Goal: Obtain resource: Download file/media

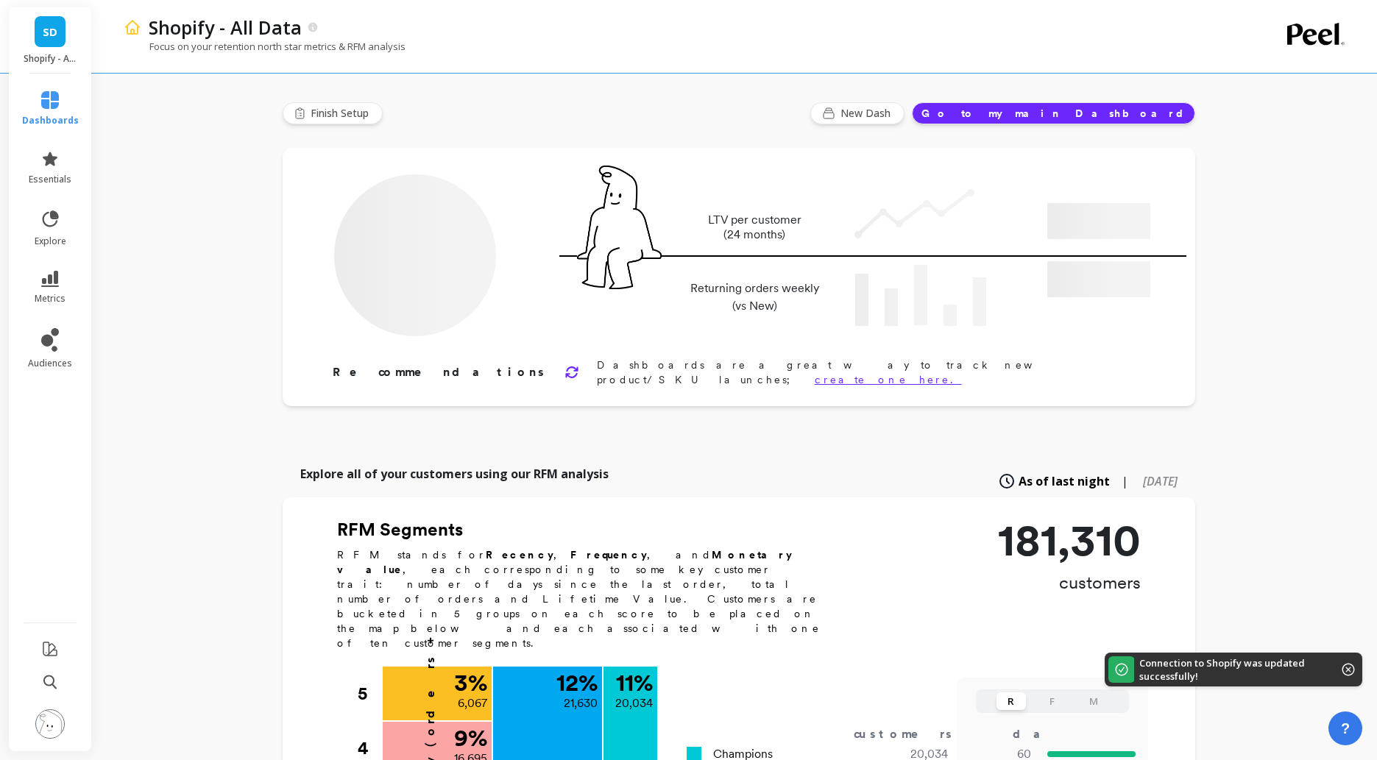
type input "Champions"
type input "20034"
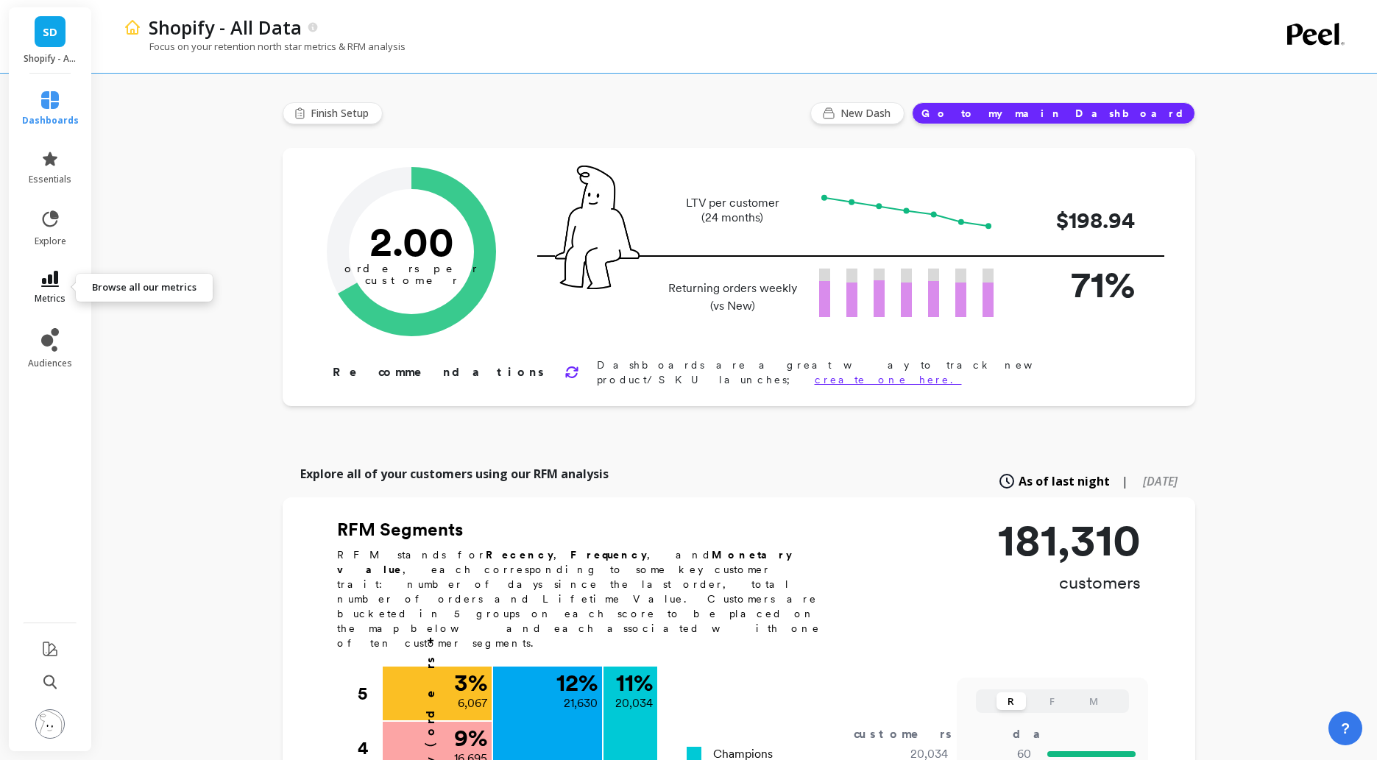
click at [60, 282] on link "metrics" at bounding box center [50, 288] width 57 height 34
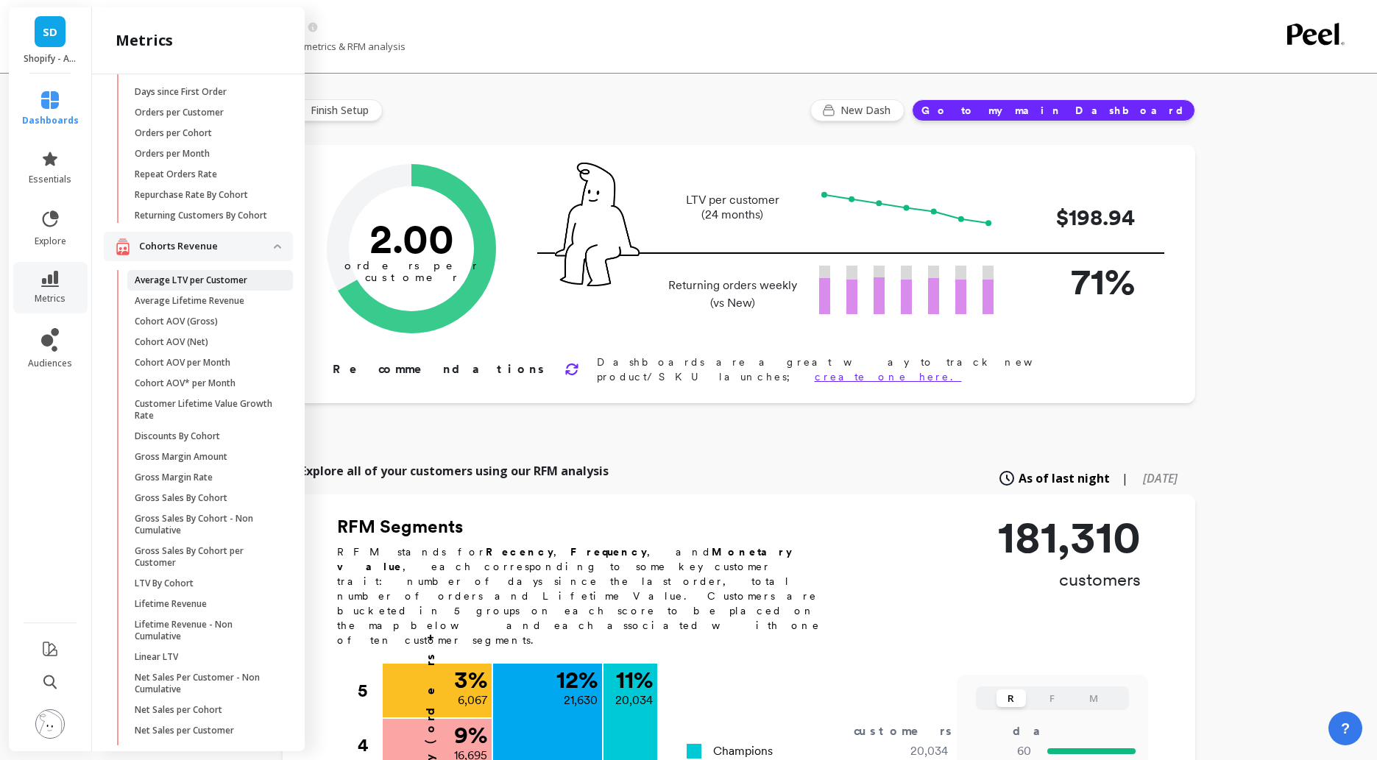
scroll to position [144, 0]
click at [50, 278] on icon at bounding box center [50, 279] width 18 height 16
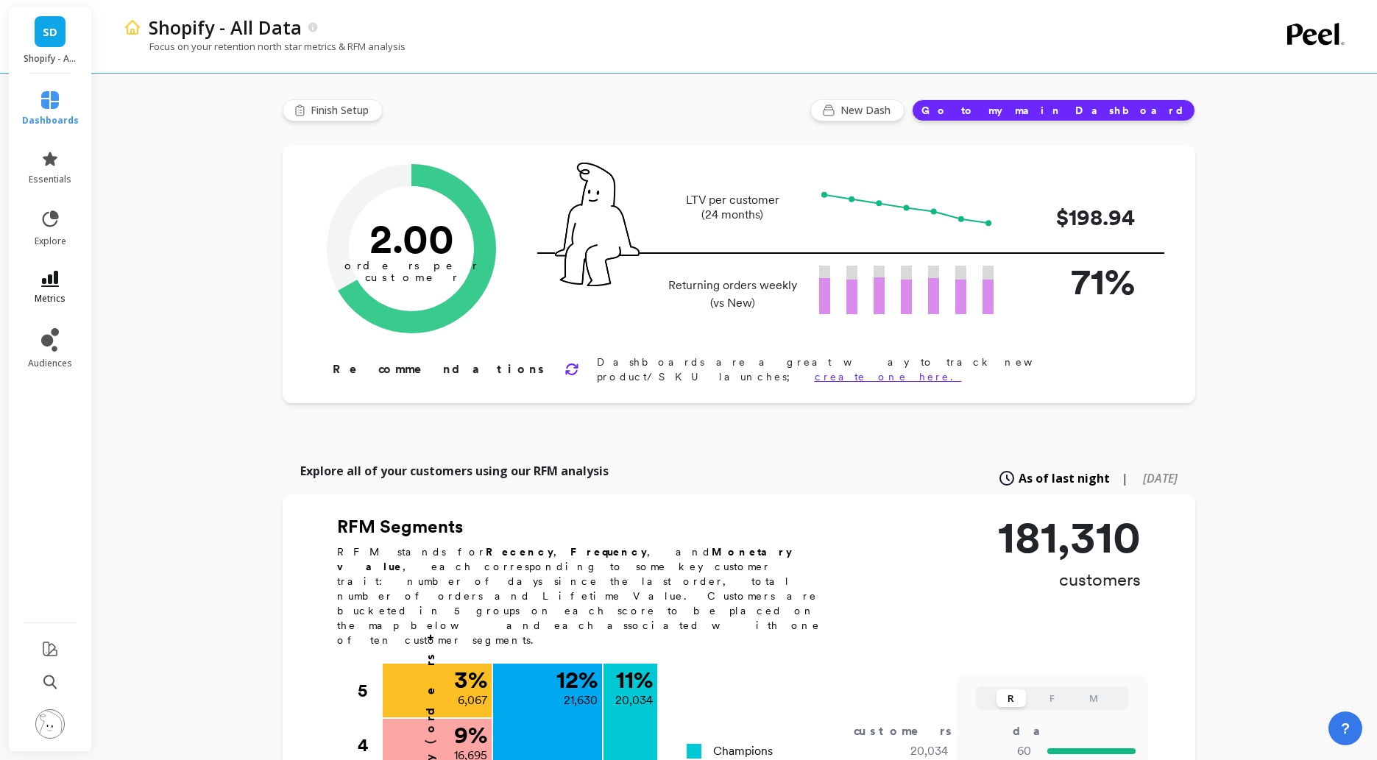
scroll to position [0, 0]
click at [50, 278] on icon at bounding box center [50, 279] width 18 height 16
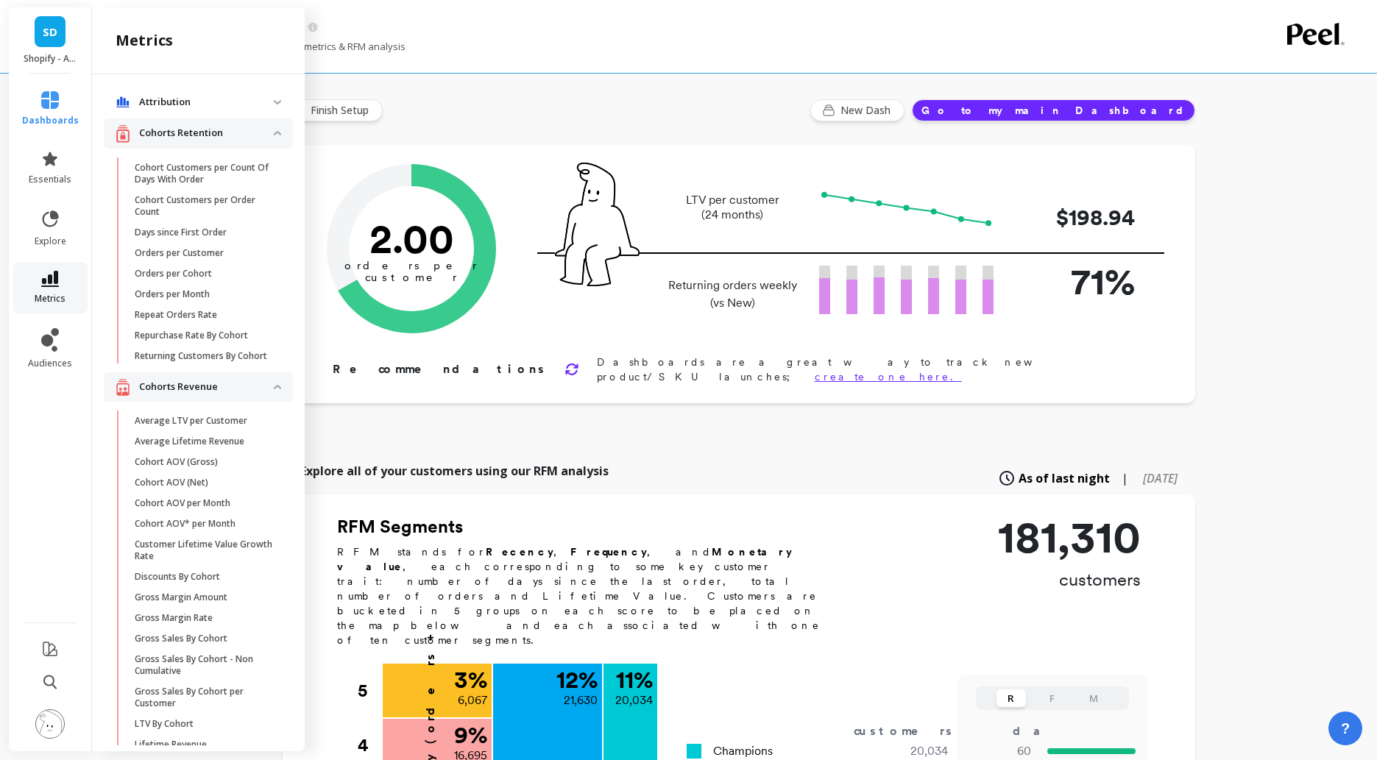
scroll to position [144, 0]
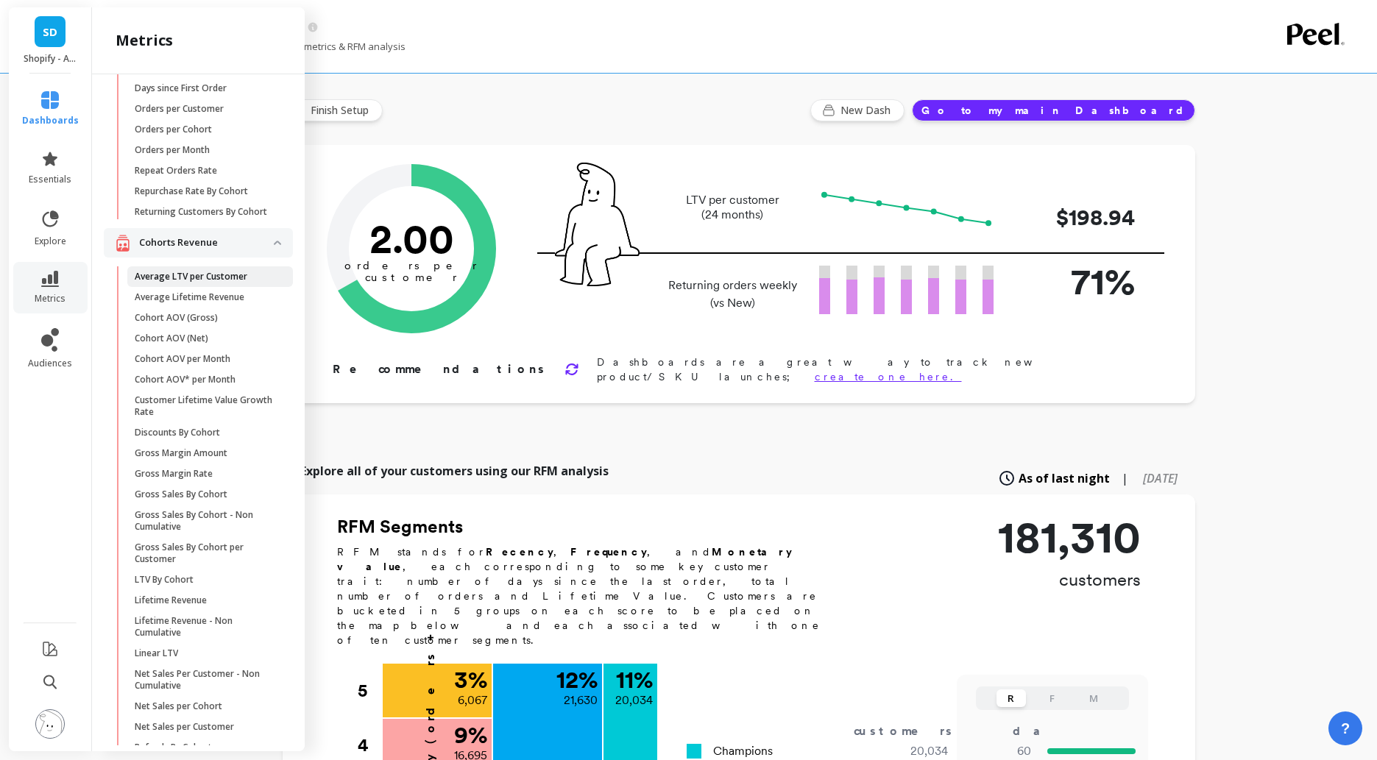
click at [177, 283] on p "Average LTV per Customer" at bounding box center [191, 277] width 113 height 12
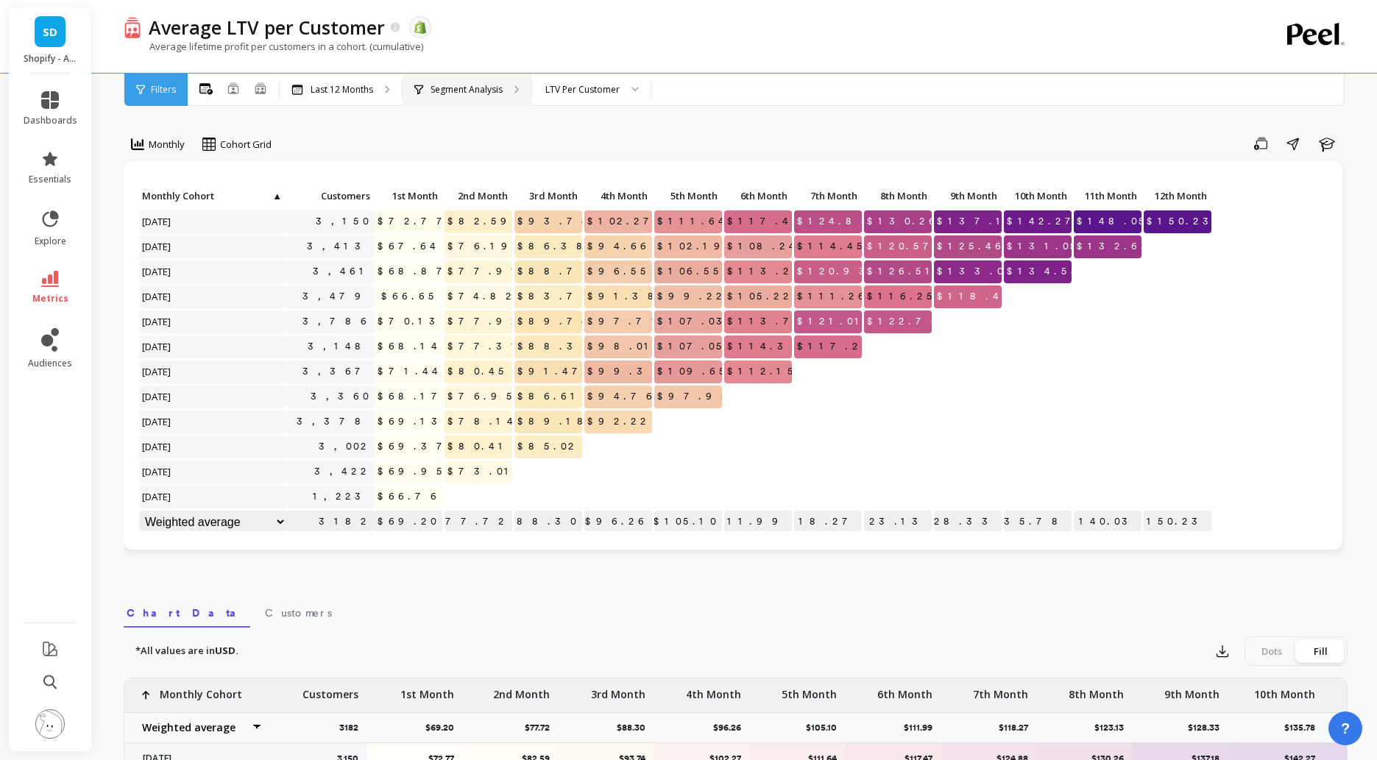
click at [485, 91] on p "Segment Analysis" at bounding box center [467, 90] width 72 height 12
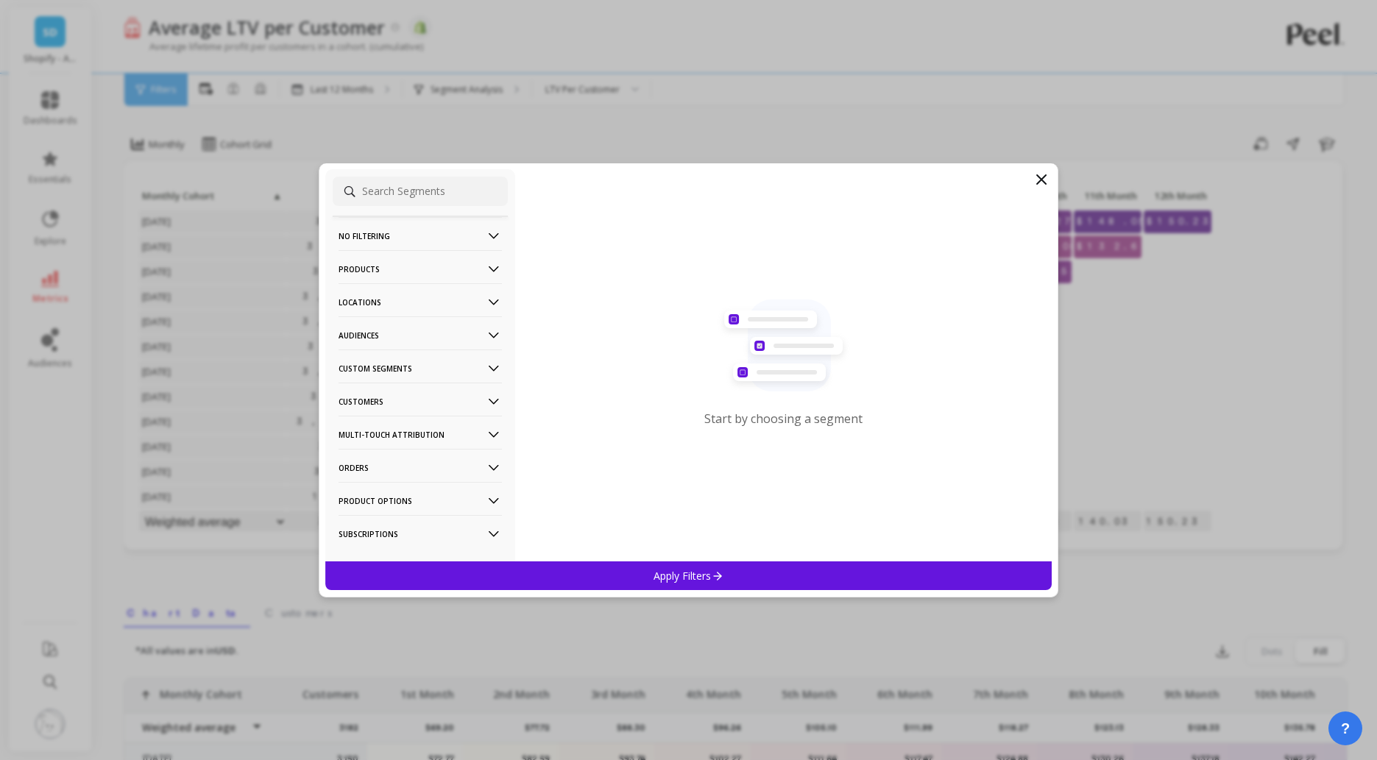
scroll to position [24, 0]
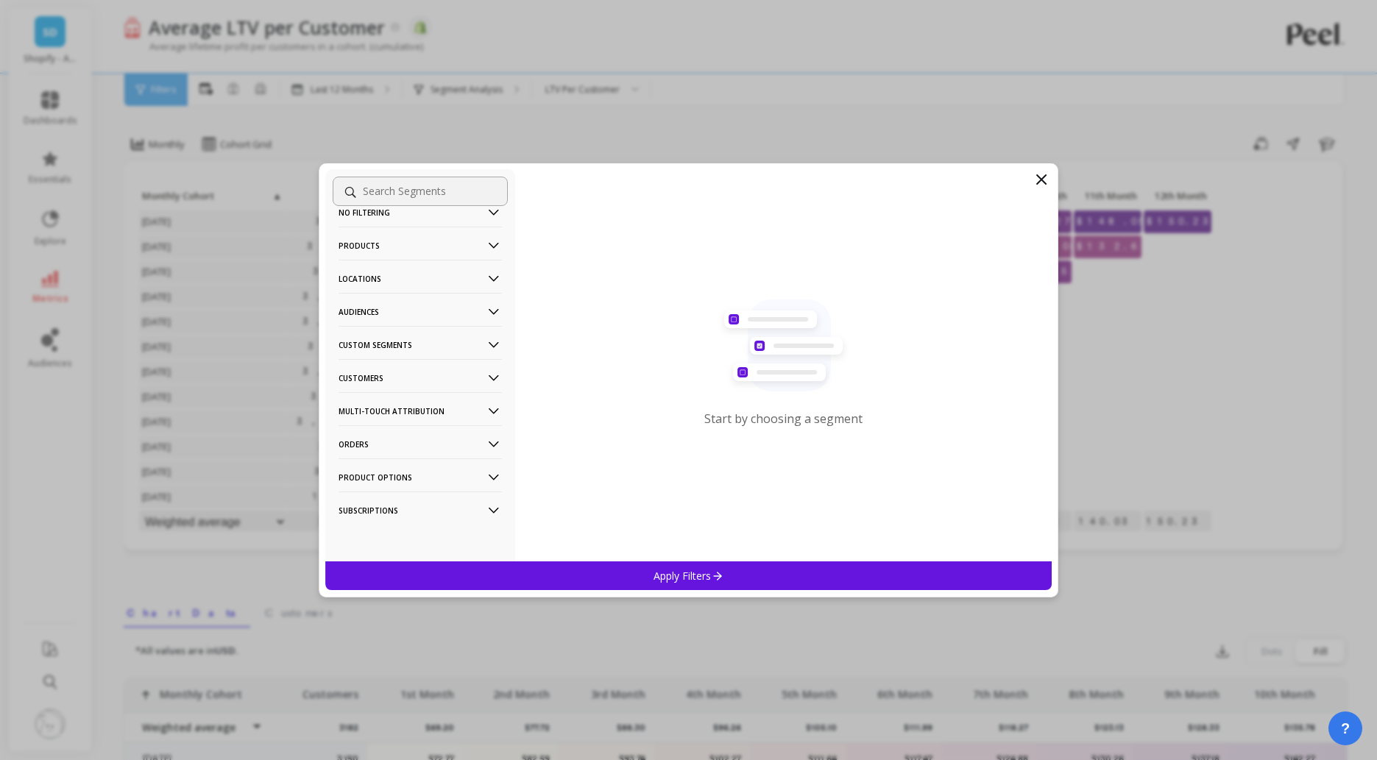
click at [399, 344] on p "Custom Segments" at bounding box center [420, 345] width 163 height 38
click at [392, 395] on p "Amazon - VSL3 Only" at bounding box center [385, 398] width 88 height 13
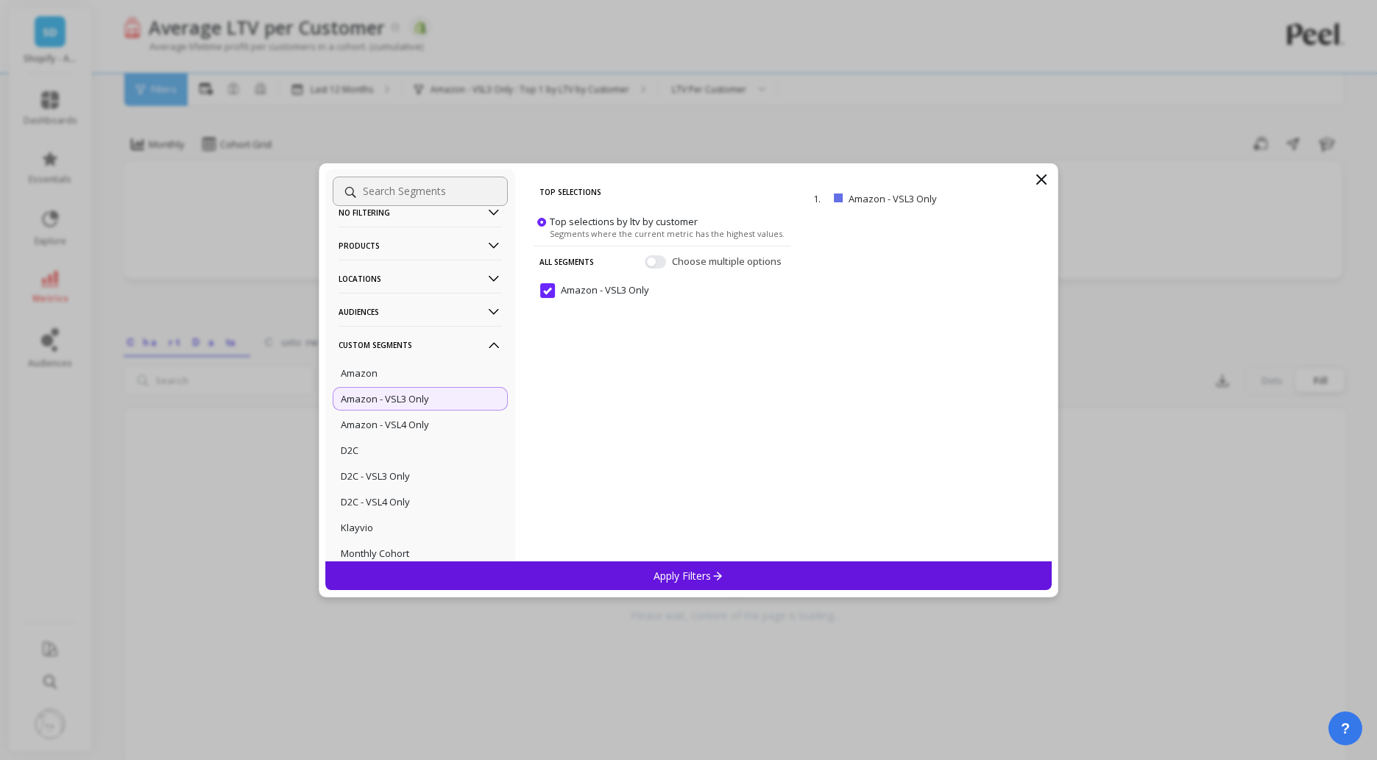
click at [677, 579] on p "Apply Filters" at bounding box center [689, 576] width 70 height 14
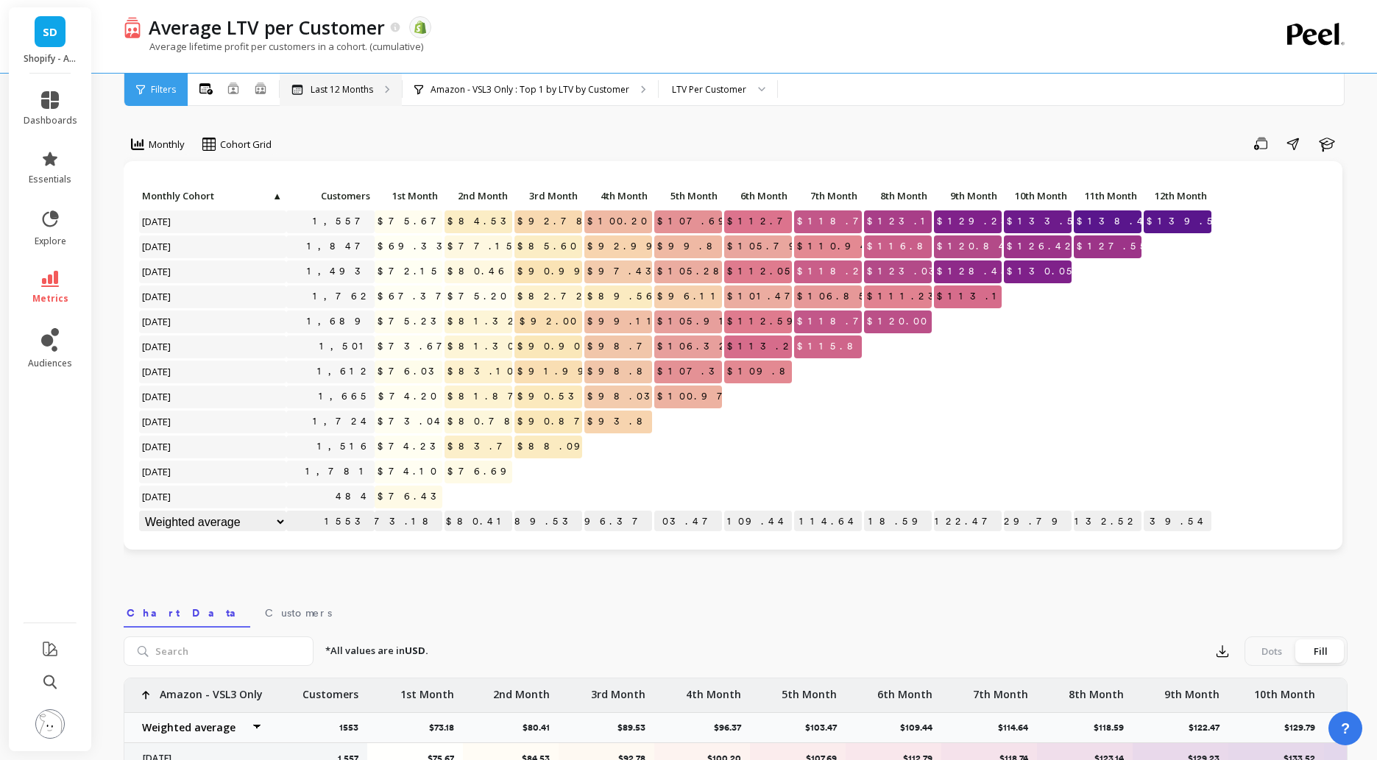
click at [375, 90] on div "Last 12 Months" at bounding box center [341, 90] width 122 height 32
click at [928, 116] on div "Monthly Cohort Grid Save Share Learn Click to create an audience 1,557 $75.67 $…" at bounding box center [736, 621] width 1224 height 1124
click at [1225, 649] on icon "button" at bounding box center [1222, 651] width 15 height 15
click at [1246, 699] on button "CSV" at bounding box center [1275, 692] width 131 height 27
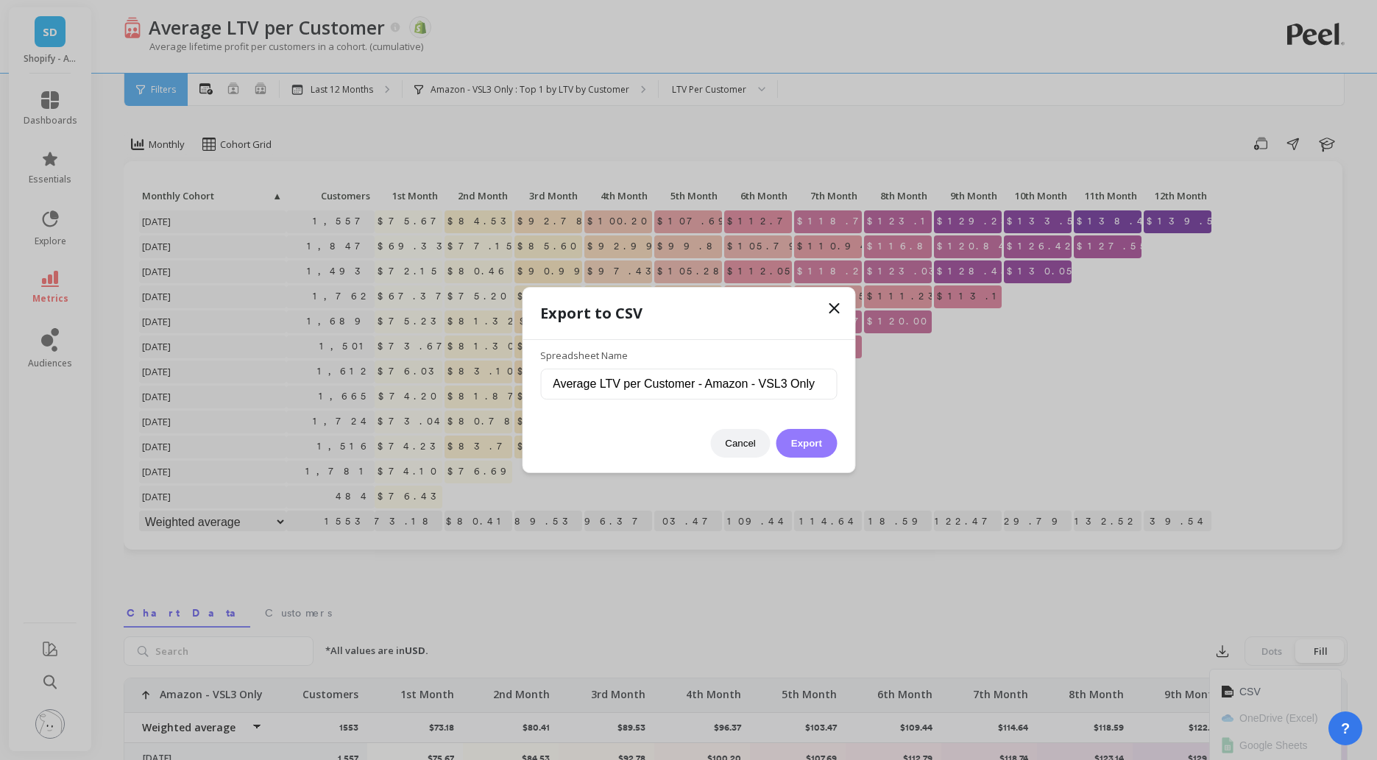
click at [802, 453] on button "Export" at bounding box center [807, 443] width 60 height 29
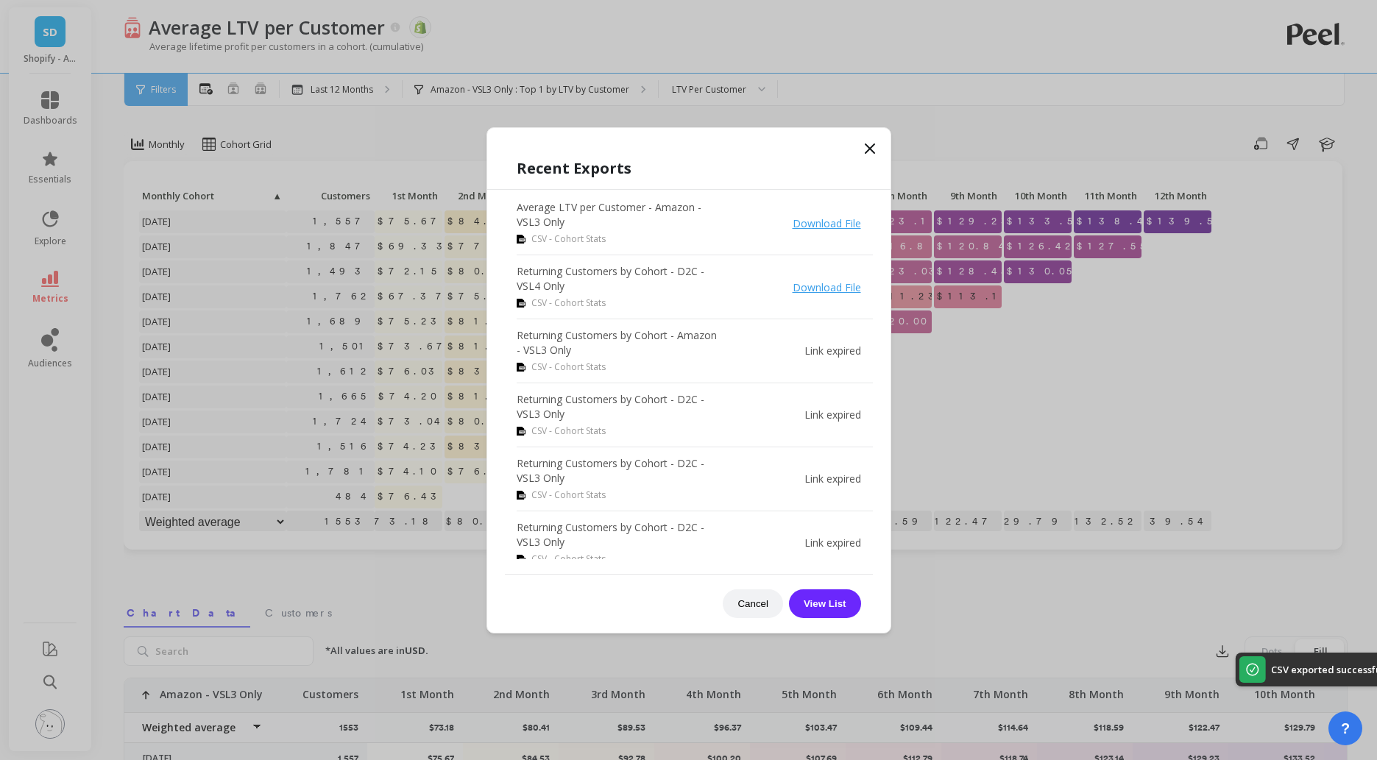
click at [868, 147] on icon at bounding box center [870, 148] width 9 height 9
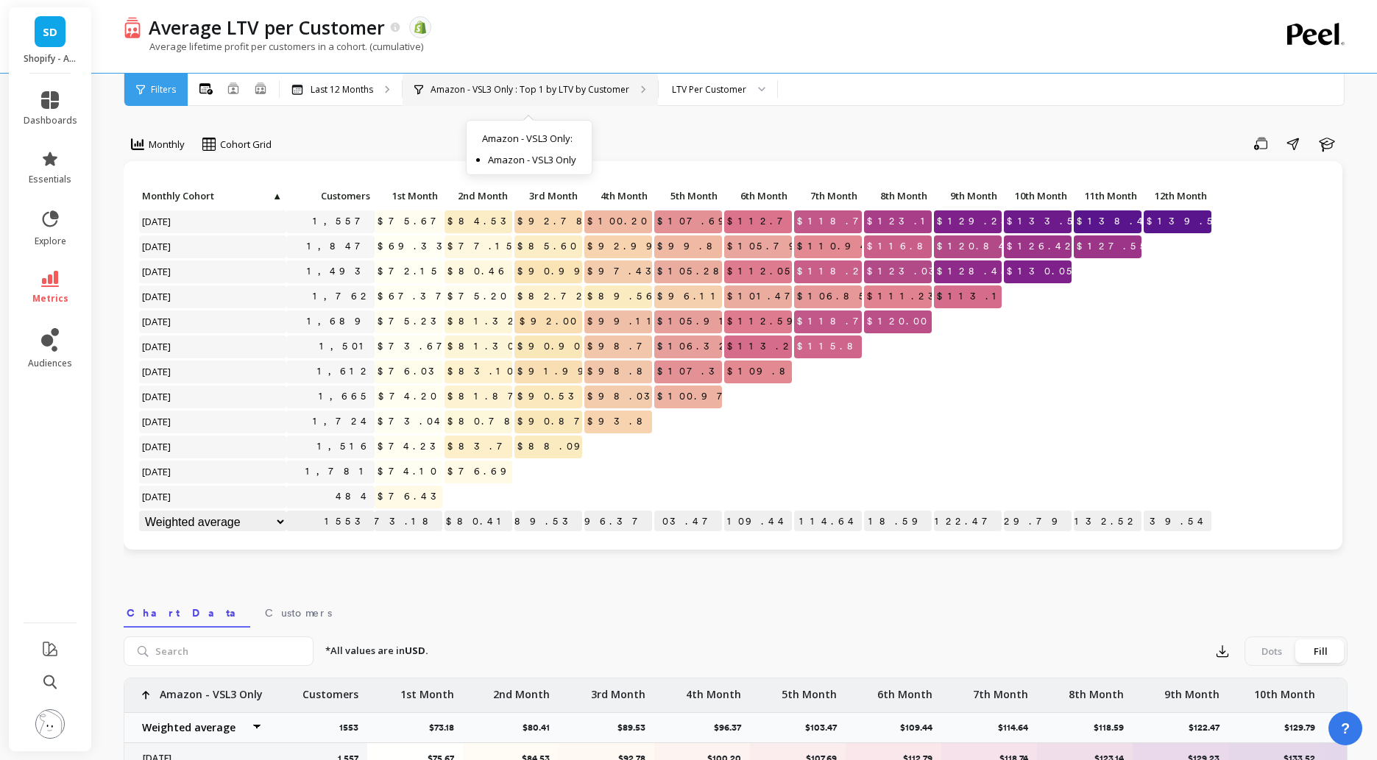
click at [621, 92] on p "Amazon - VSL3 Only : Top 1 by LTV by Customer" at bounding box center [530, 90] width 199 height 12
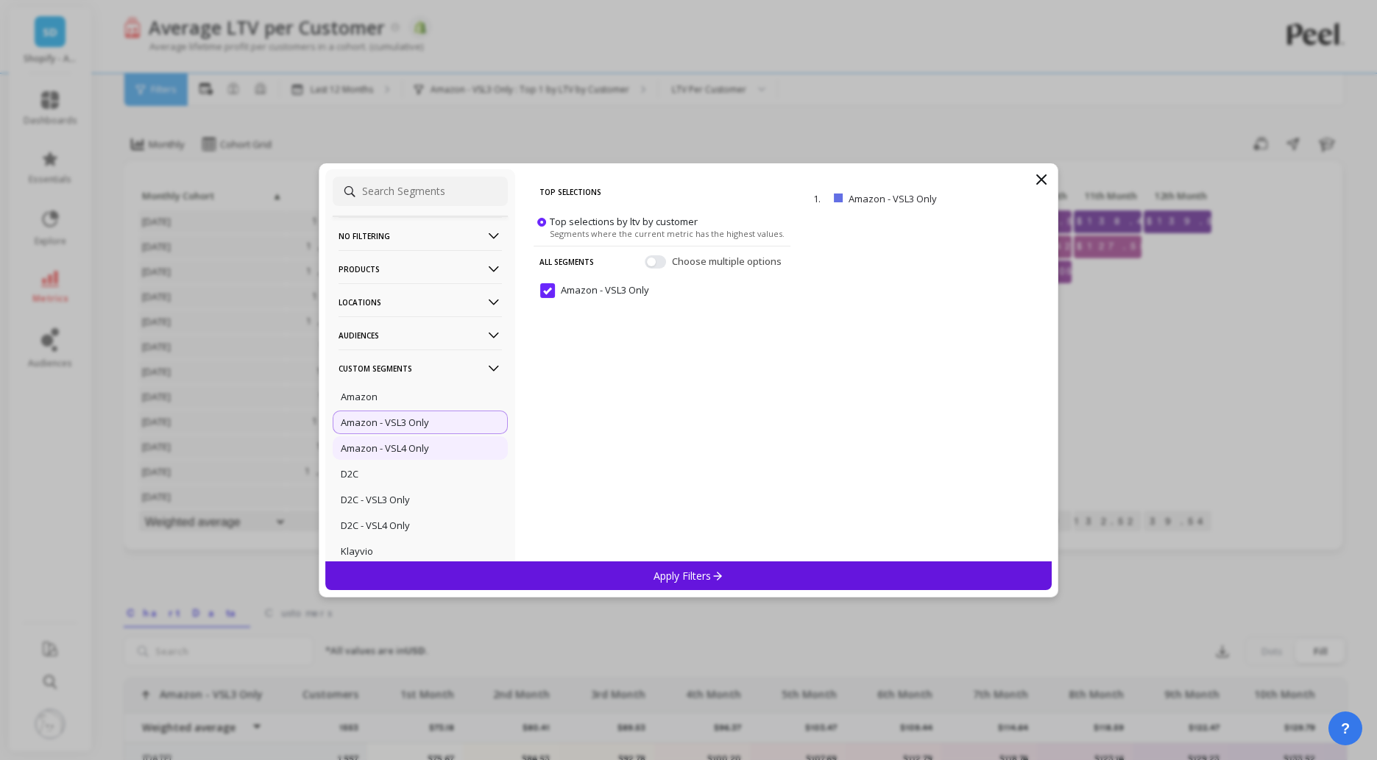
click at [403, 443] on p "Amazon - VSL4 Only" at bounding box center [385, 448] width 88 height 13
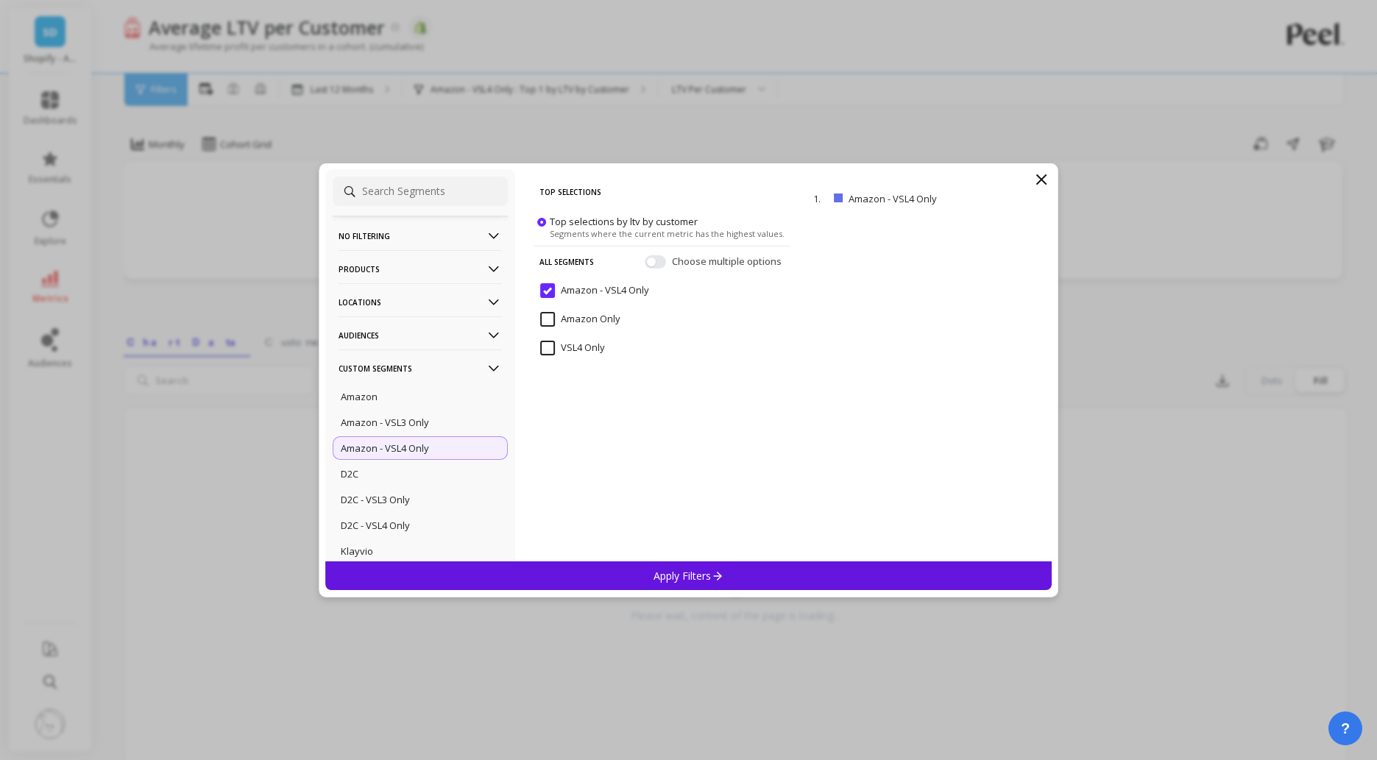
click at [655, 578] on p "Apply Filters" at bounding box center [689, 576] width 70 height 14
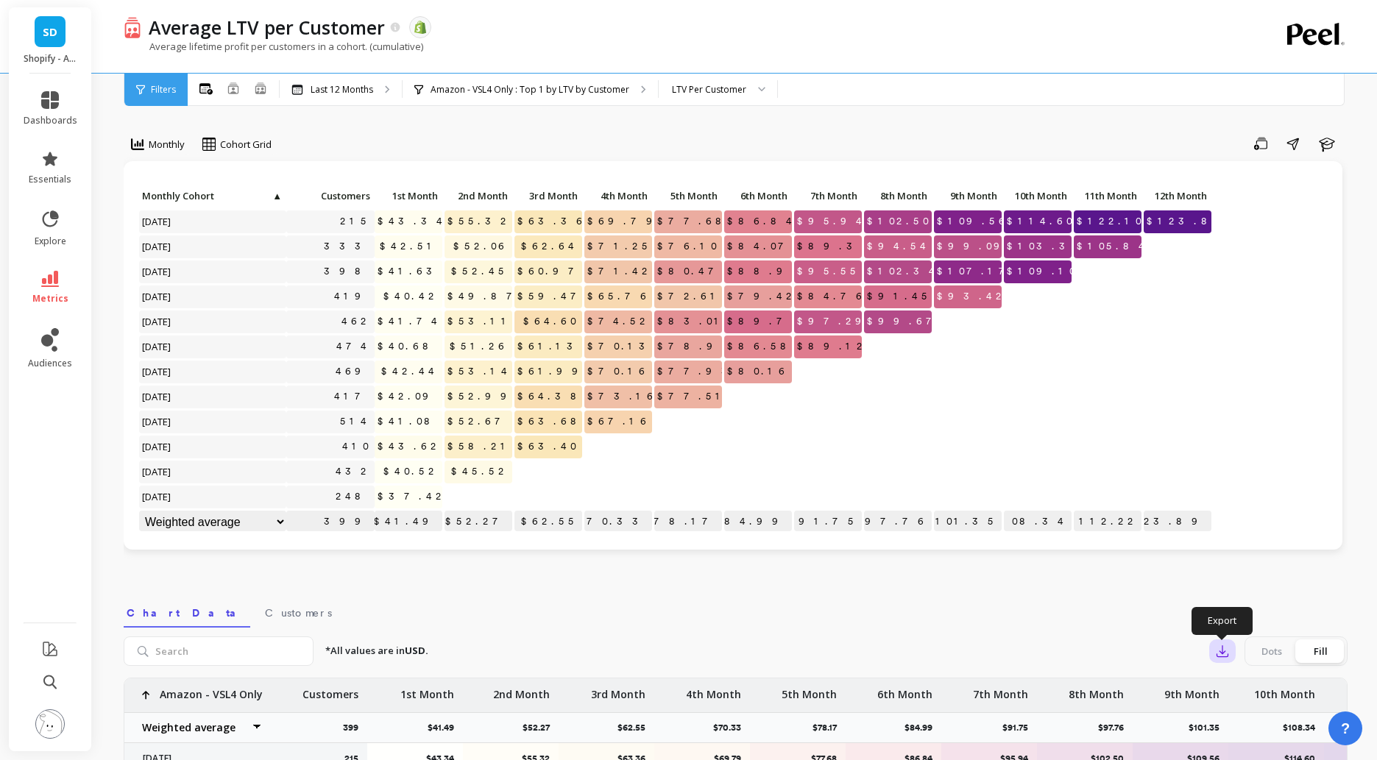
click at [1219, 652] on icon "button" at bounding box center [1222, 651] width 15 height 15
click at [1243, 691] on span "CSV" at bounding box center [1250, 692] width 21 height 15
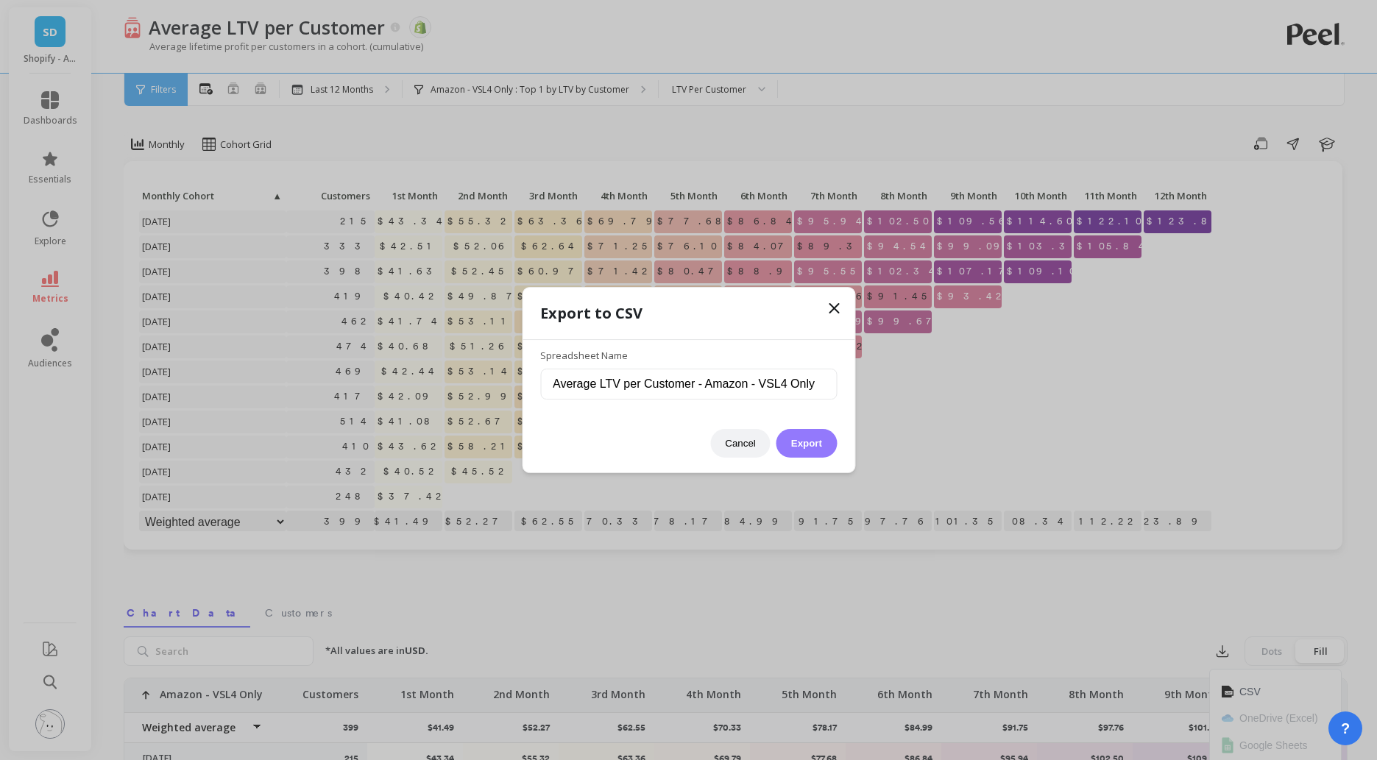
click at [816, 440] on button "Export" at bounding box center [807, 443] width 60 height 29
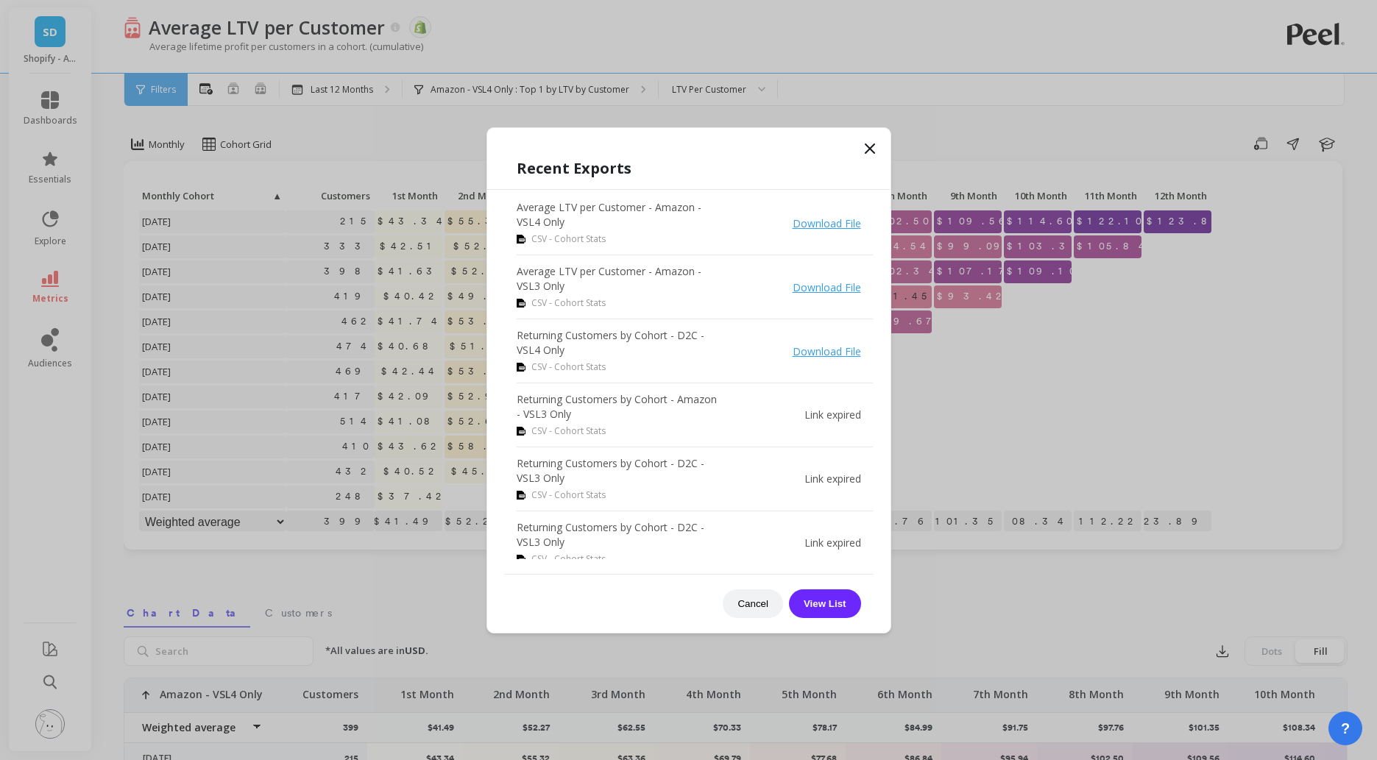
click at [870, 146] on icon at bounding box center [870, 149] width 18 height 18
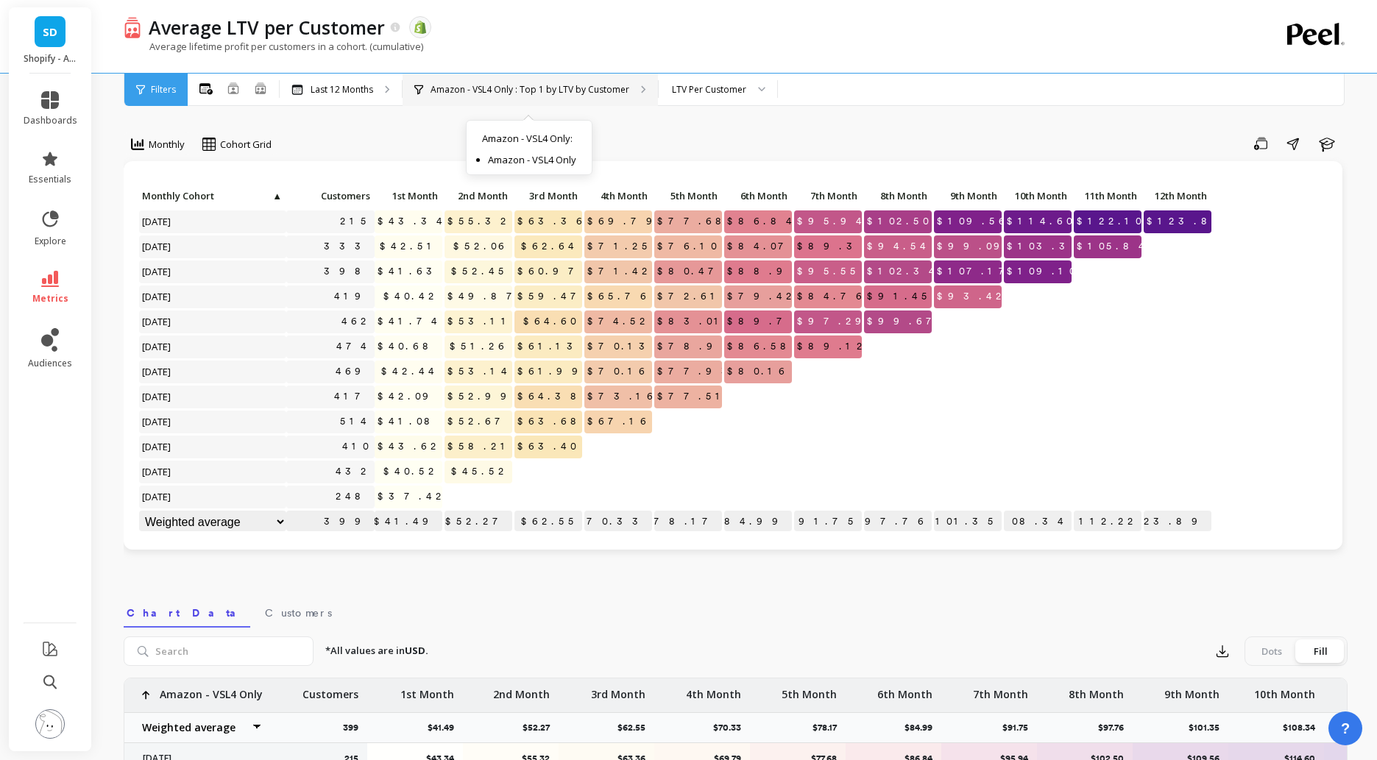
click at [618, 82] on div "Amazon - VSL4 Only : Top 1 by LTV by Customer Amazon - VSL4 Only : Amazon - VSL…" at bounding box center [530, 90] width 255 height 32
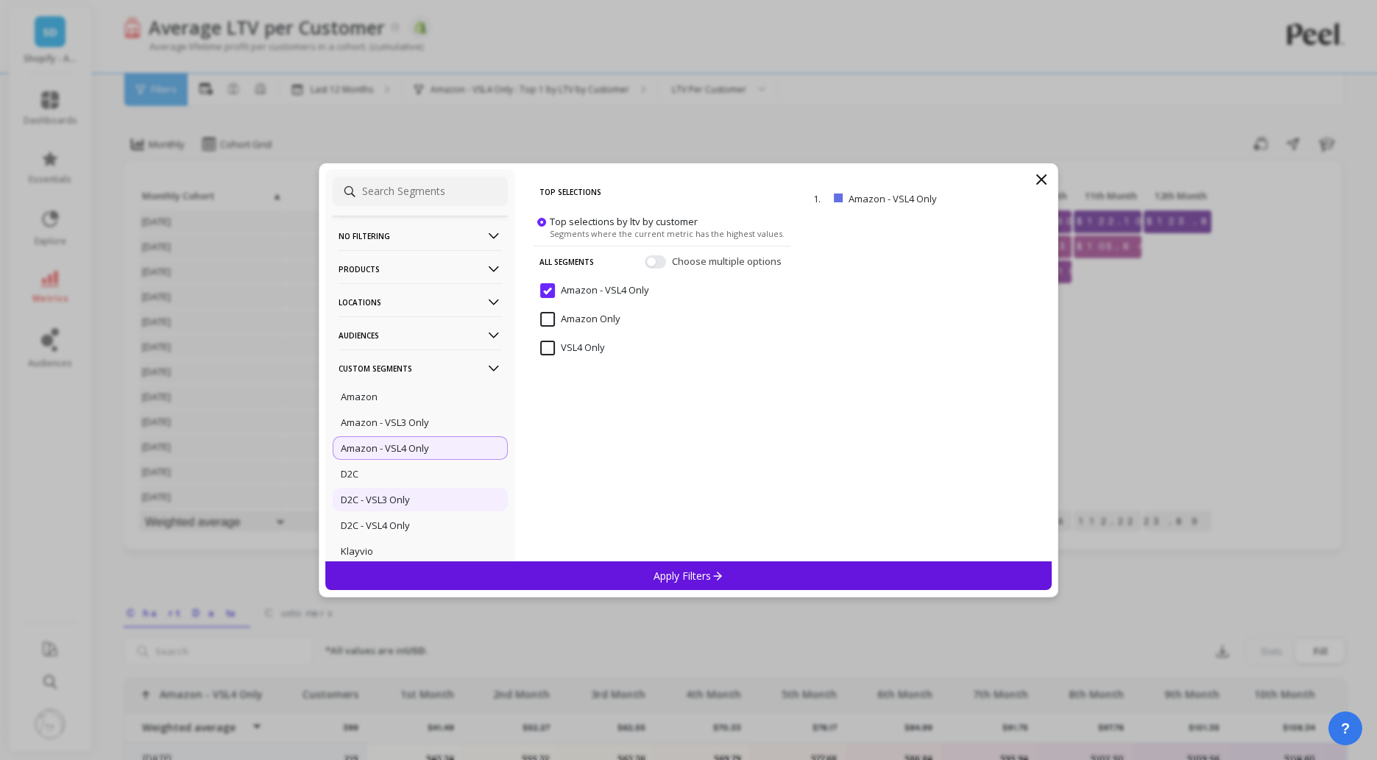
click at [415, 501] on div "D2C - VSL3 Only" at bounding box center [420, 500] width 175 height 24
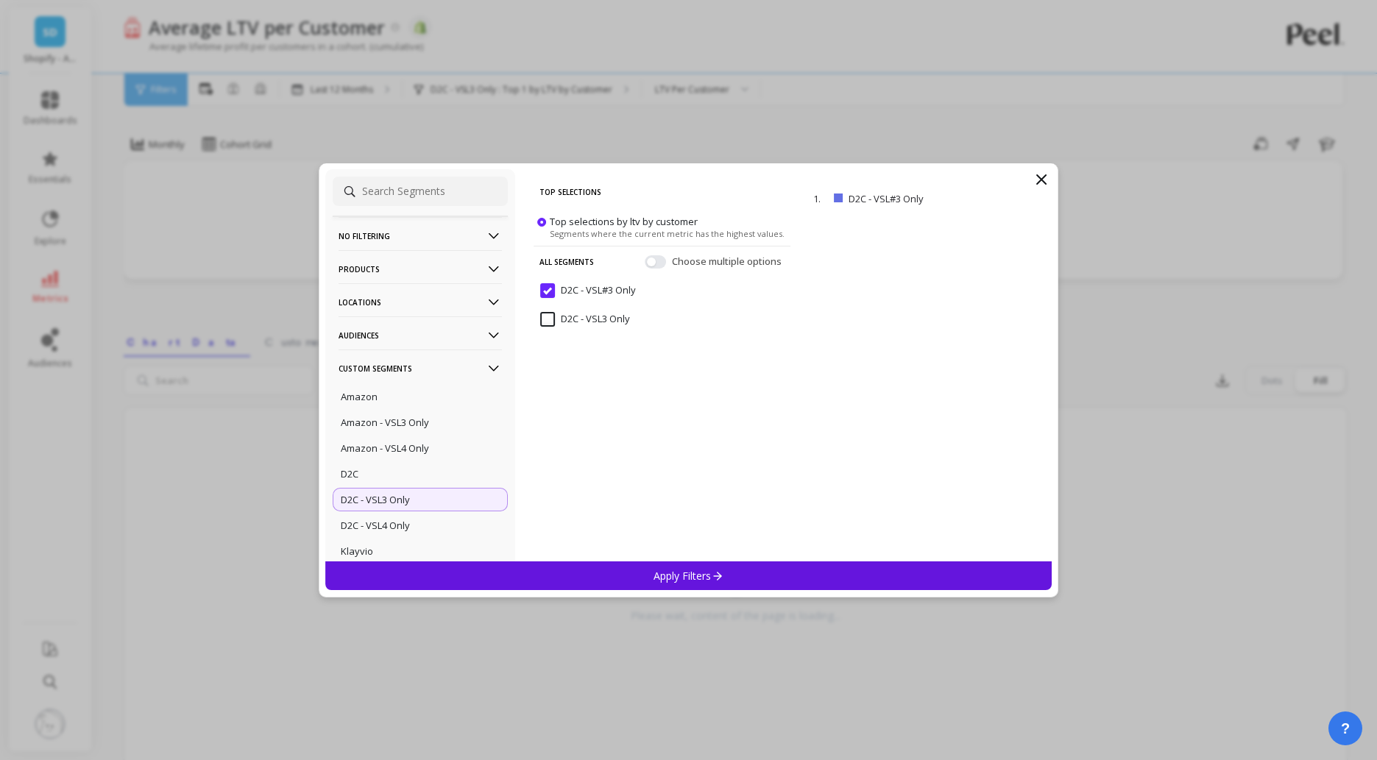
click at [699, 577] on p "Apply Filters" at bounding box center [689, 576] width 70 height 14
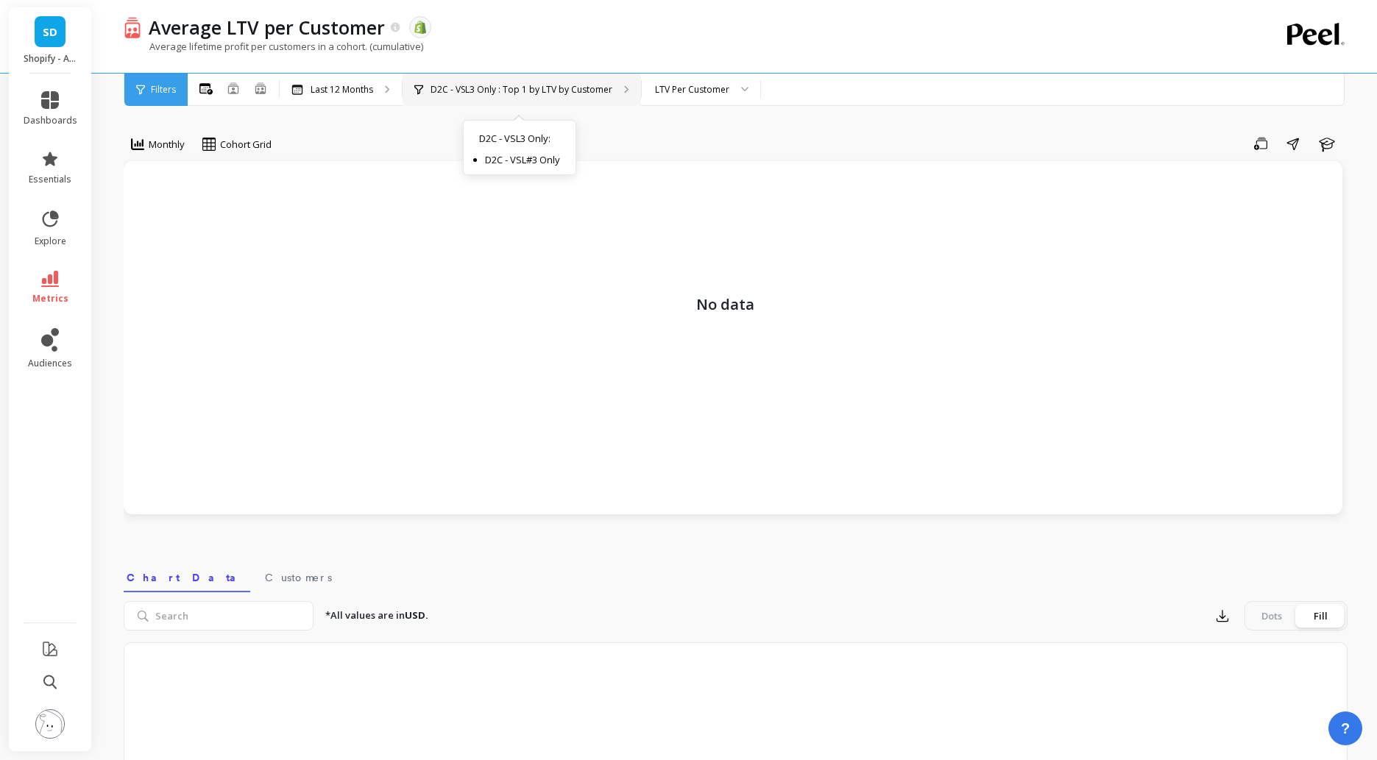
click at [560, 89] on p "D2C - VSL3 Only : Top 1 by LTV by Customer" at bounding box center [522, 90] width 182 height 12
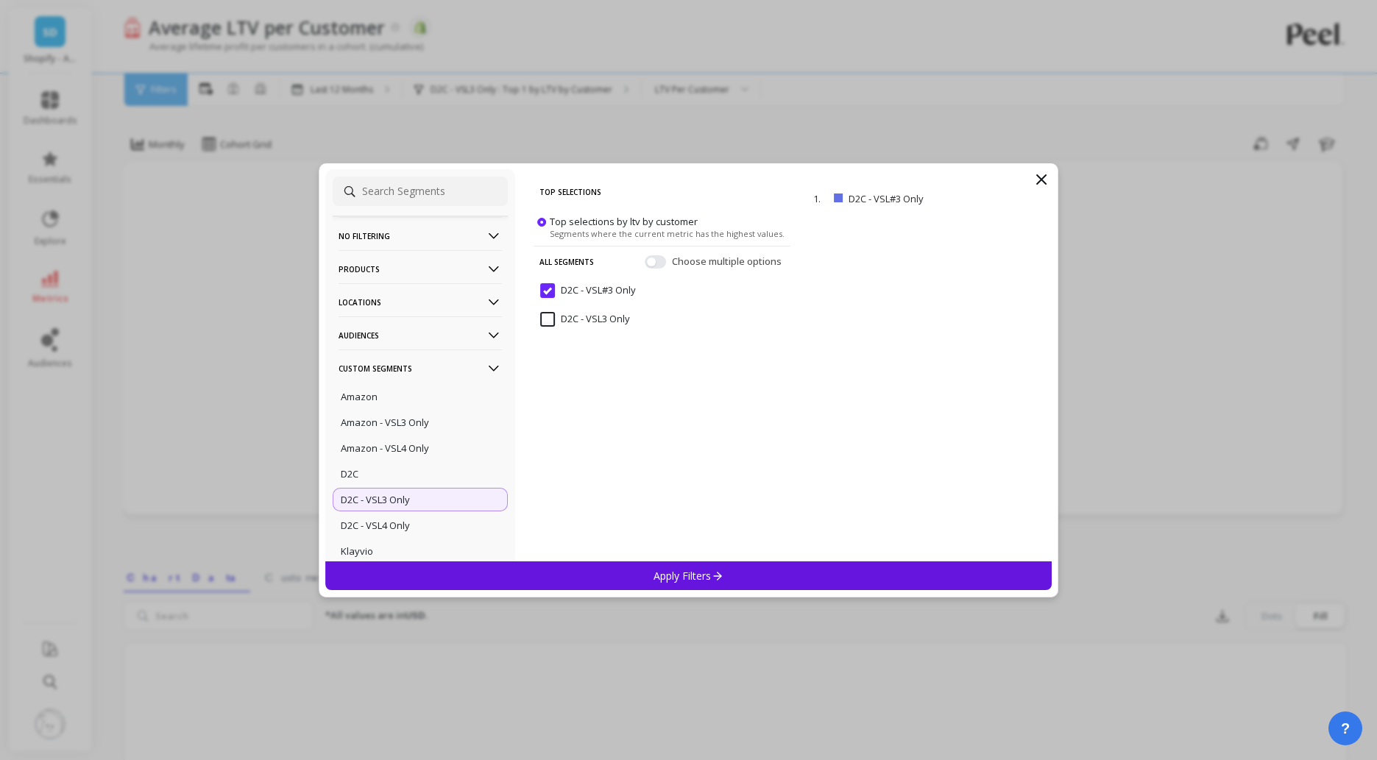
click at [552, 317] on Only "D2C - VSL3 Only" at bounding box center [585, 319] width 90 height 15
click at [696, 573] on p "Apply Filters" at bounding box center [689, 576] width 70 height 14
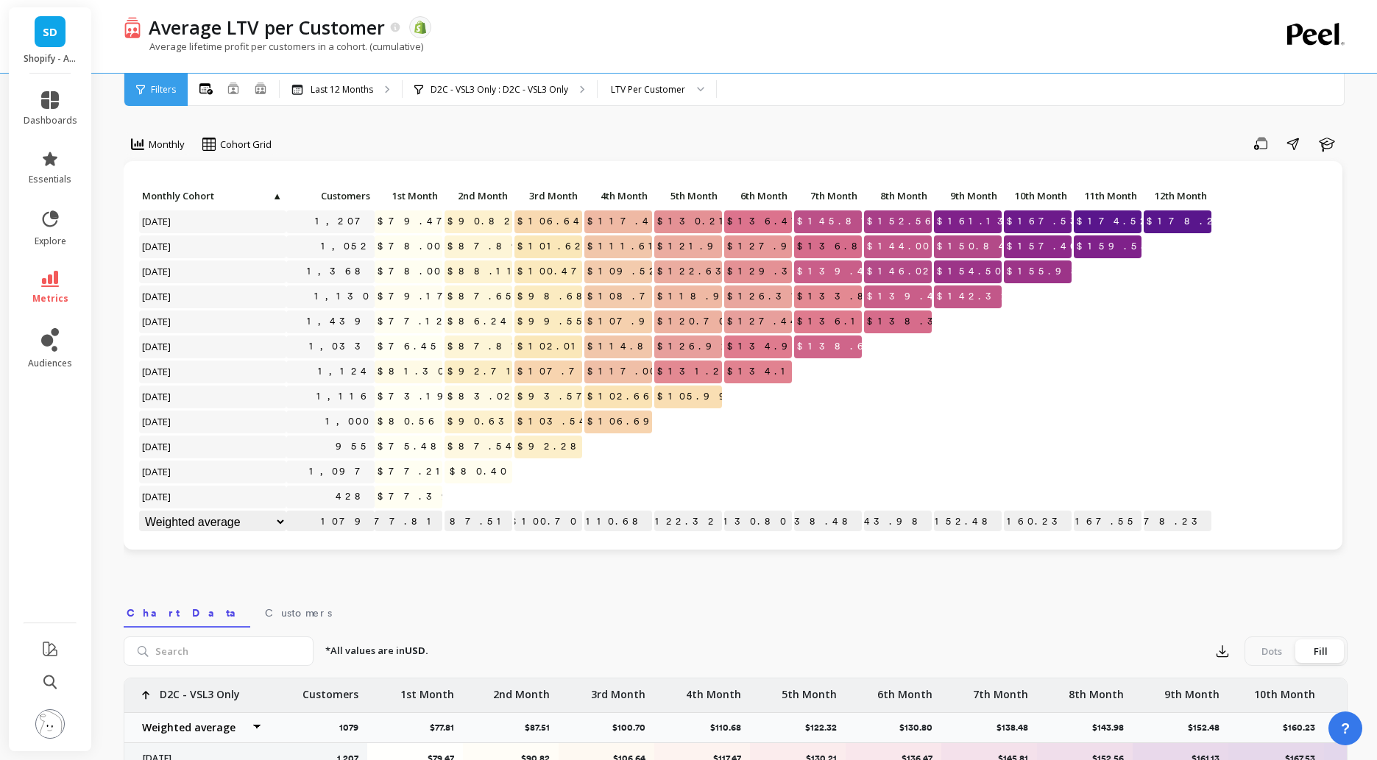
click at [984, 49] on div "Average lifetime profit per customers in a cohort. (cumulative)" at bounding box center [676, 54] width 1104 height 28
click at [791, 59] on div "Average lifetime profit per customers in a cohort. (cumulative)" at bounding box center [676, 54] width 1104 height 28
click at [1218, 649] on icon "button" at bounding box center [1222, 651] width 15 height 15
click at [1235, 687] on button "CSV" at bounding box center [1275, 692] width 131 height 27
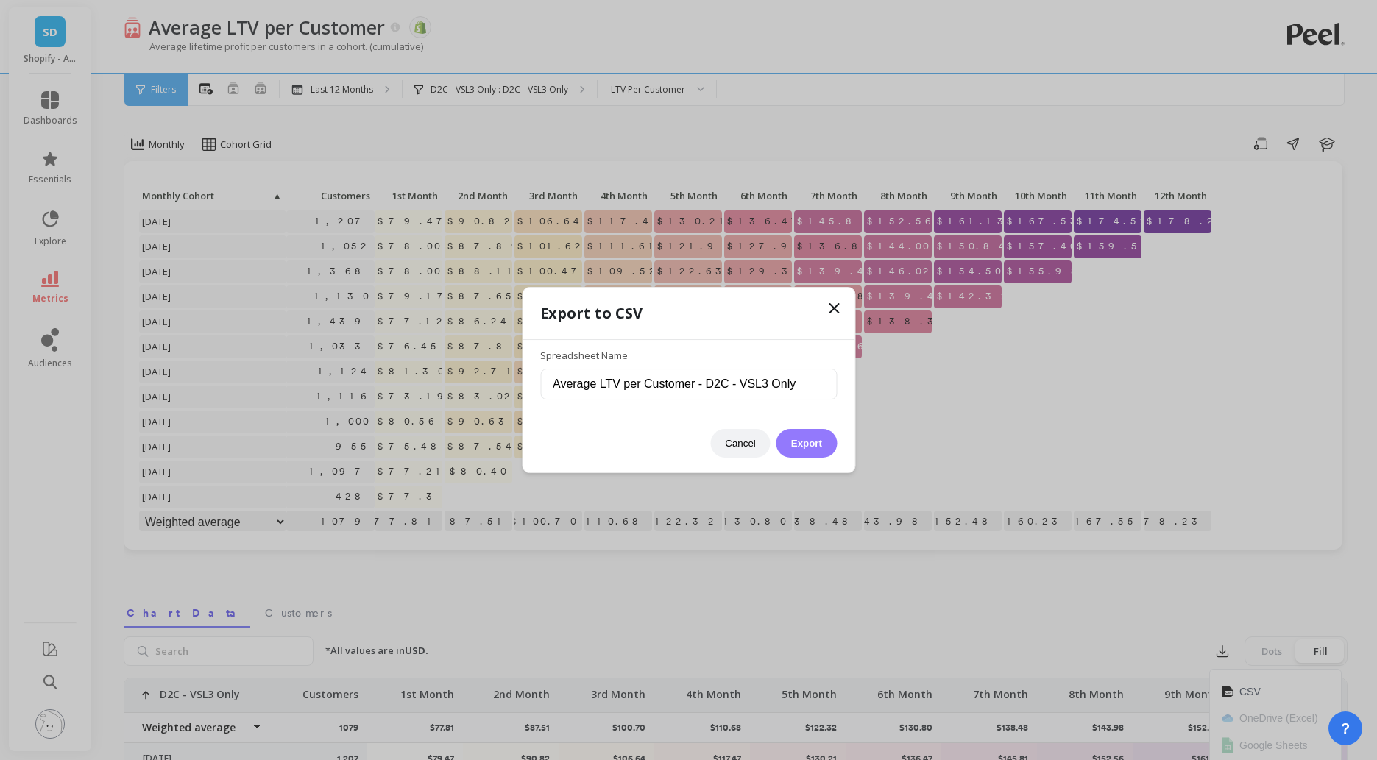
click at [809, 451] on button "Export" at bounding box center [807, 443] width 60 height 29
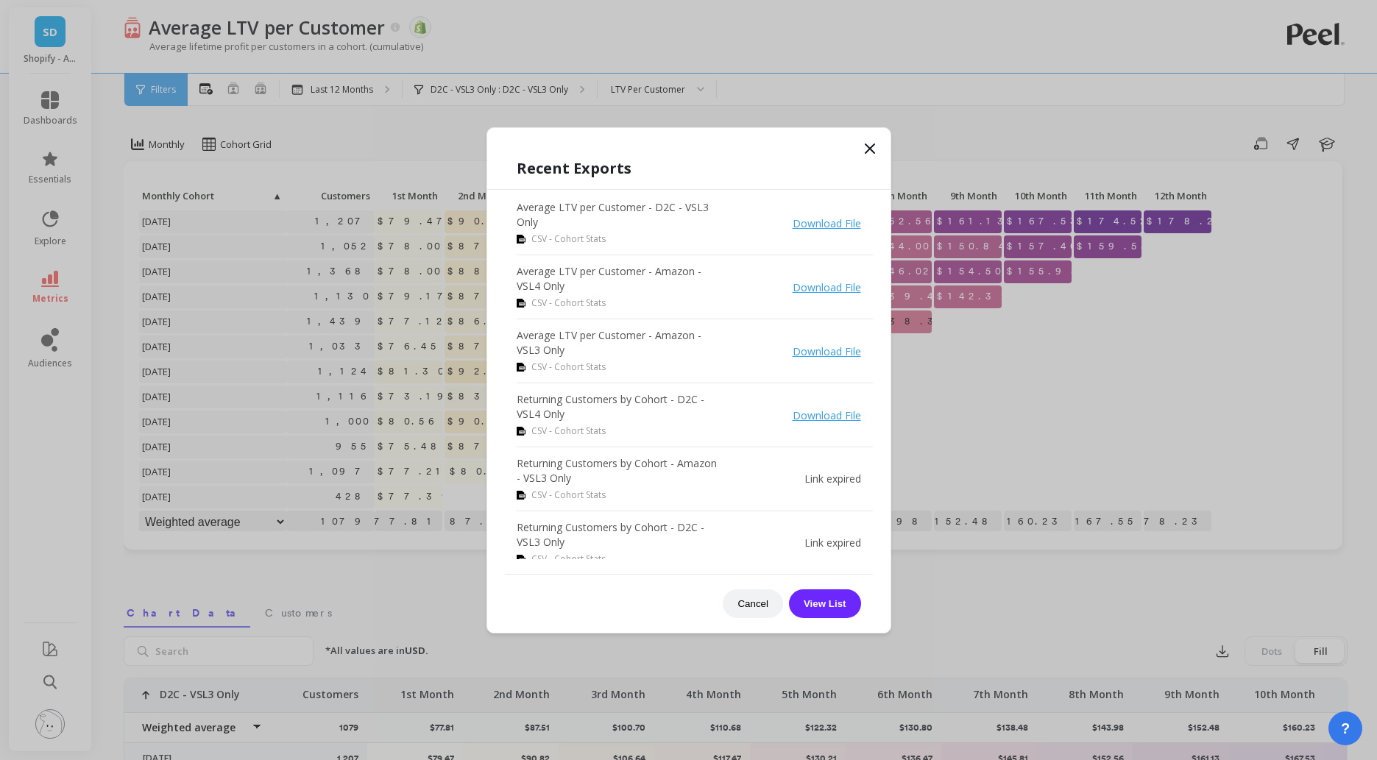
click at [876, 145] on icon at bounding box center [870, 149] width 18 height 18
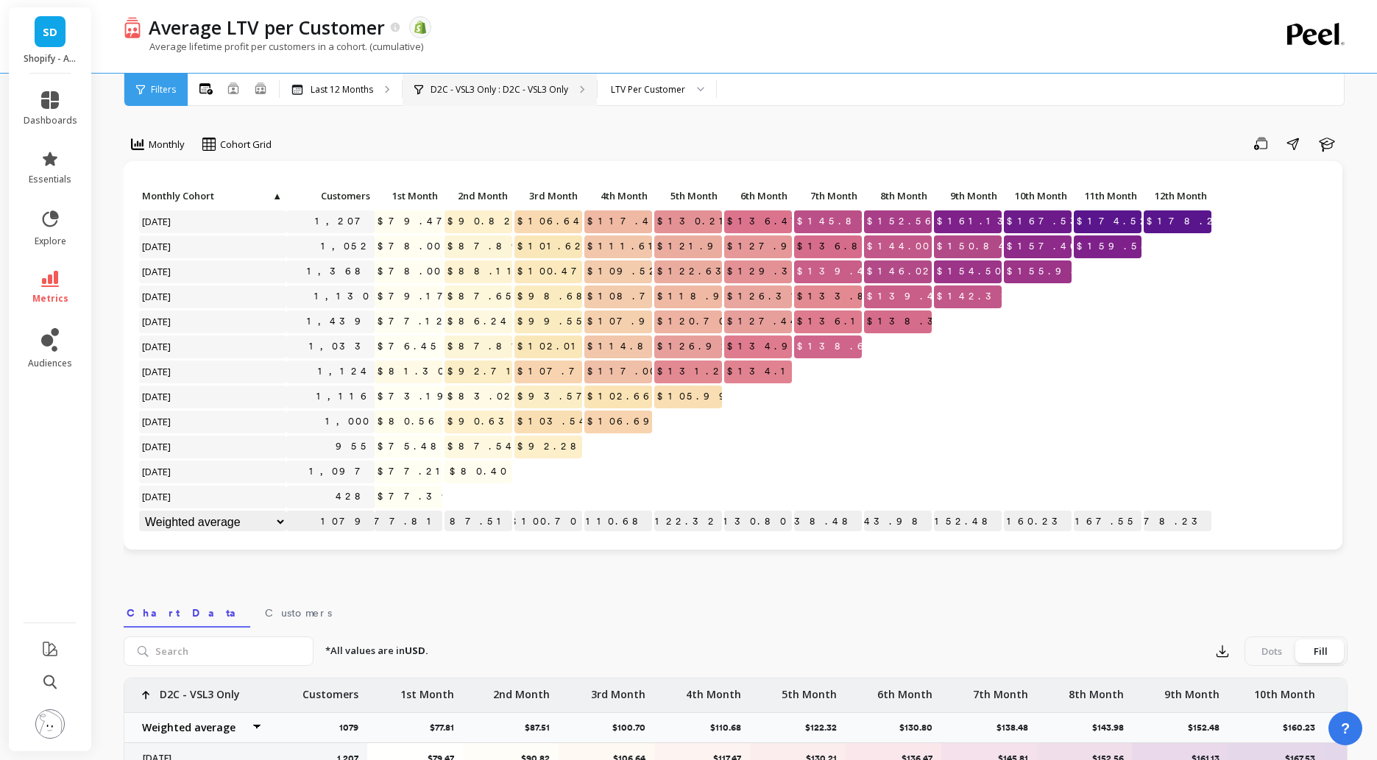
click at [551, 91] on p "D2C - VSL3 Only : D2C - VSL3 Only" at bounding box center [500, 90] width 138 height 12
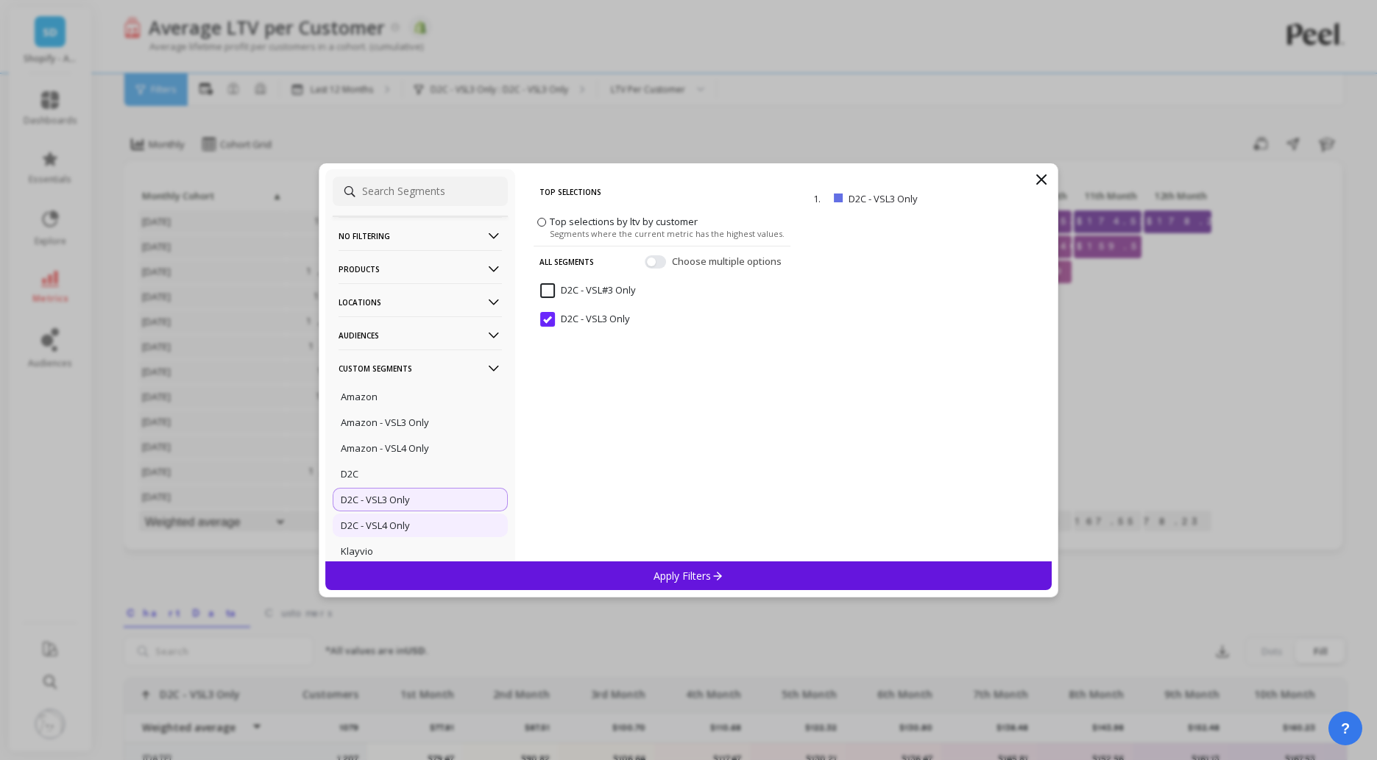
click at [417, 530] on div "D2C - VSL4 Only" at bounding box center [420, 526] width 175 height 24
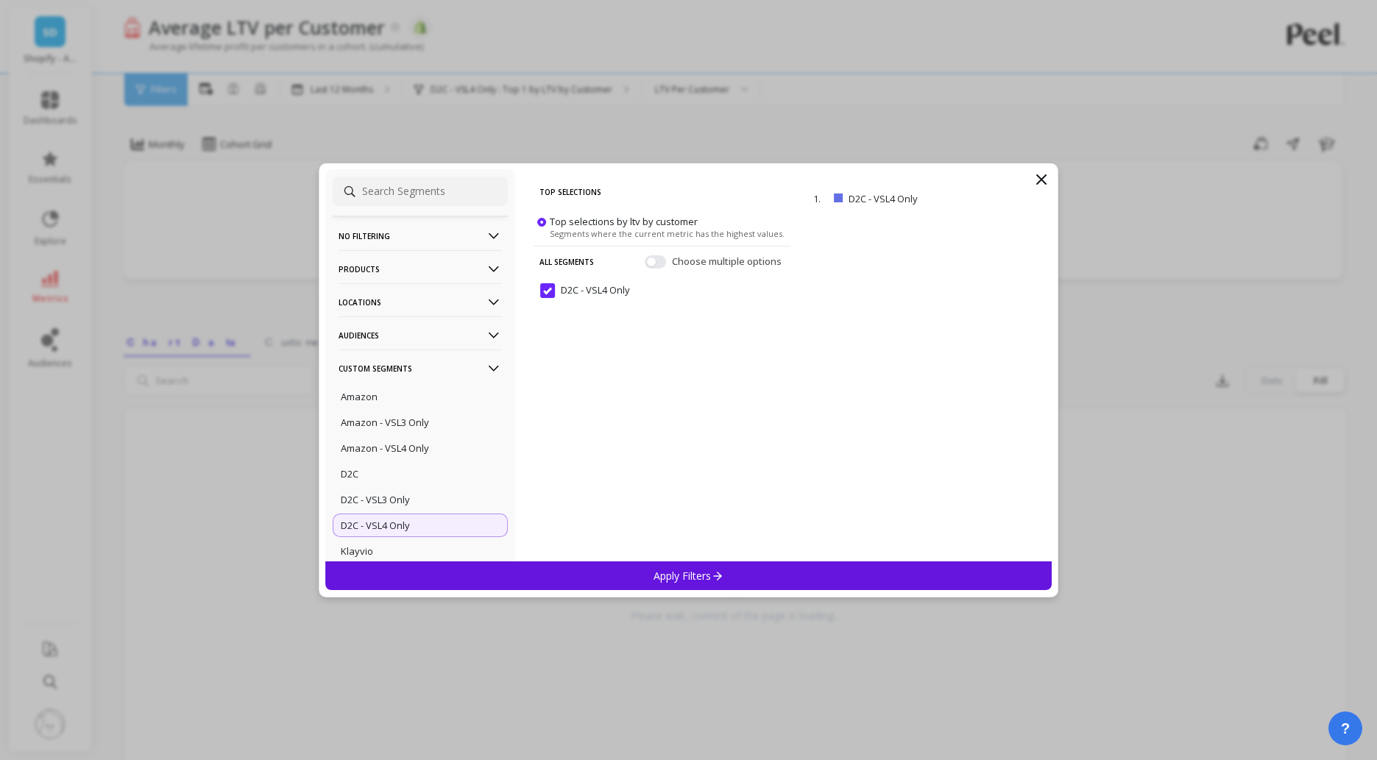
click at [668, 576] on p "Apply Filters" at bounding box center [689, 576] width 70 height 14
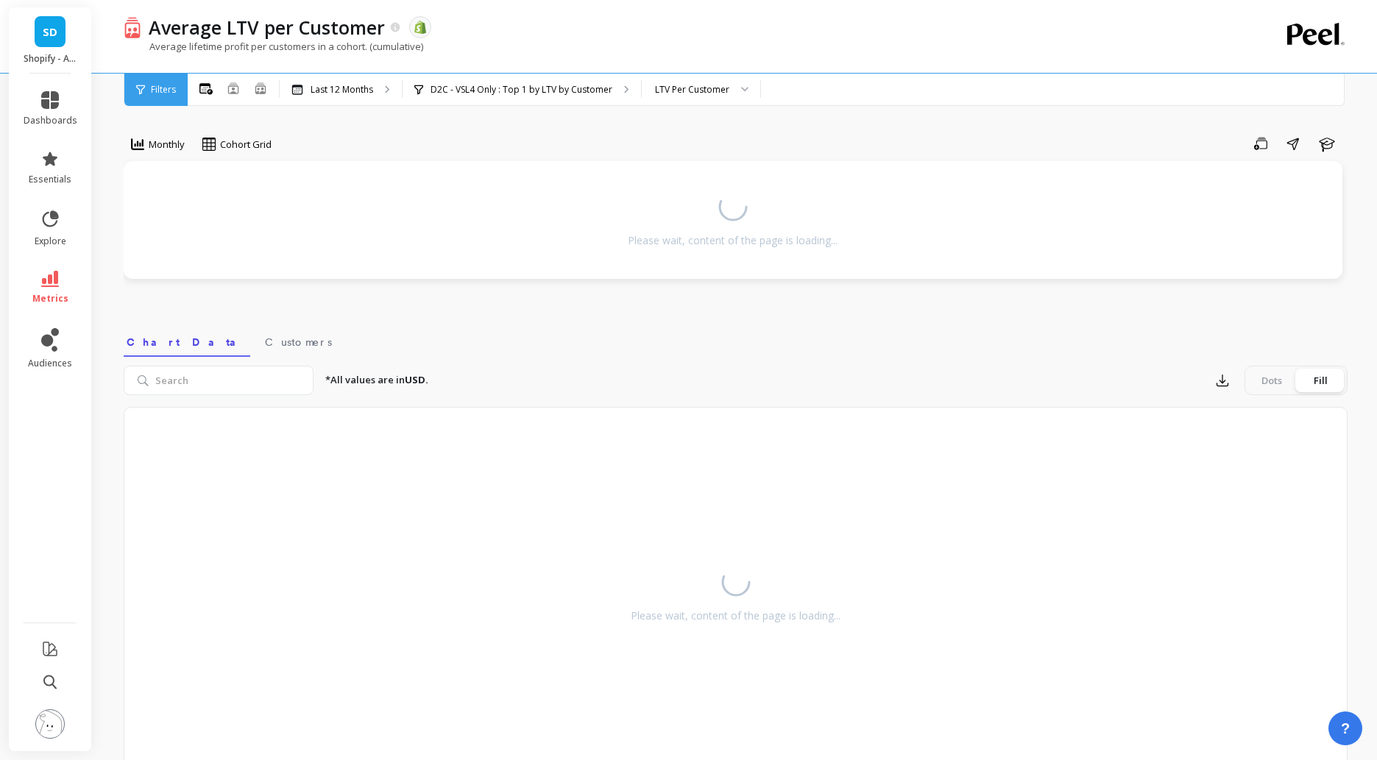
click at [777, 30] on div "Average LTV per Customer The data you are viewing comes from: Shopify" at bounding box center [684, 27] width 1086 height 25
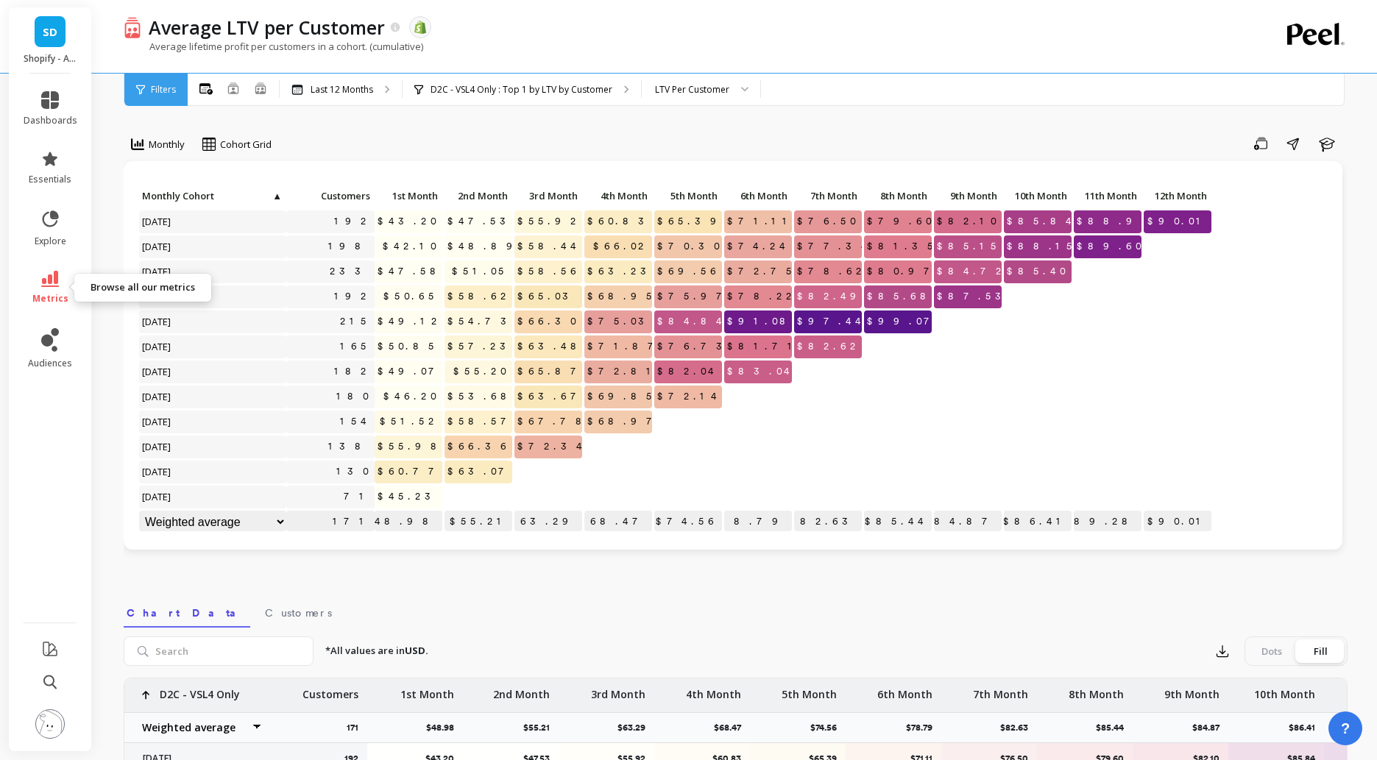
click at [59, 283] on link "metrics" at bounding box center [51, 288] width 54 height 34
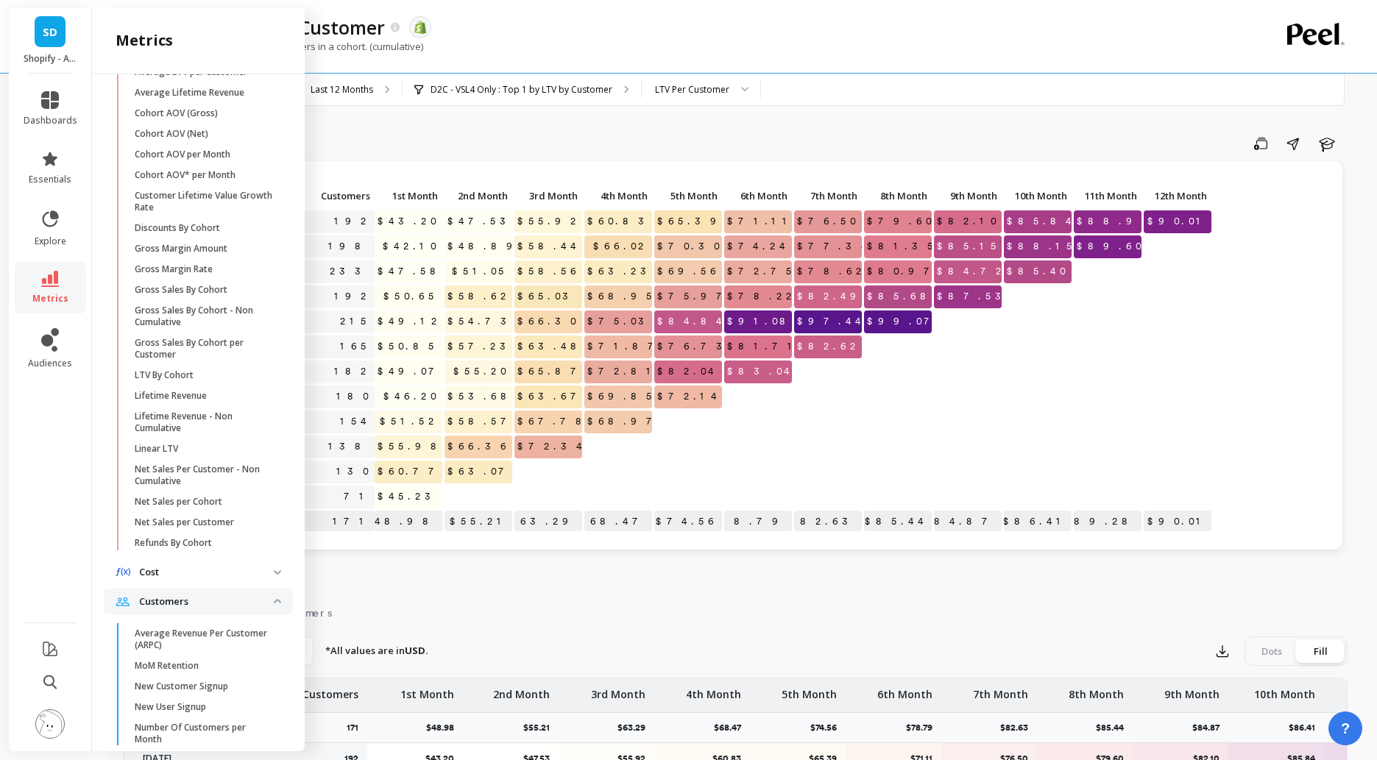
scroll to position [381, 0]
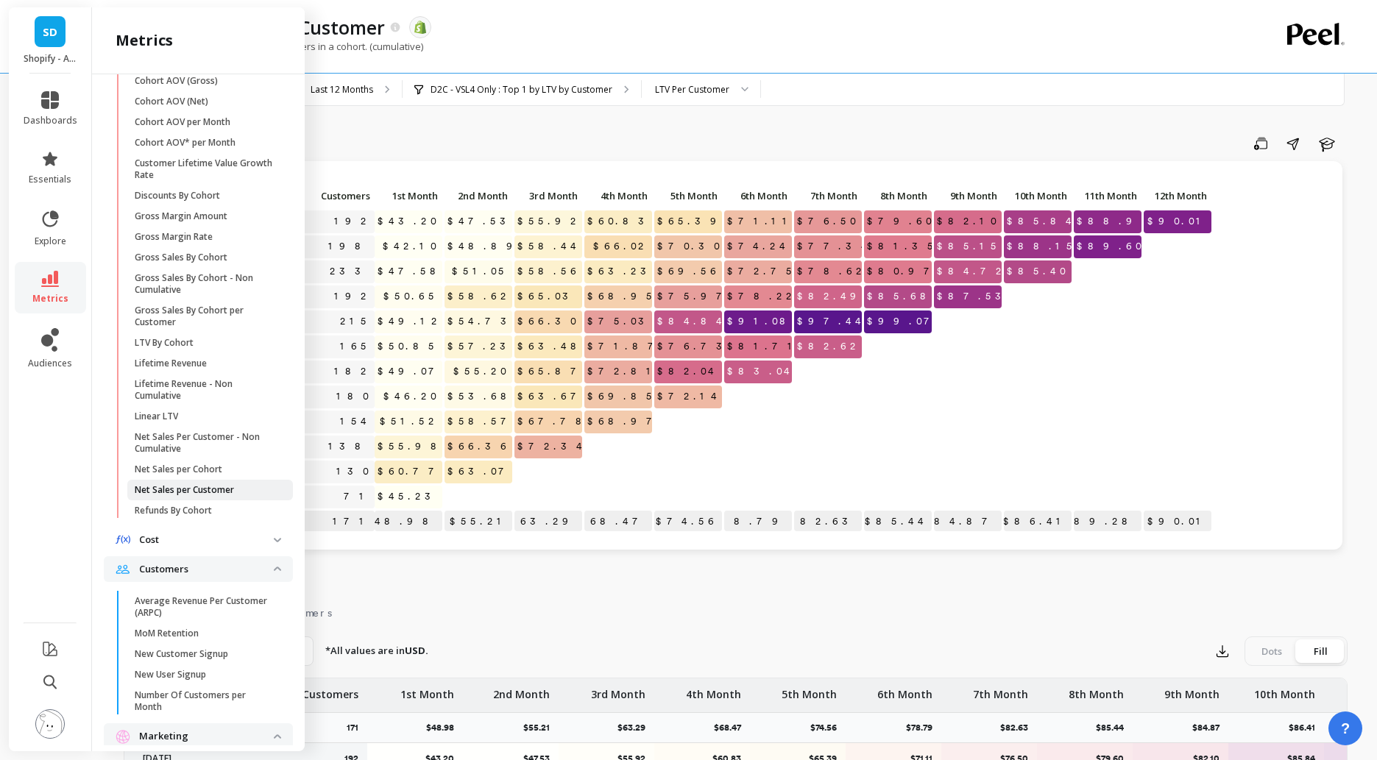
click at [207, 496] on p "Net Sales per Customer" at bounding box center [184, 490] width 99 height 12
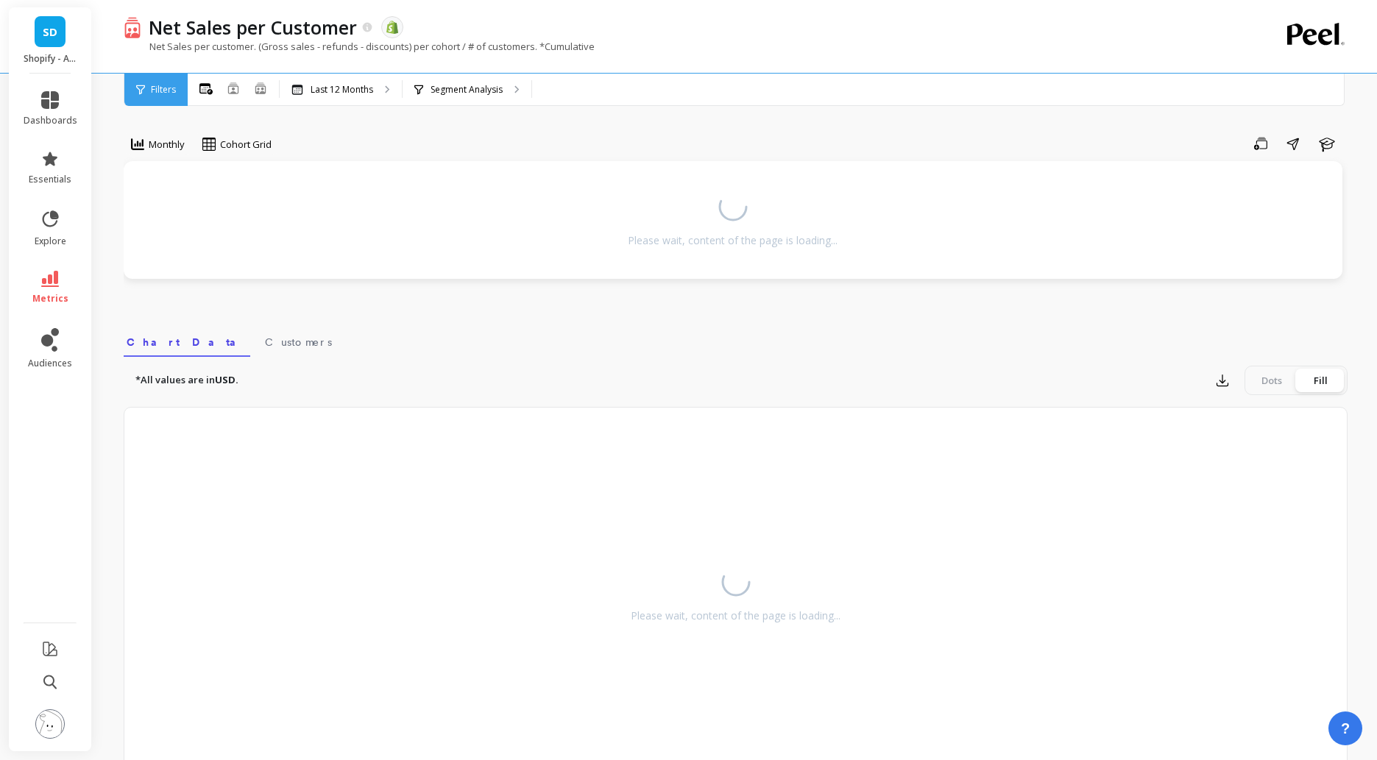
click at [766, 34] on div "Net Sales per Customer The data you are viewing comes from: Shopify" at bounding box center [684, 27] width 1086 height 25
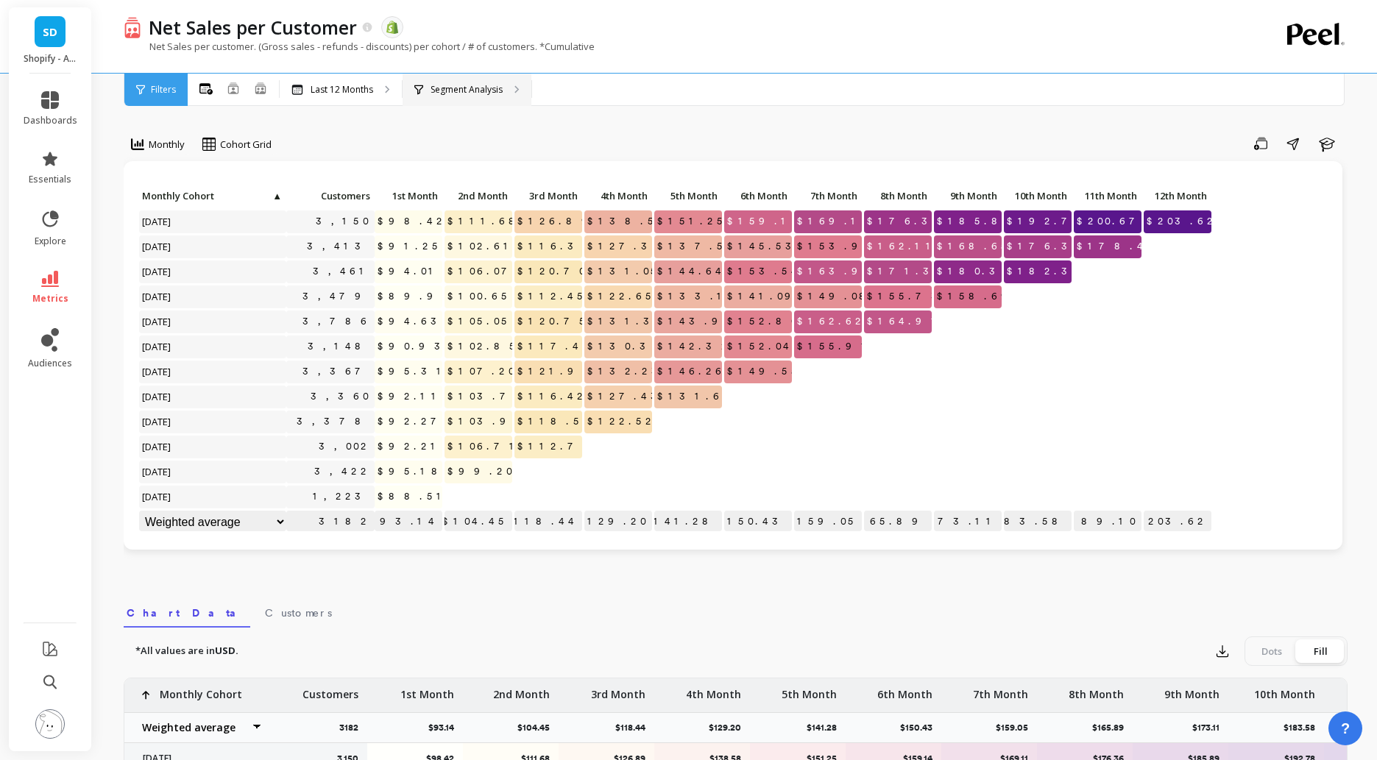
click at [499, 90] on p "Segment Analysis" at bounding box center [467, 90] width 72 height 12
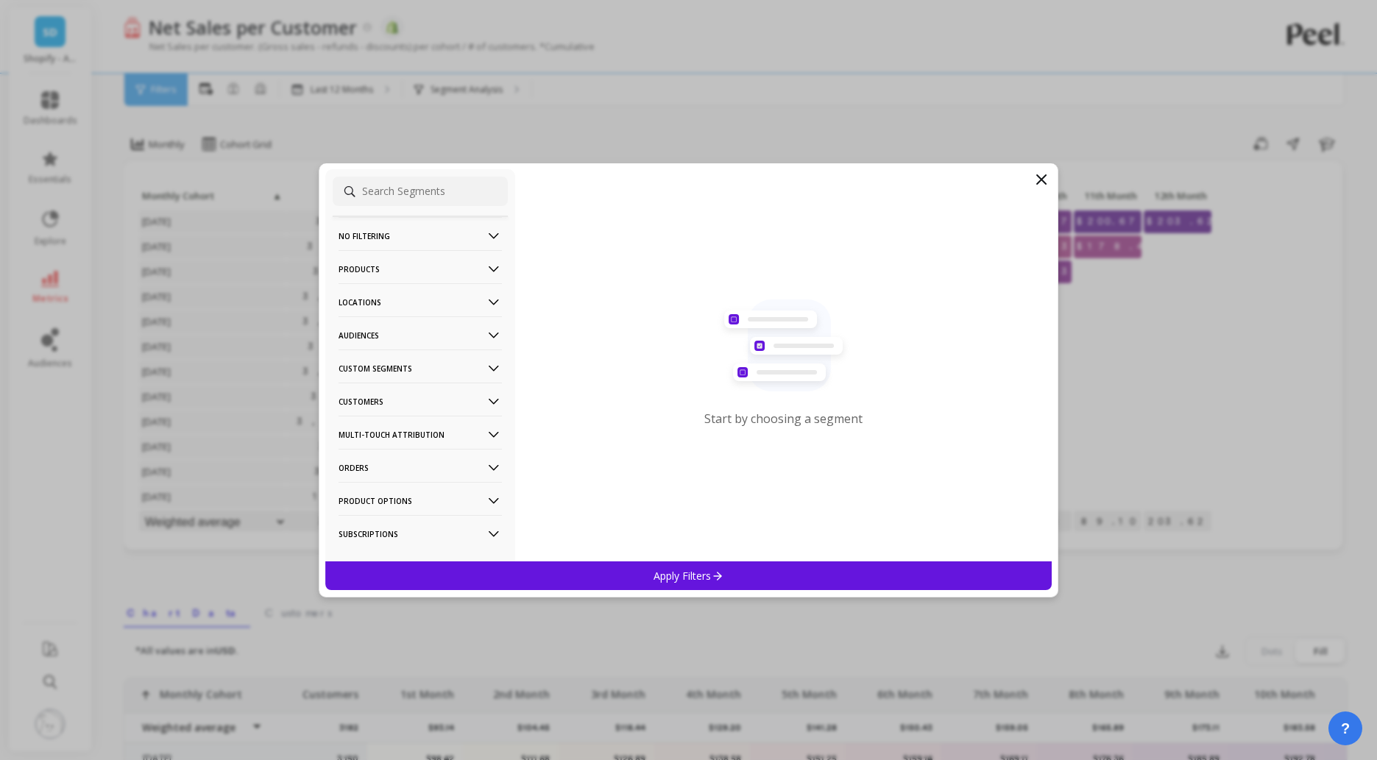
click at [412, 373] on p "Custom Segments" at bounding box center [420, 369] width 163 height 38
click at [391, 426] on p "Amazon - VSL3 Only" at bounding box center [385, 422] width 88 height 13
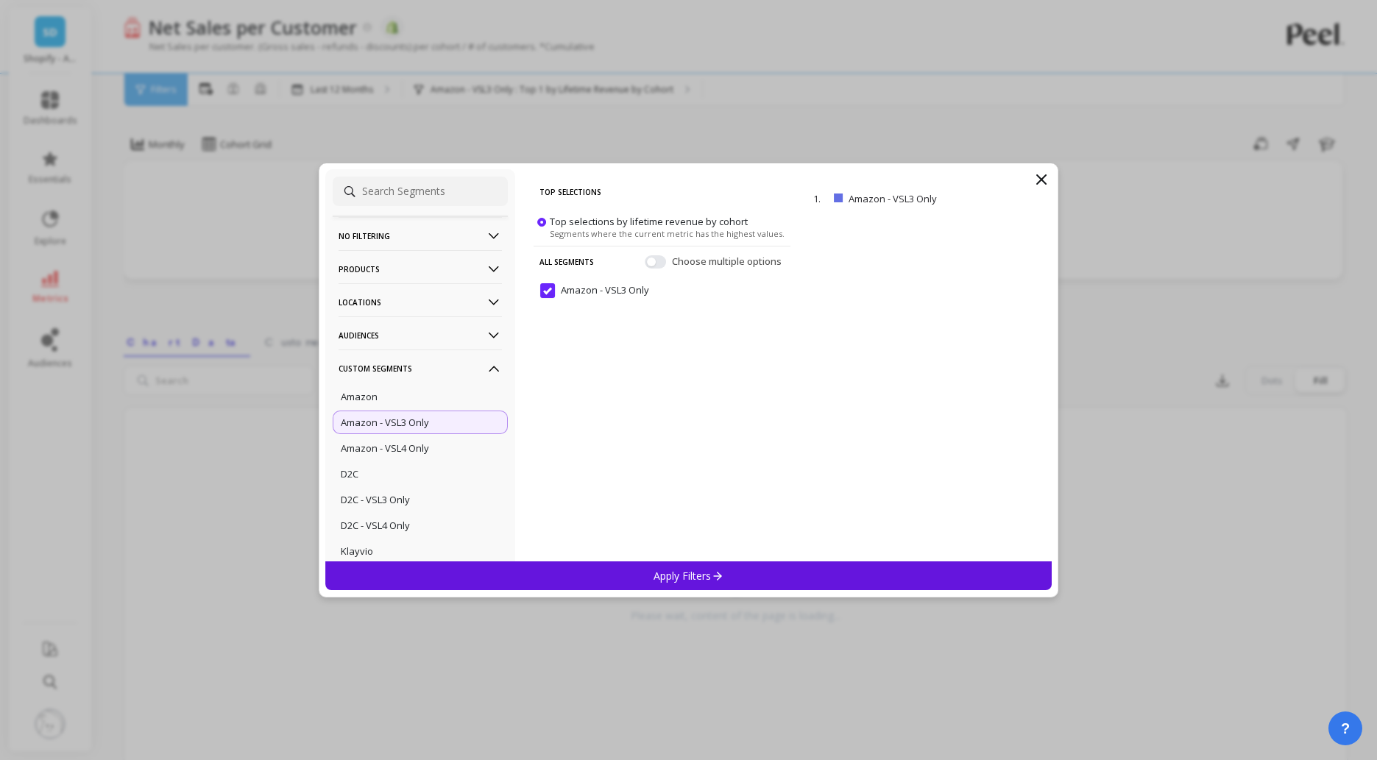
click at [689, 574] on p "Apply Filters" at bounding box center [689, 576] width 70 height 14
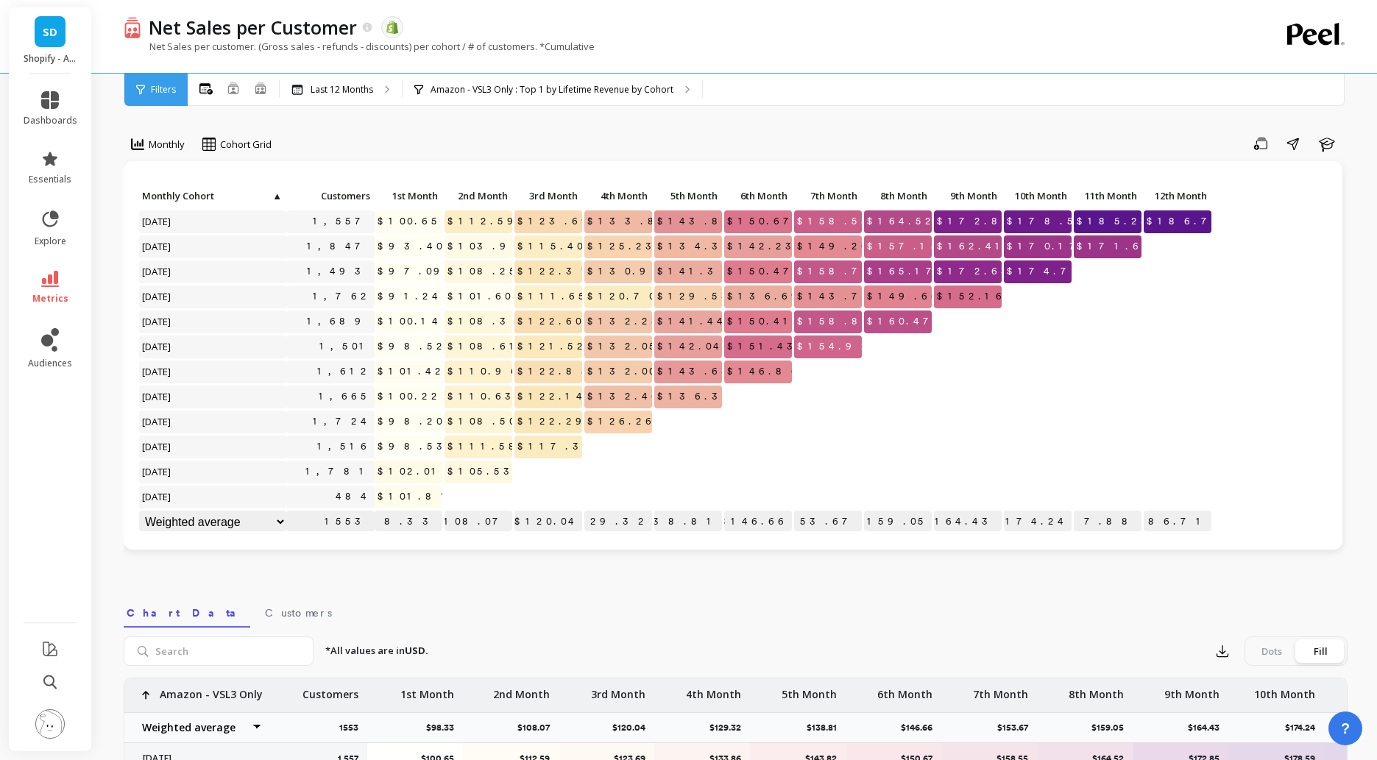
click at [803, 53] on div "Net Sales per customer. (Gross sales - refunds - discounts) per cohort / # of c…" at bounding box center [676, 54] width 1104 height 28
click at [806, 52] on div "Net Sales per customer. (Gross sales - refunds - discounts) per cohort / # of c…" at bounding box center [676, 54] width 1104 height 28
click at [551, 93] on p "Amazon - VSL3 Only : Top 1 by Lifetime Revenue by Cohort" at bounding box center [552, 90] width 243 height 12
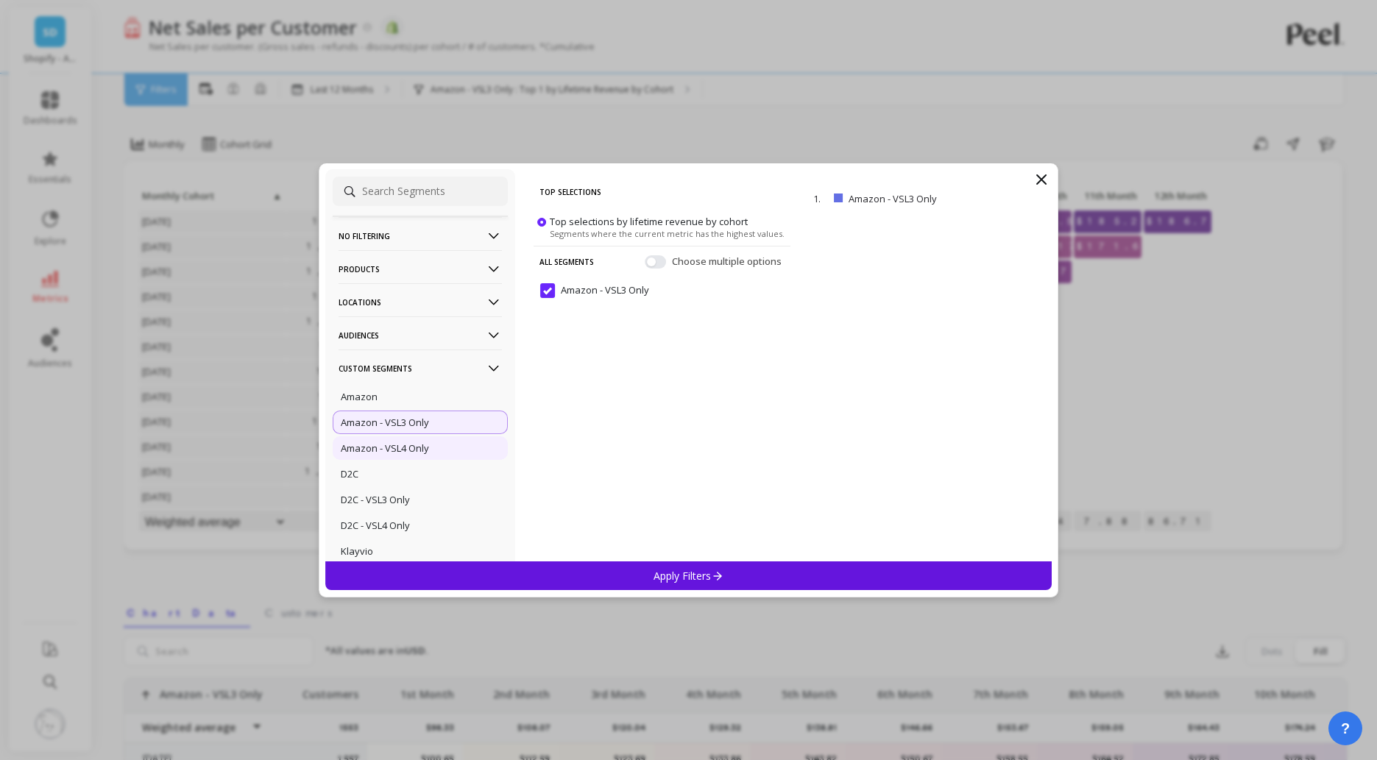
click at [389, 453] on p "Amazon - VSL4 Only" at bounding box center [385, 448] width 88 height 13
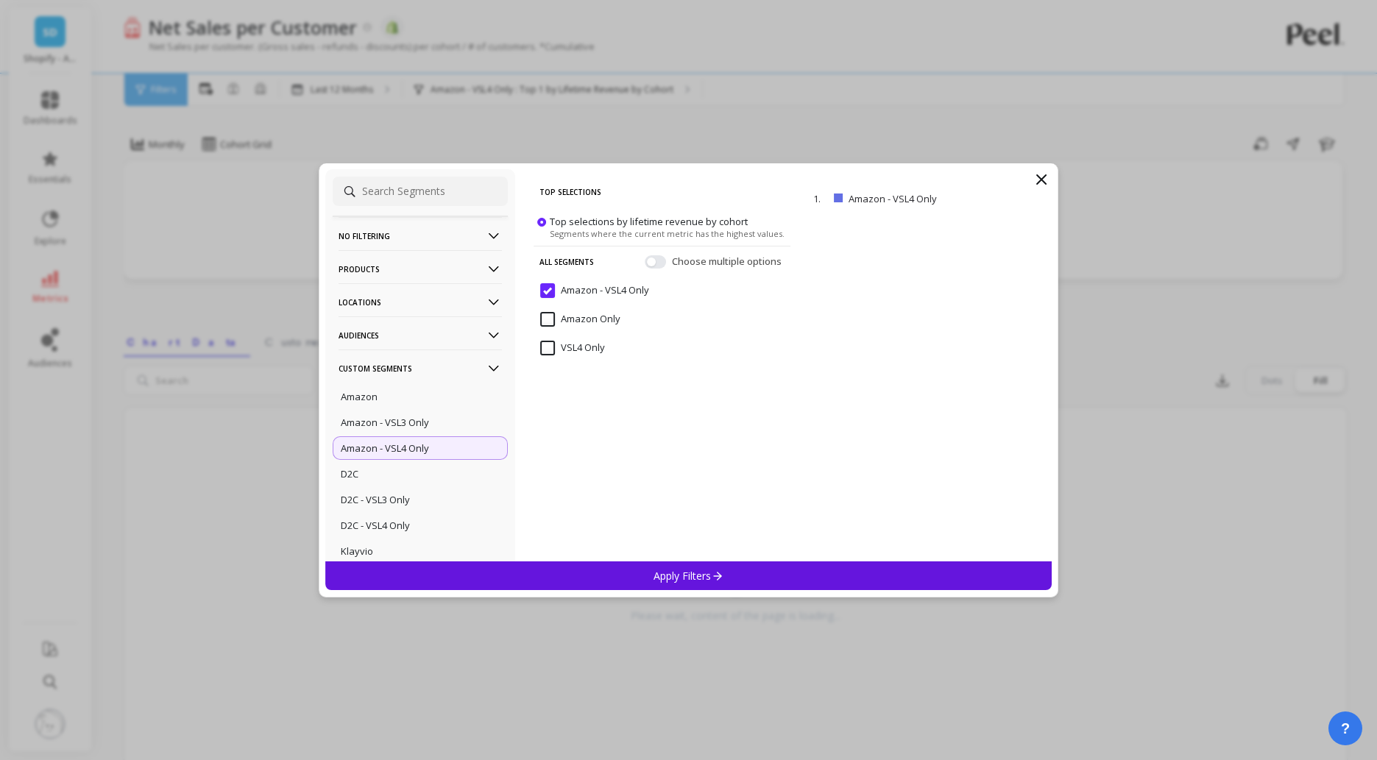
click at [1041, 182] on icon at bounding box center [1042, 180] width 18 height 18
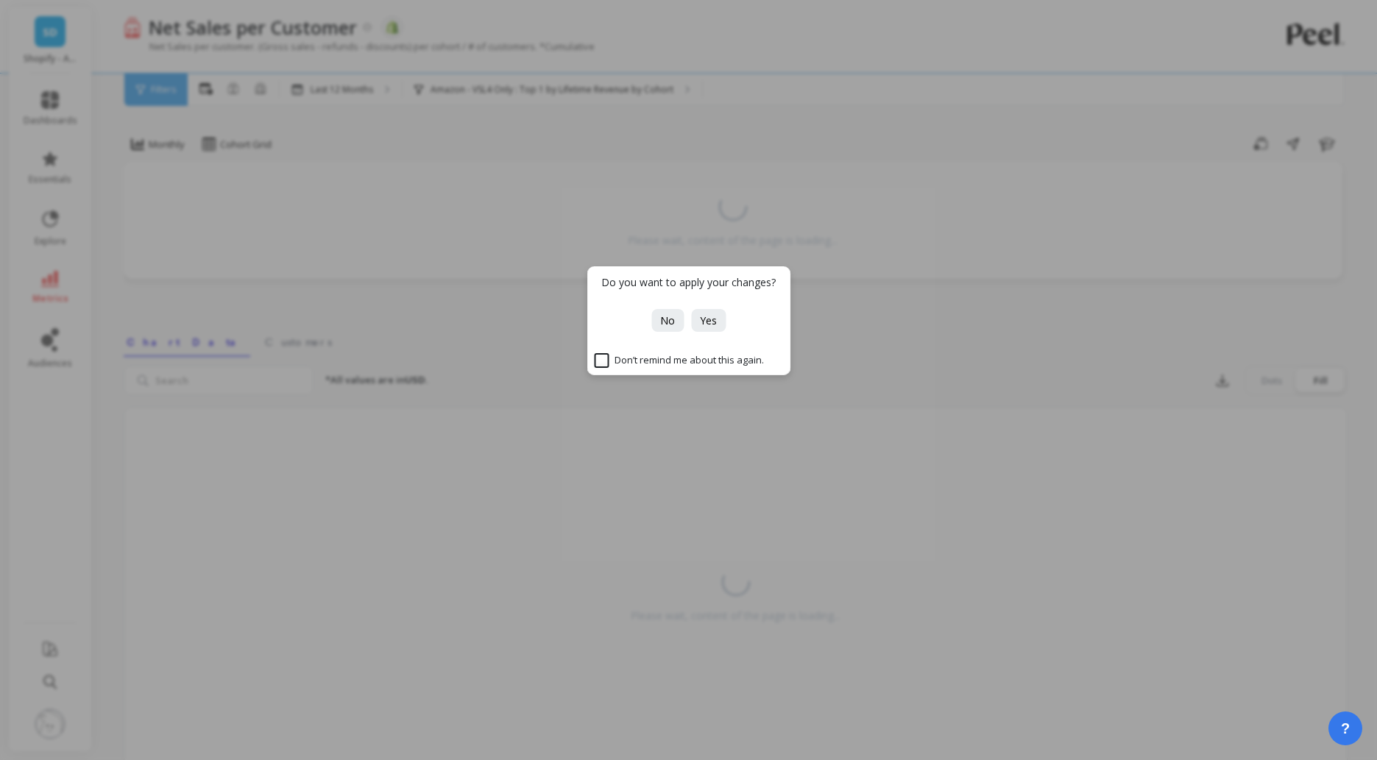
click at [652, 327] on div "No Yes" at bounding box center [689, 320] width 82 height 23
click at [659, 325] on button "No" at bounding box center [668, 320] width 32 height 23
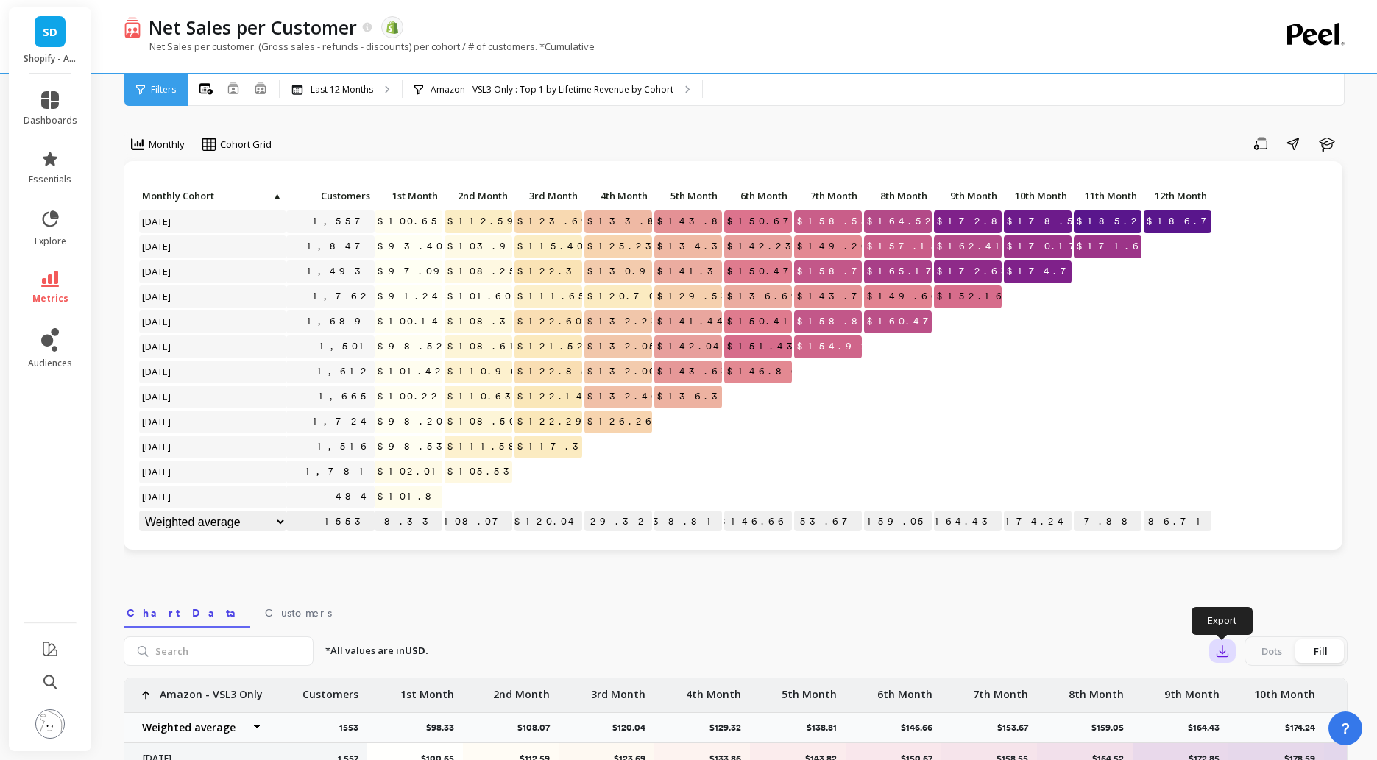
click at [1222, 656] on icon "button" at bounding box center [1222, 651] width 15 height 15
click at [1243, 688] on span "CSV" at bounding box center [1250, 692] width 21 height 15
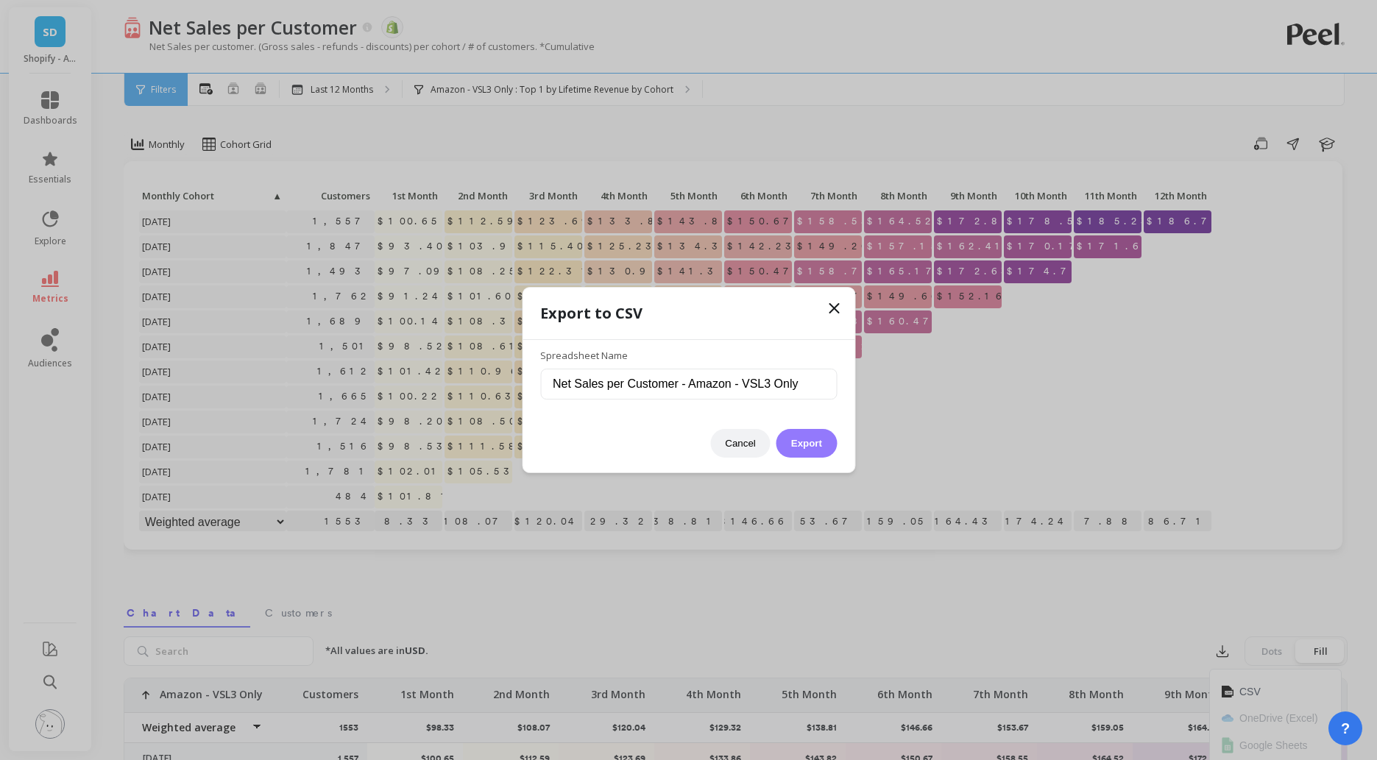
click at [799, 446] on button "Export" at bounding box center [807, 443] width 60 height 29
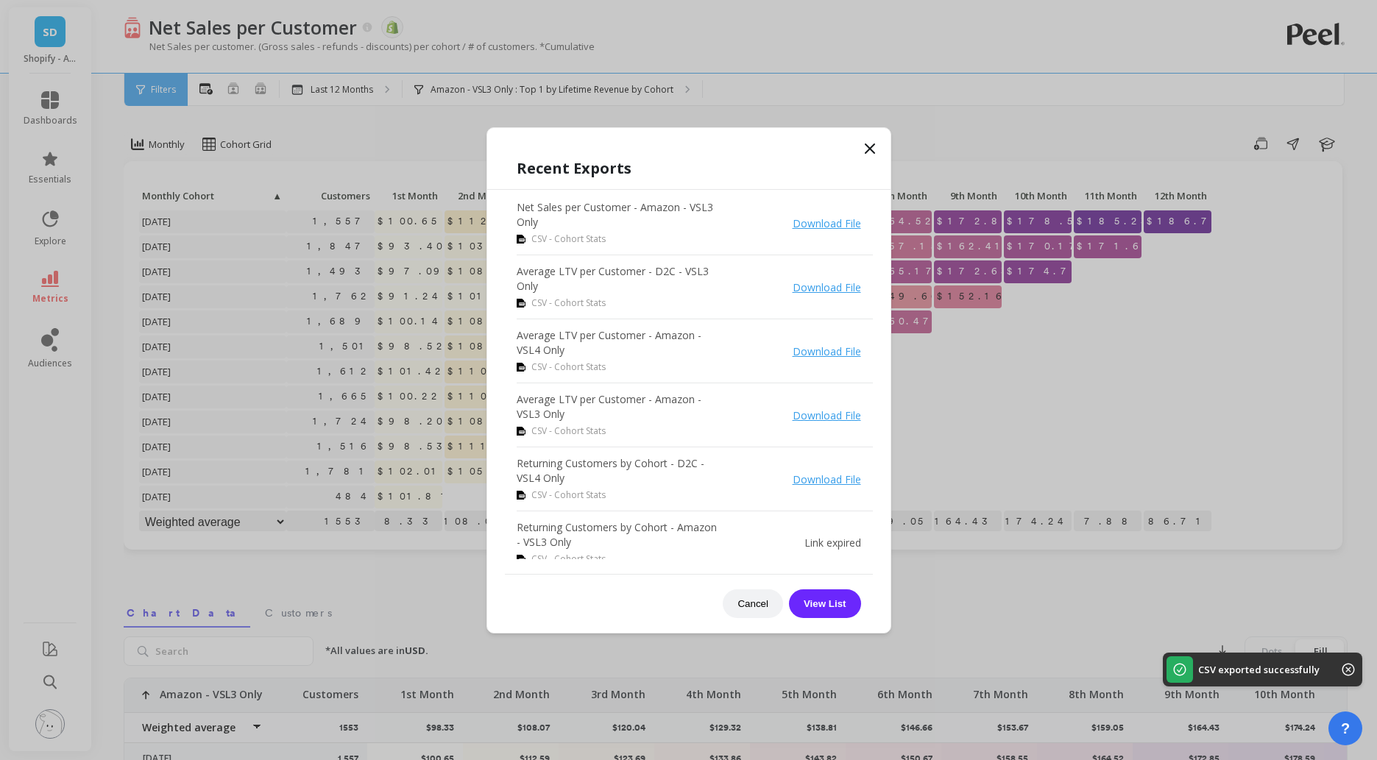
click at [874, 152] on icon at bounding box center [870, 148] width 9 height 9
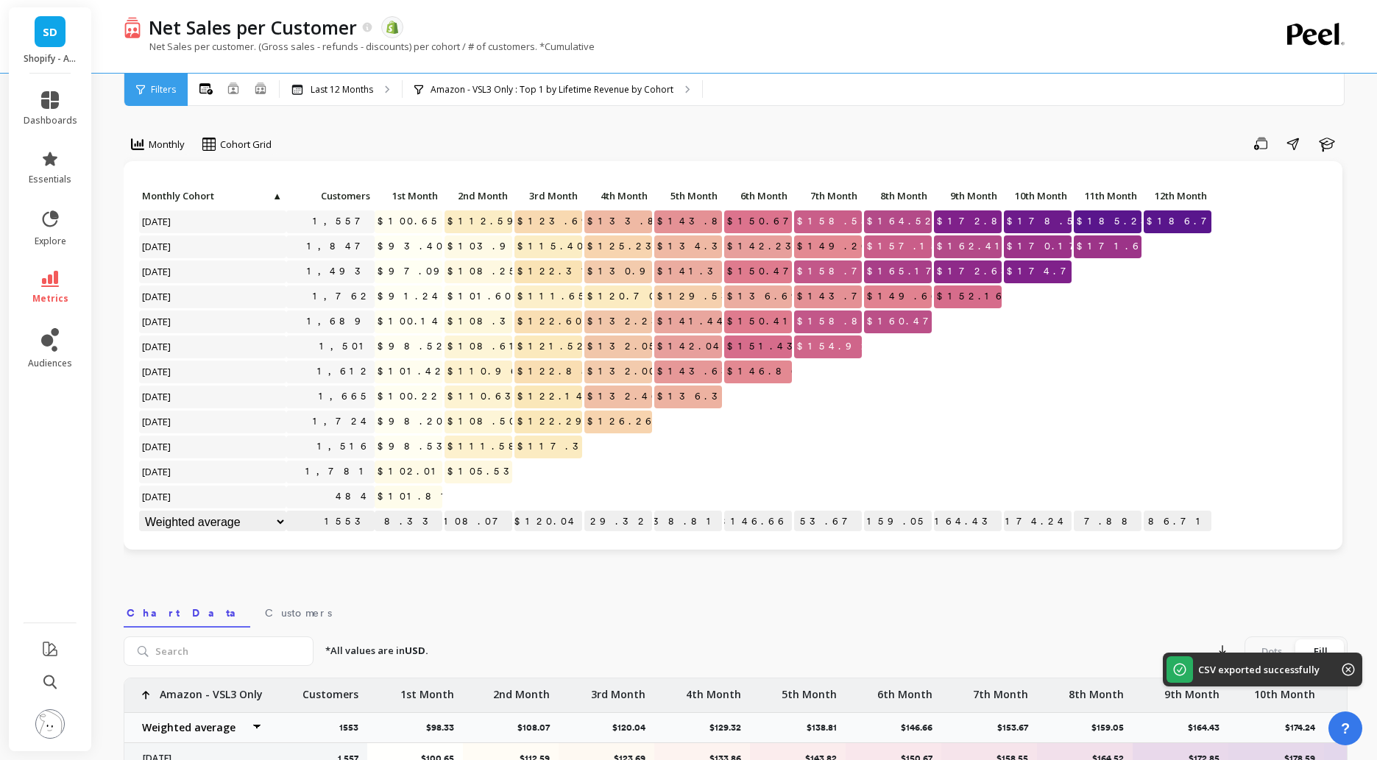
click at [889, 63] on div "Net Sales per customer. (Gross sales - refunds - discounts) per cohort / # of c…" at bounding box center [676, 54] width 1104 height 28
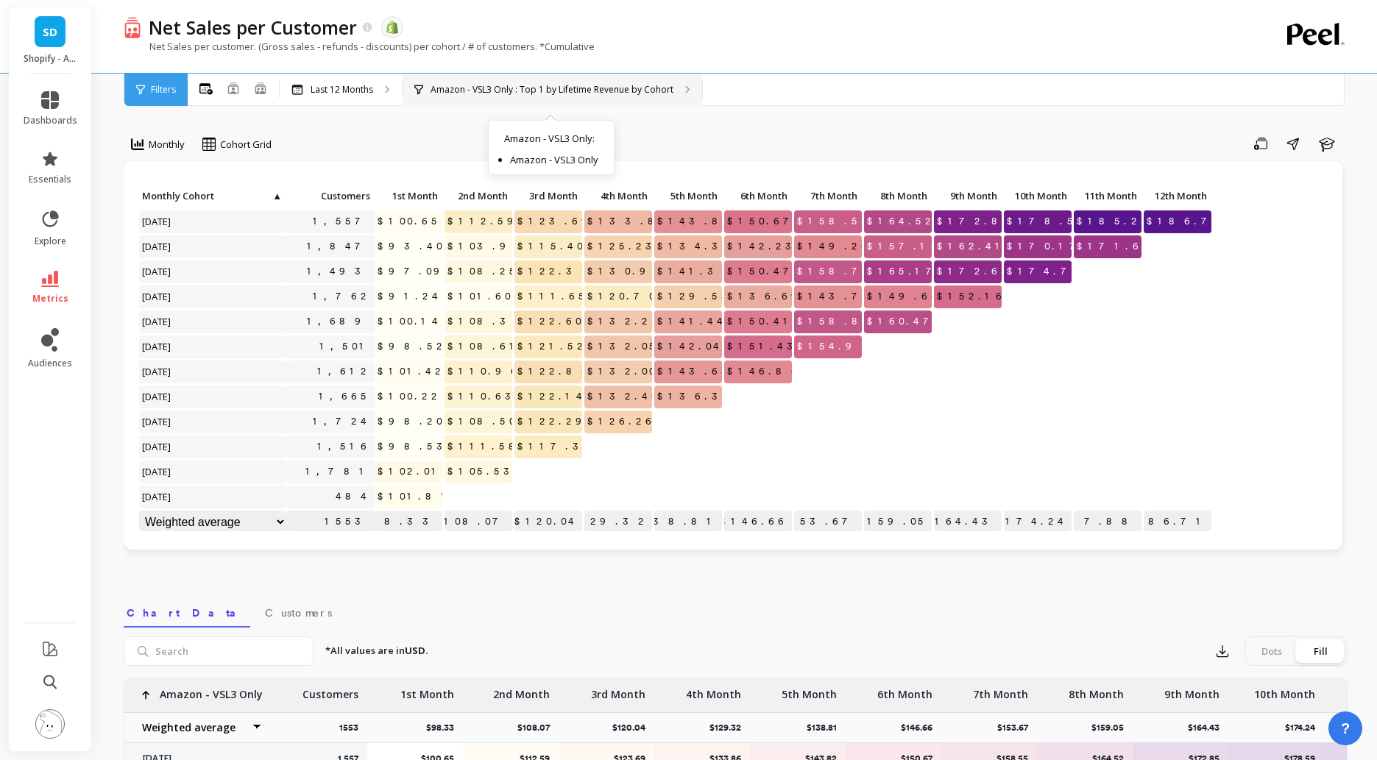
click at [601, 93] on p "Amazon - VSL3 Only : Top 1 by Lifetime Revenue by Cohort" at bounding box center [552, 90] width 243 height 12
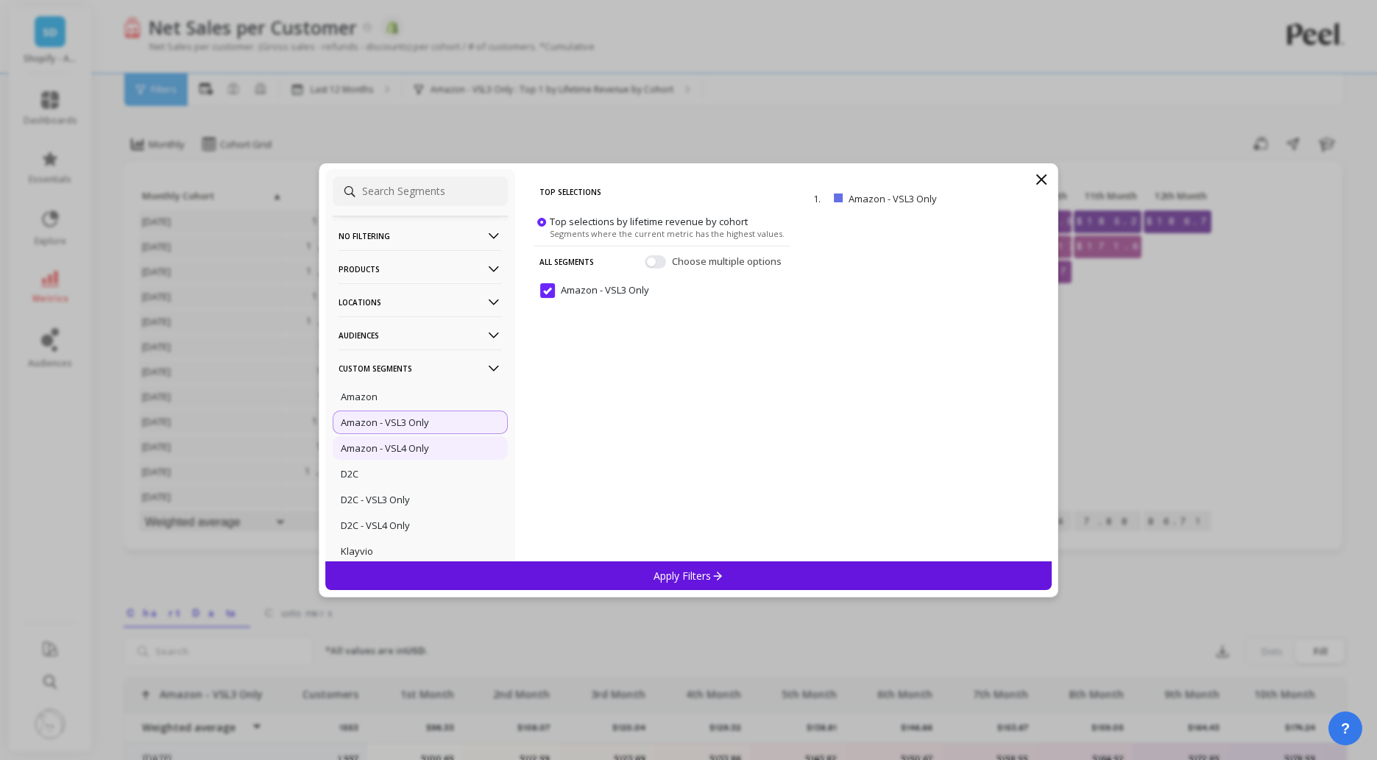
click at [398, 454] on p "Amazon - VSL4 Only" at bounding box center [385, 448] width 88 height 13
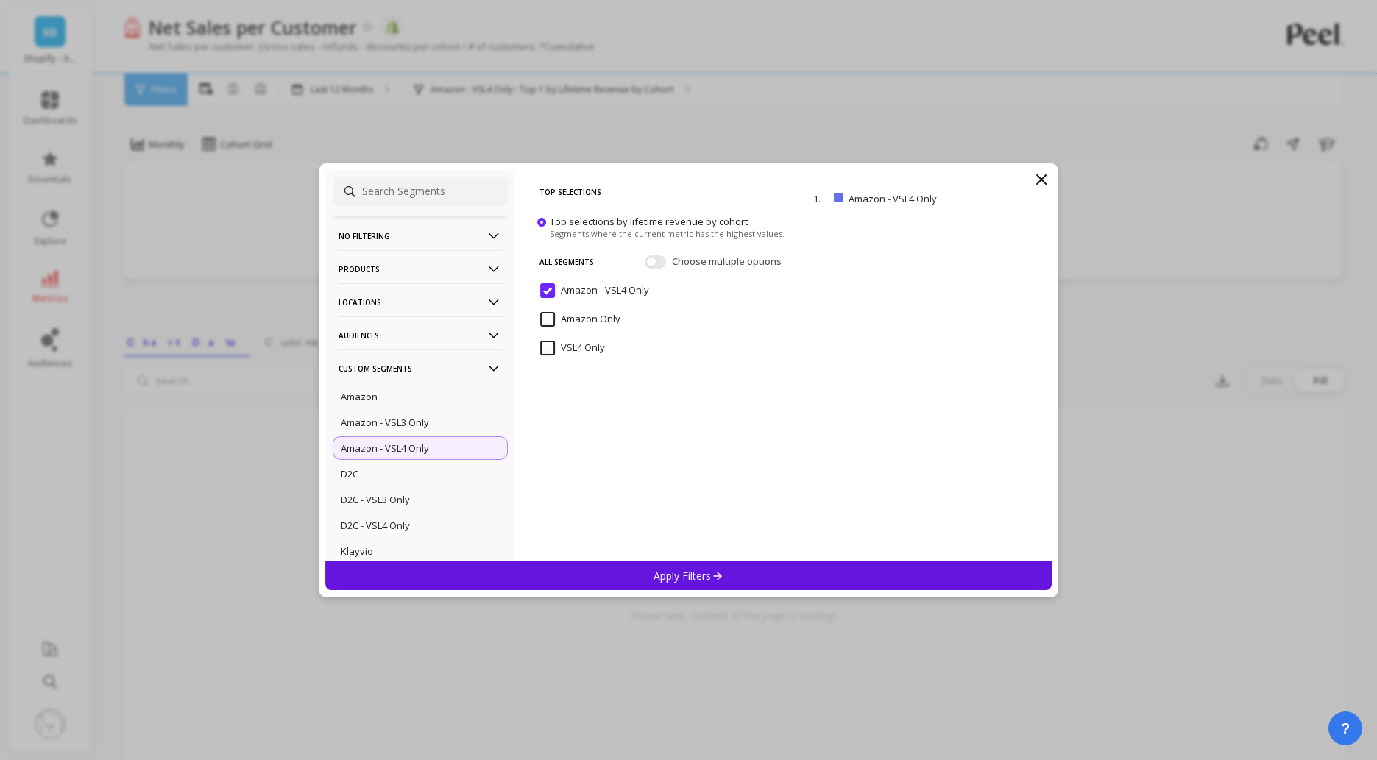
click at [688, 579] on p "Apply Filters" at bounding box center [689, 576] width 70 height 14
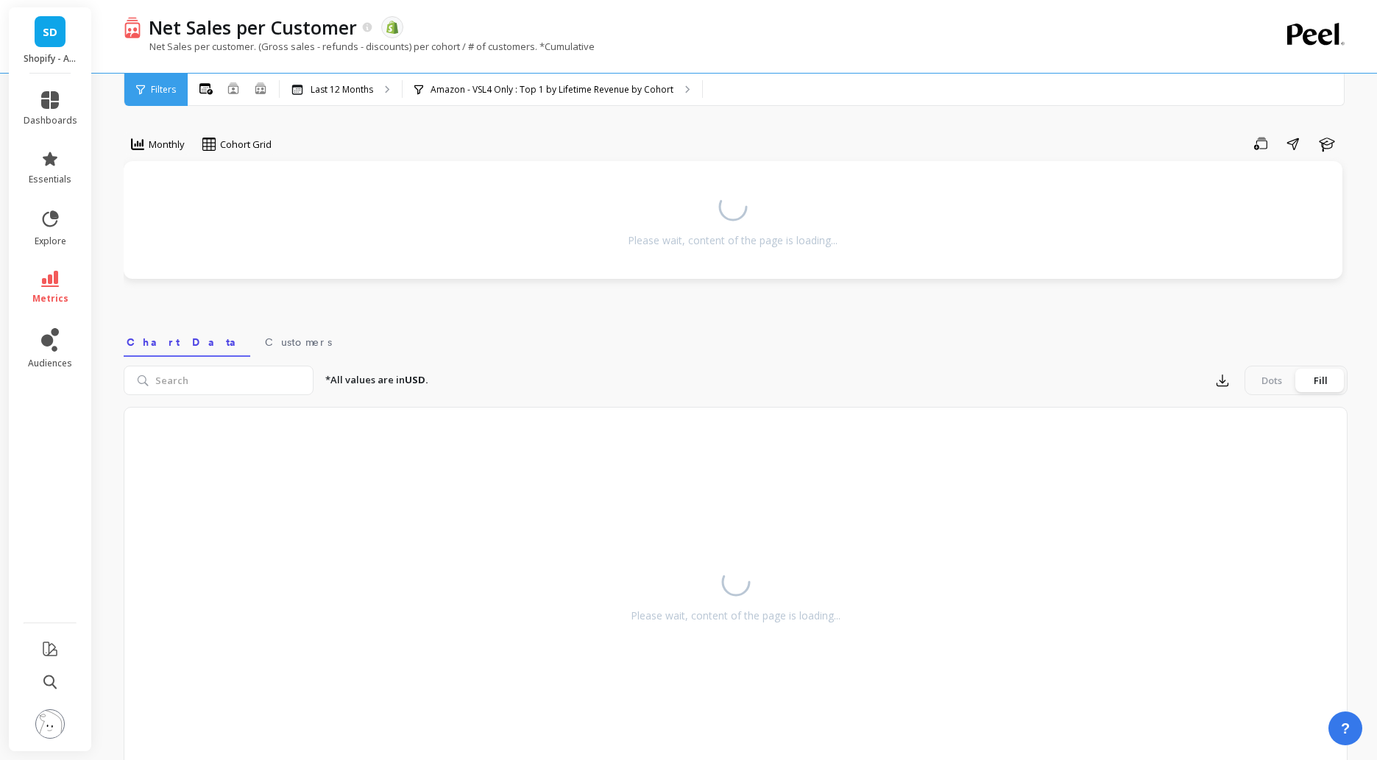
click at [793, 32] on div "Net Sales per Customer The data you are viewing comes from: Shopify" at bounding box center [684, 27] width 1086 height 25
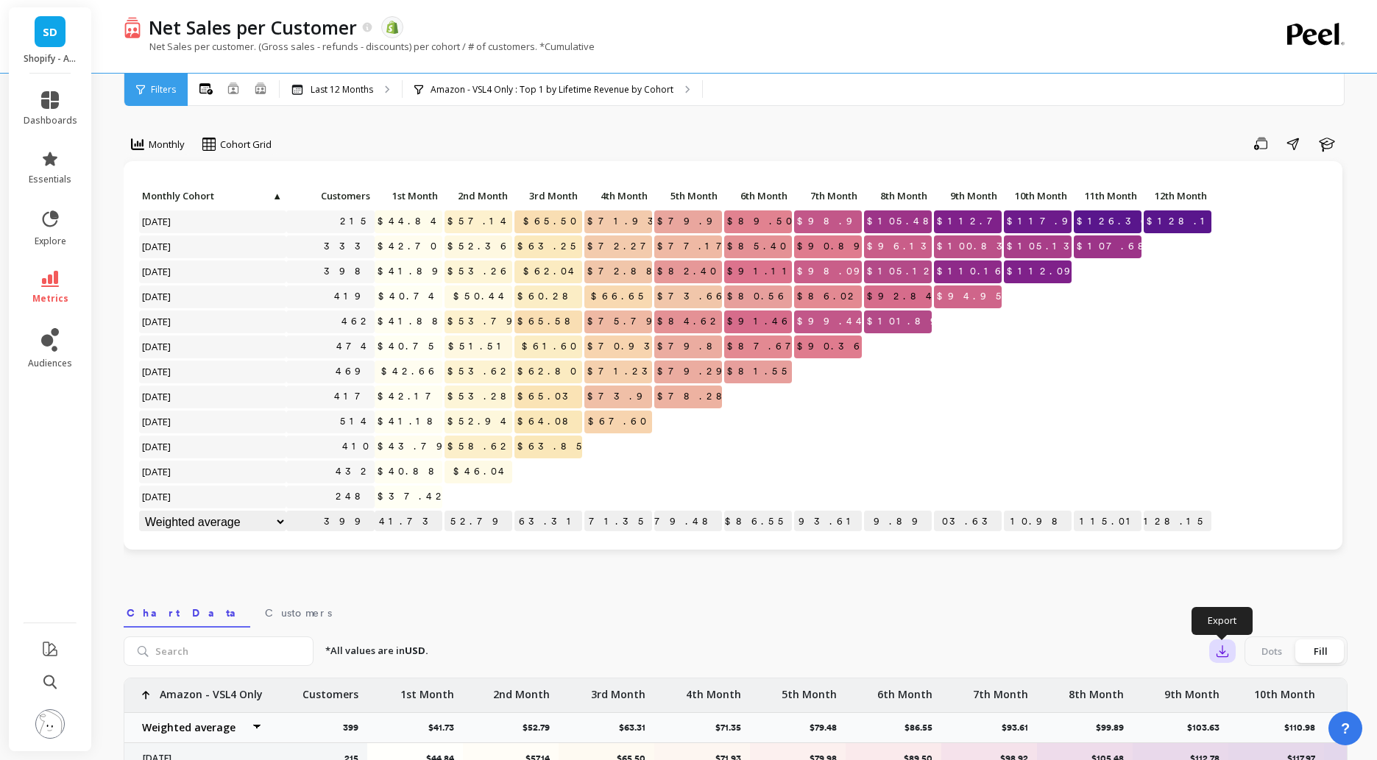
click at [1218, 655] on icon "button" at bounding box center [1223, 651] width 11 height 11
click at [1249, 687] on span "CSV" at bounding box center [1250, 692] width 21 height 15
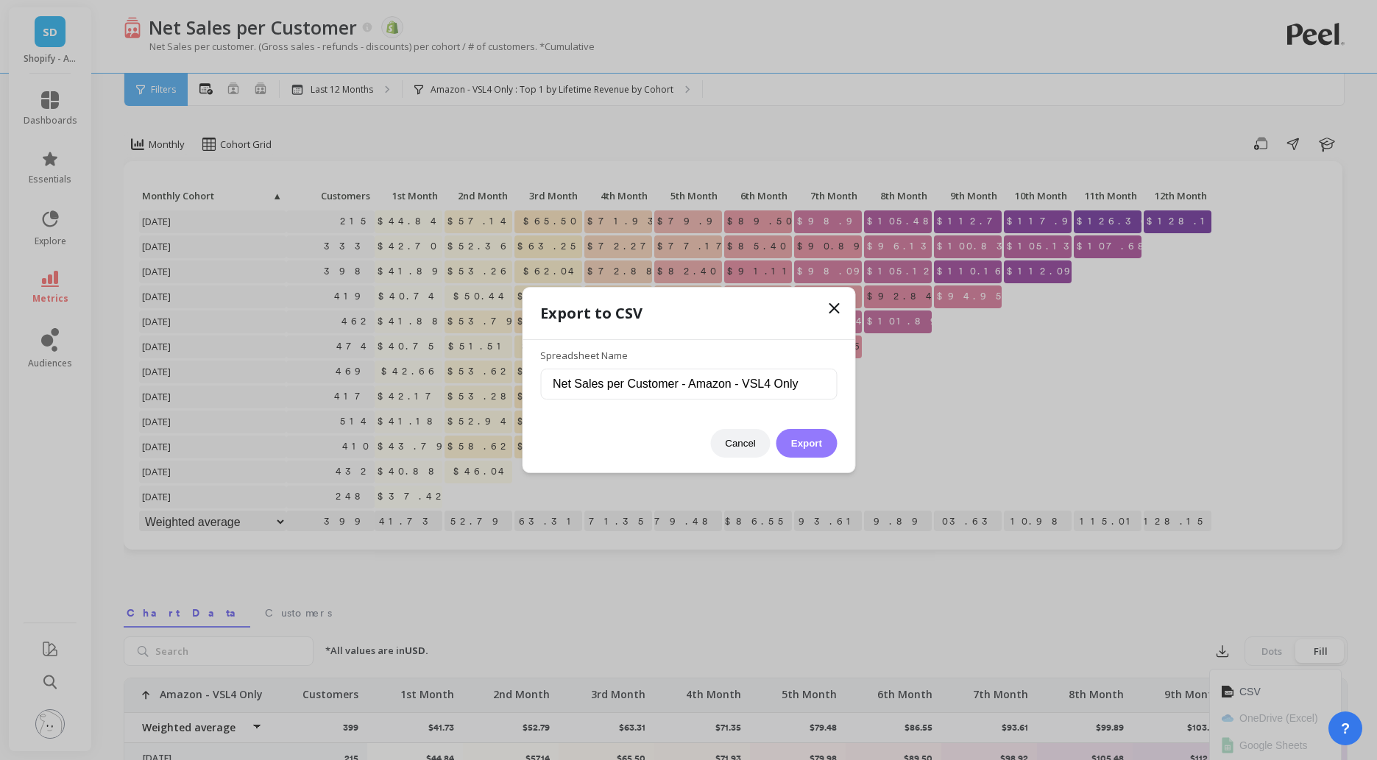
click at [811, 444] on button "Export" at bounding box center [807, 443] width 60 height 29
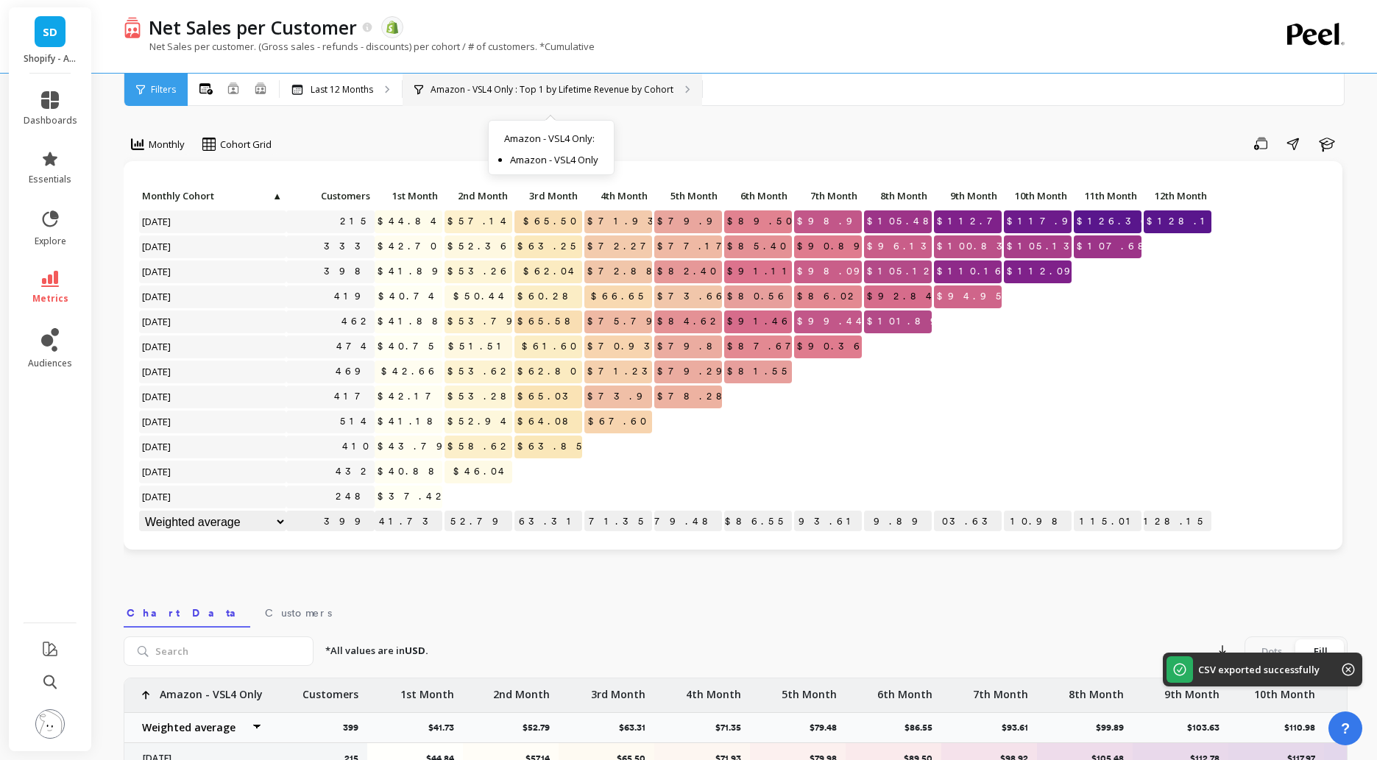
click at [550, 92] on p "Amazon - VSL4 Only : Top 1 by Lifetime Revenue by Cohort" at bounding box center [552, 90] width 243 height 12
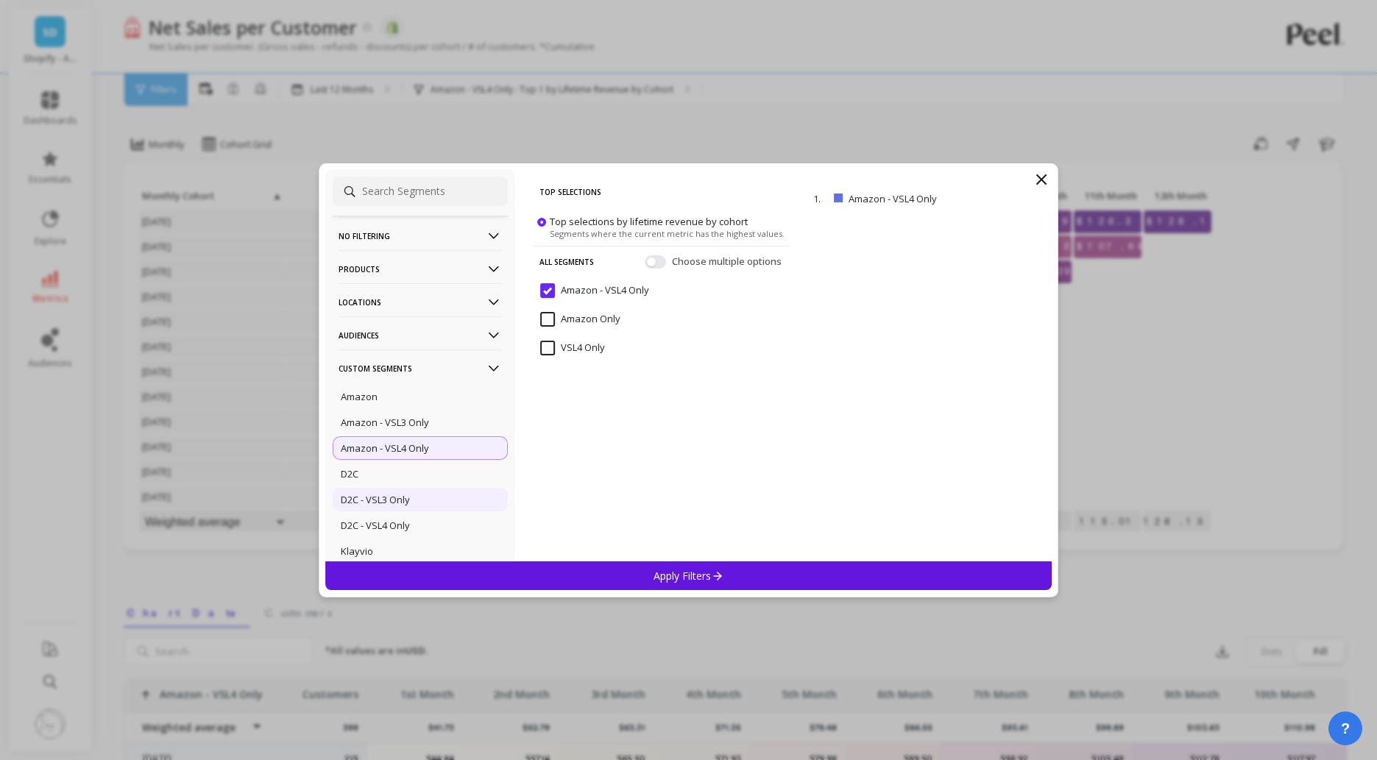
click at [416, 496] on div "D2C - VSL3 Only" at bounding box center [420, 500] width 175 height 24
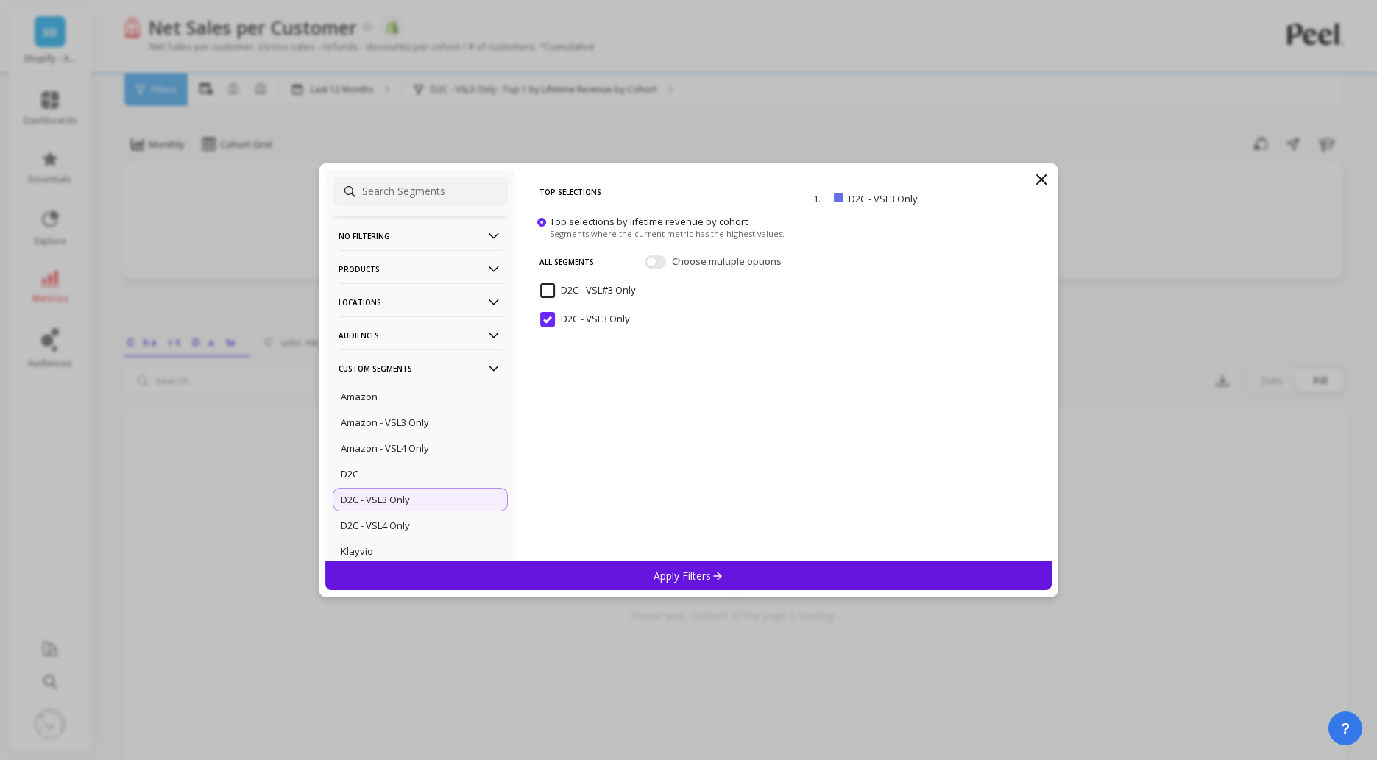
click at [682, 579] on p "Apply Filters" at bounding box center [689, 576] width 70 height 14
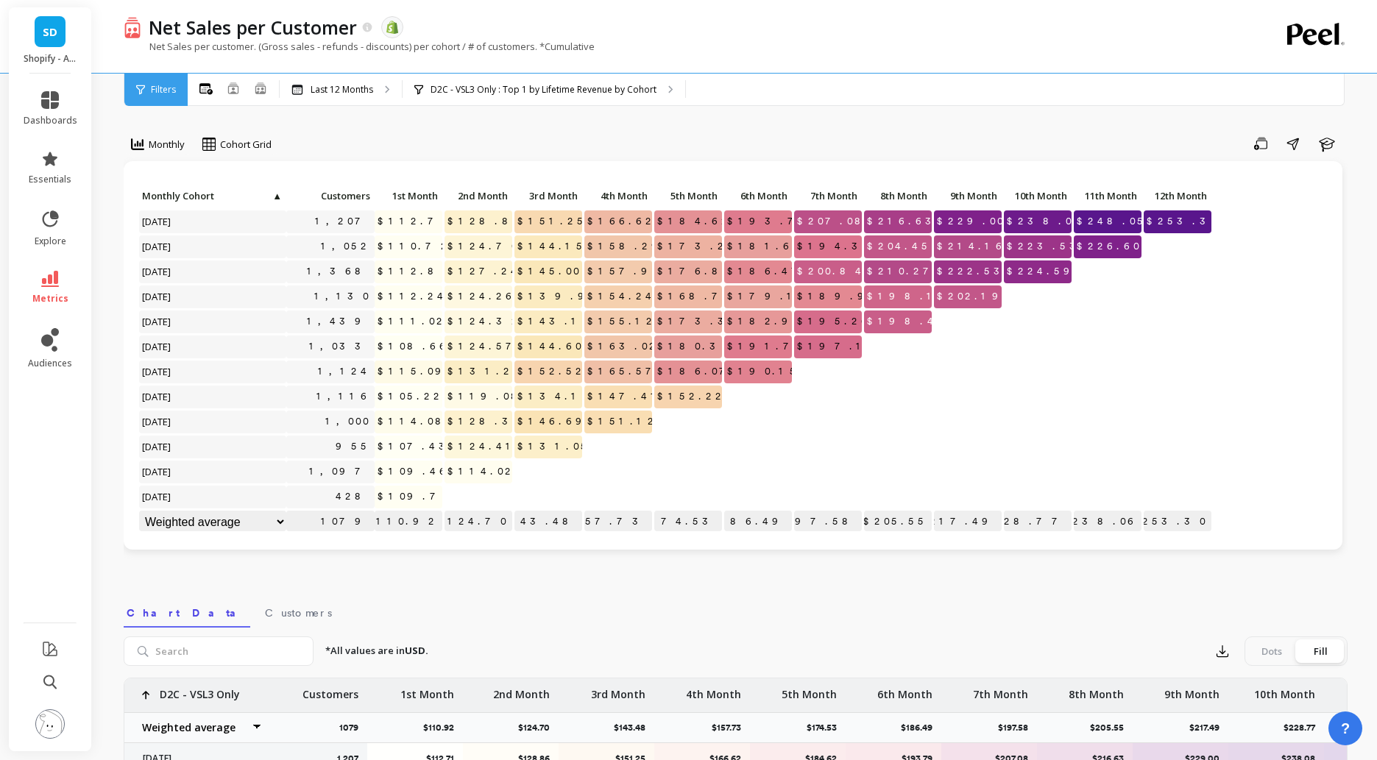
click at [1093, 130] on div "Monthly Cohort Grid Save Share Learn Click to create an audience 1,207 $112.71 …" at bounding box center [736, 621] width 1224 height 1124
click at [1221, 652] on icon "button" at bounding box center [1222, 651] width 15 height 15
click at [743, 38] on div "Net Sales per Customer The data you are viewing comes from: Shopify" at bounding box center [684, 27] width 1086 height 25
click at [493, 95] on div "D2C - VSL3 Only : Top 1 by Lifetime Revenue by Cohort D2C - VSL3 Only : D2C - V…" at bounding box center [544, 90] width 283 height 32
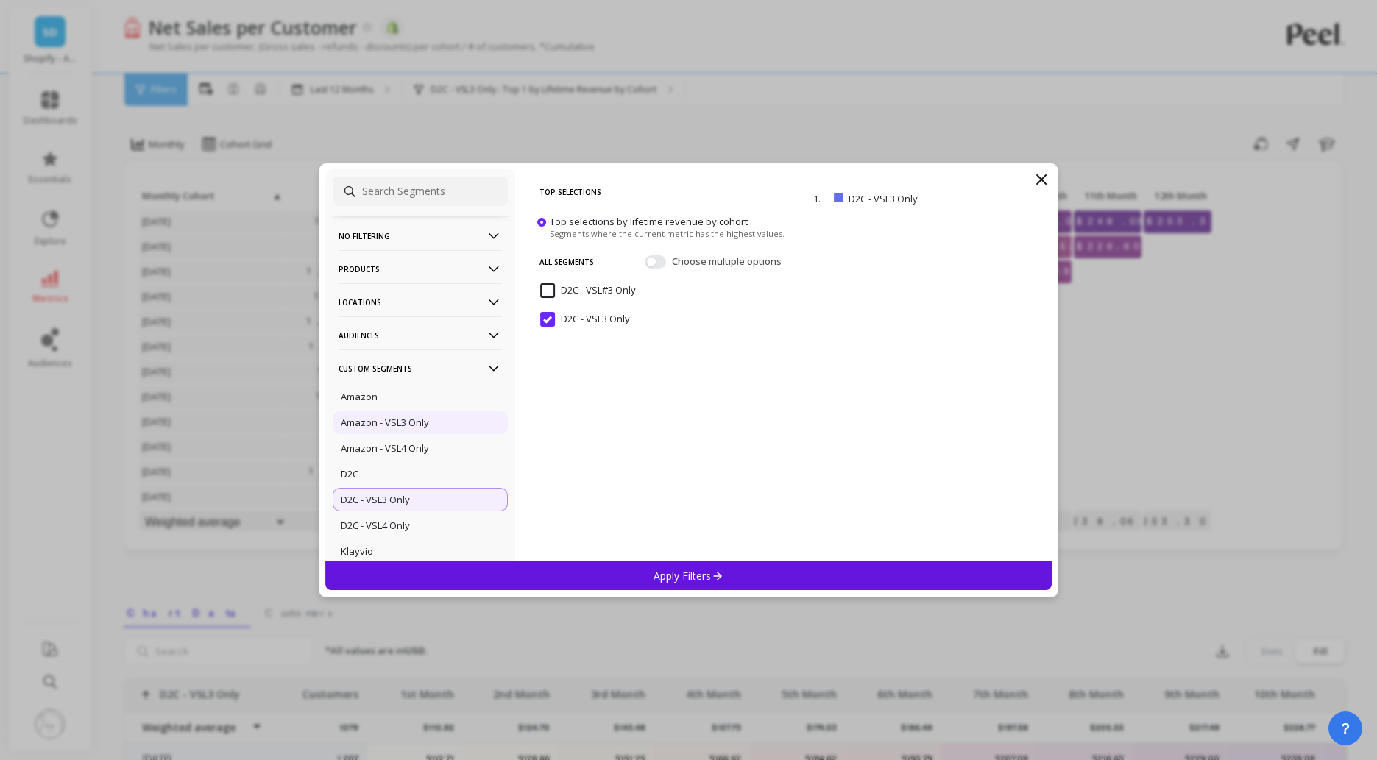
click at [411, 427] on p "Amazon - VSL3 Only" at bounding box center [385, 422] width 88 height 13
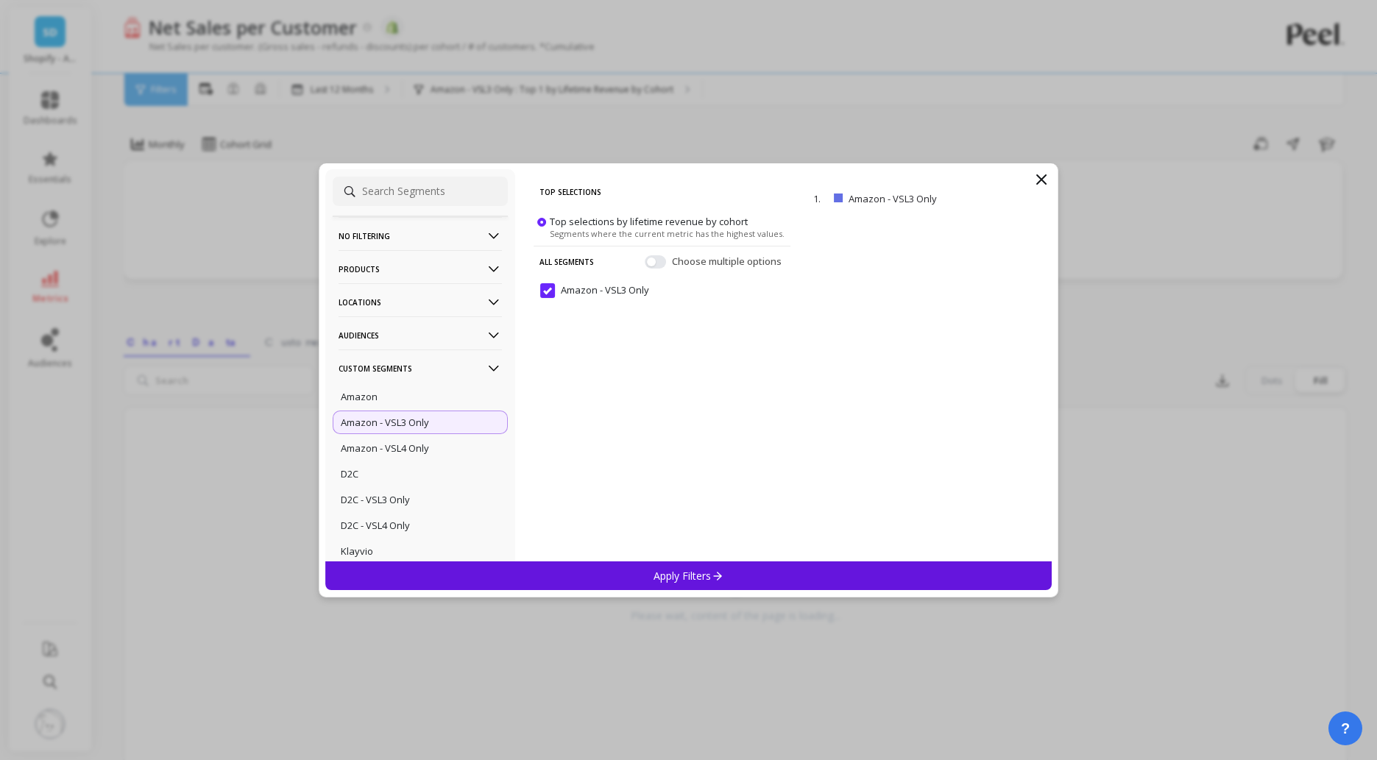
click at [667, 573] on p "Apply Filters" at bounding box center [689, 576] width 70 height 14
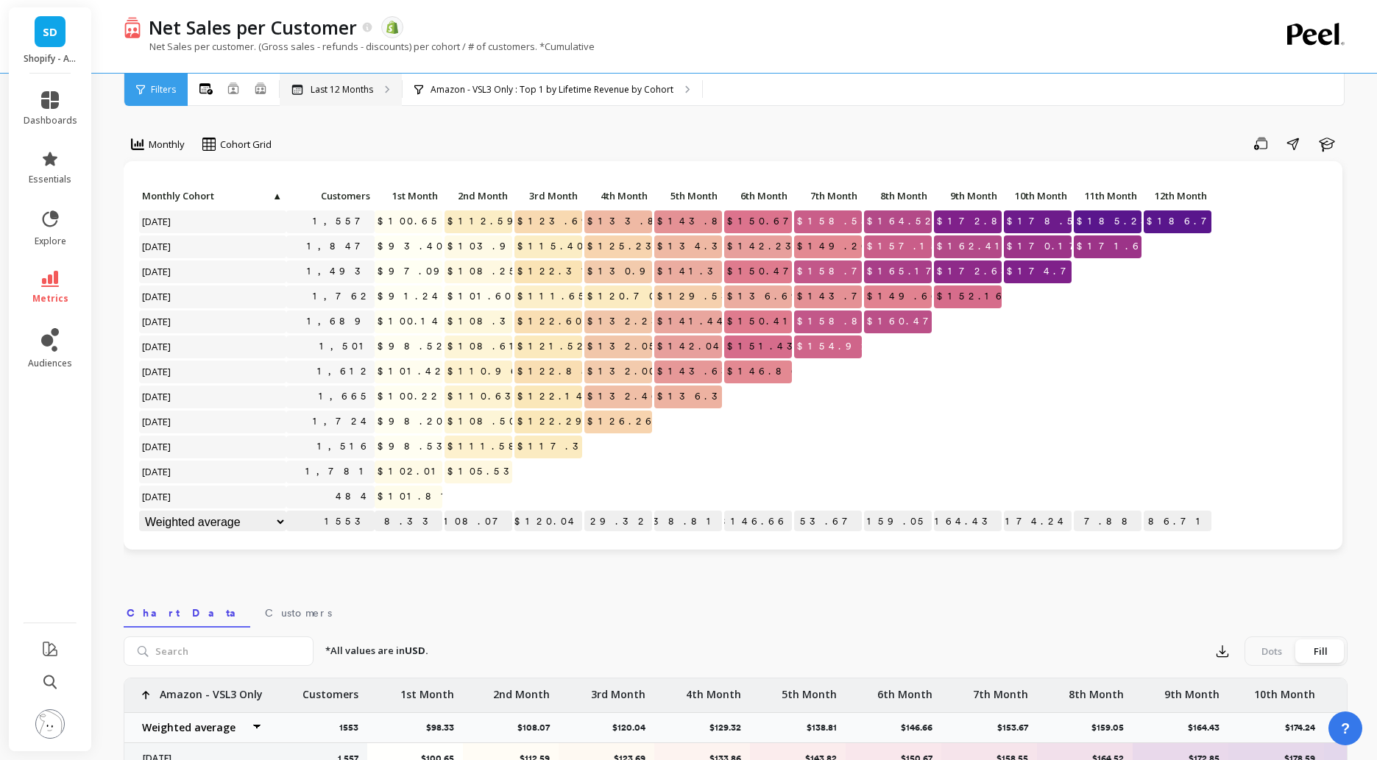
click at [333, 94] on p "Last 12 Months" at bounding box center [342, 90] width 63 height 12
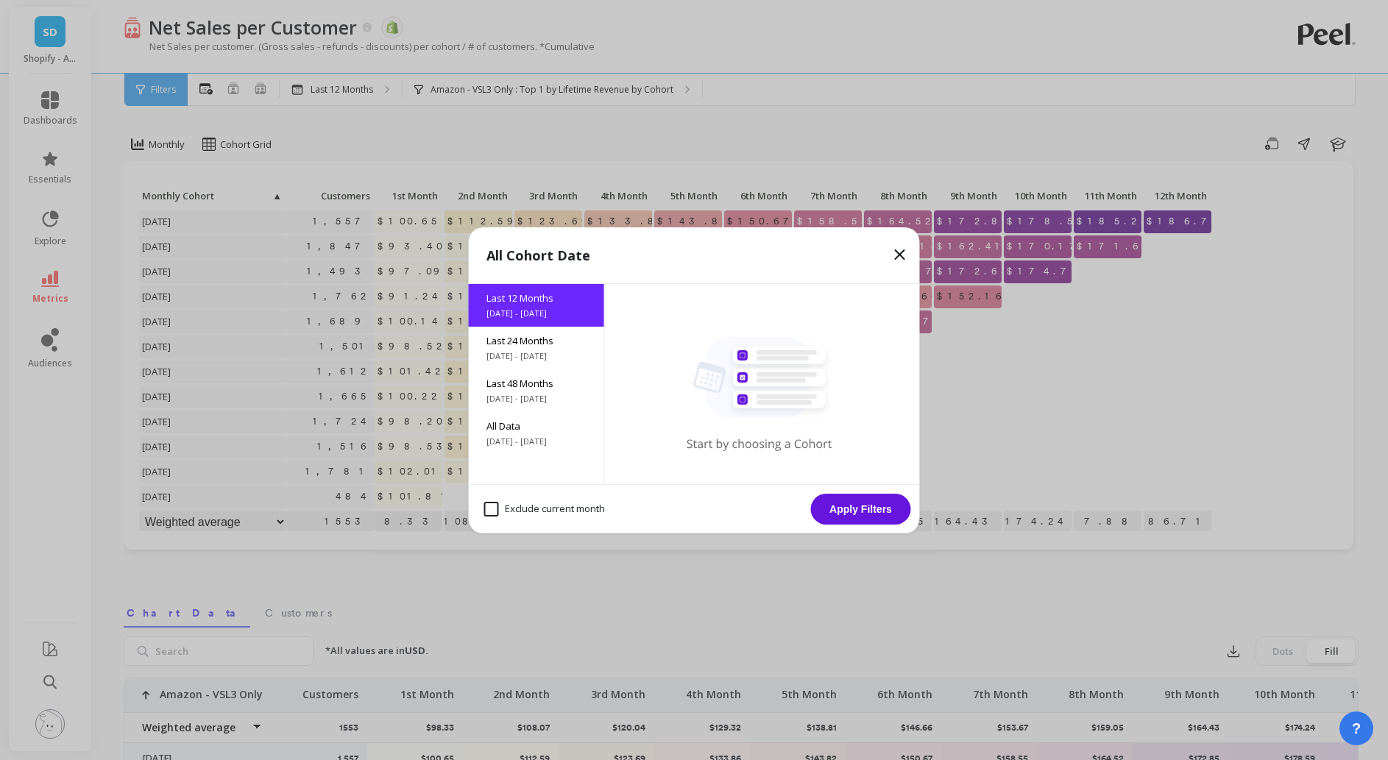
click at [491, 512] on month "Exclude current month" at bounding box center [544, 509] width 121 height 15
checkbox month "true"
click at [850, 509] on button "Apply Filters" at bounding box center [861, 509] width 100 height 31
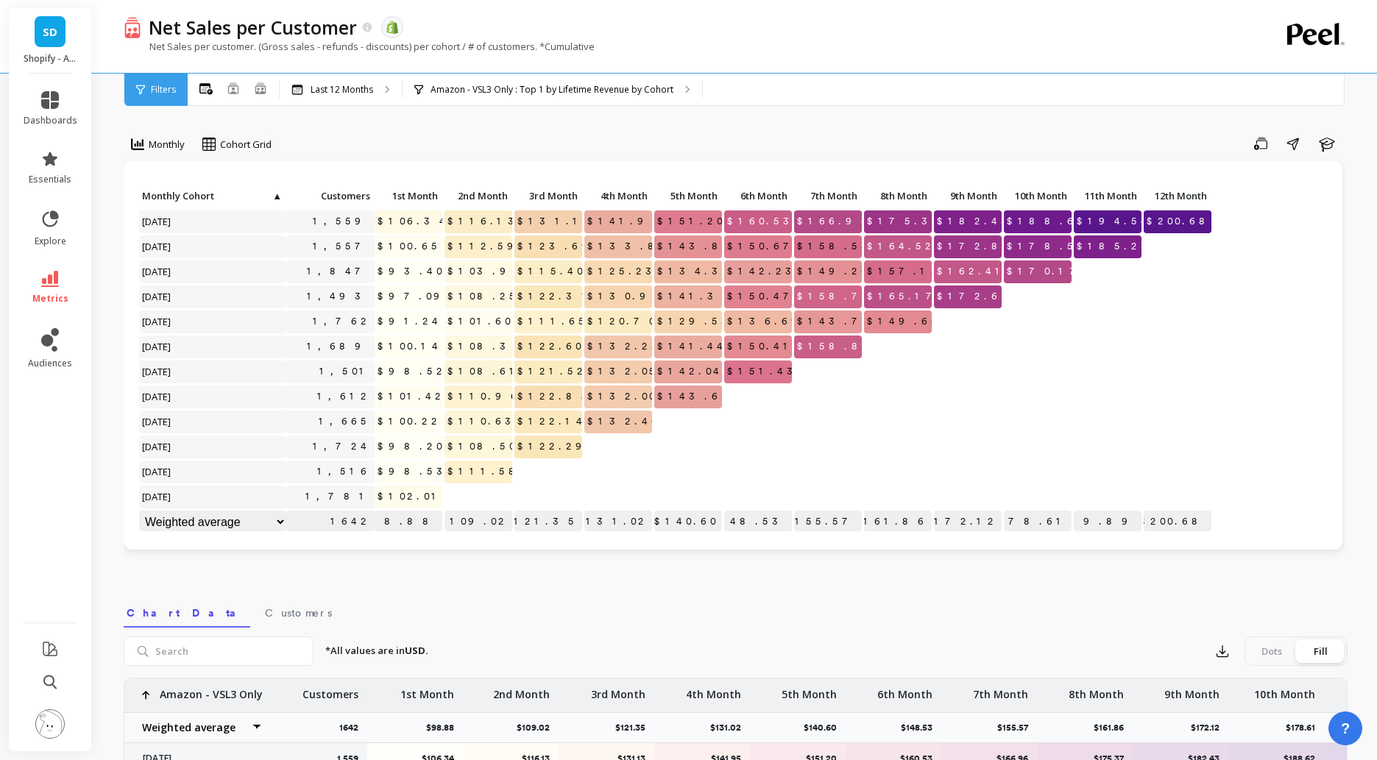
click at [929, 48] on div "Net Sales per customer. (Gross sales - refunds - discounts) per cohort / # of c…" at bounding box center [676, 54] width 1104 height 28
click at [1218, 662] on button "button" at bounding box center [1223, 652] width 27 height 24
click at [1246, 695] on span "CSV" at bounding box center [1250, 692] width 21 height 15
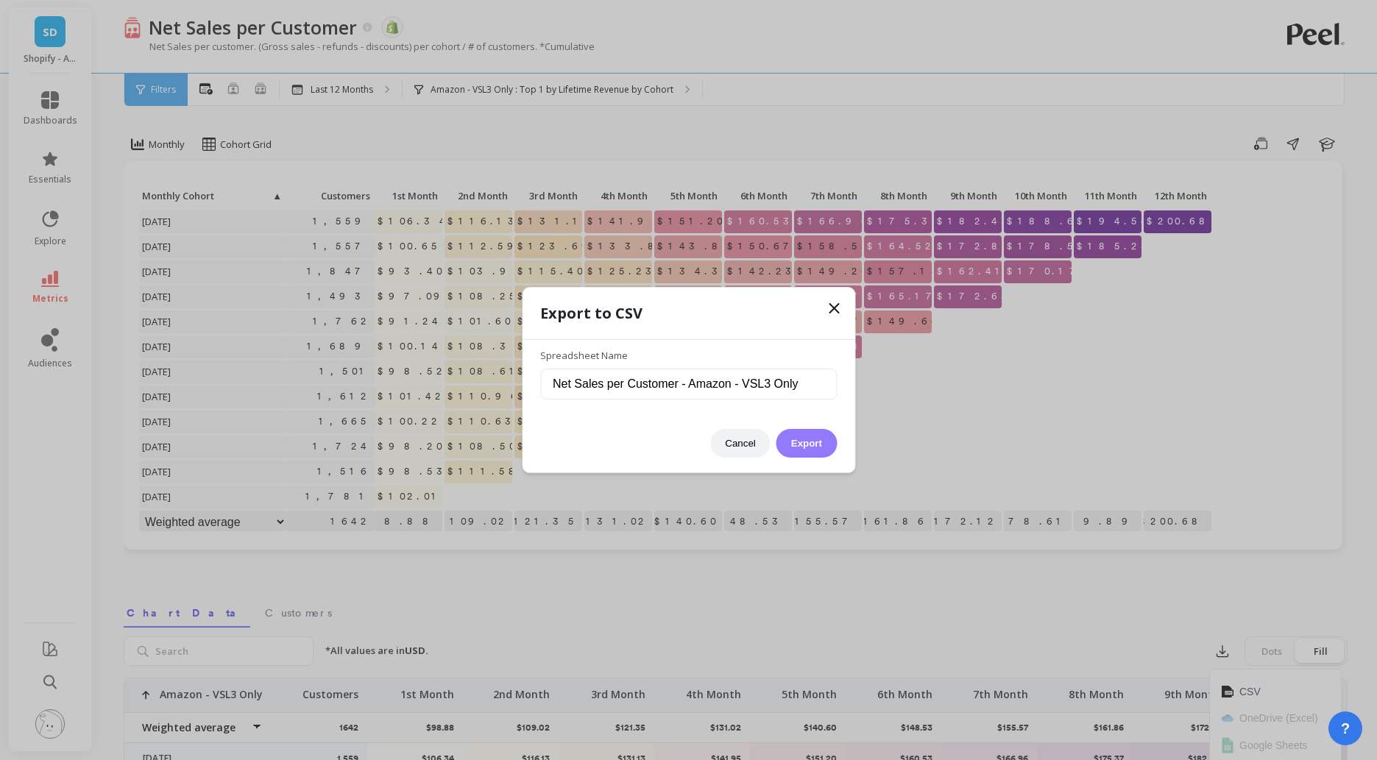
click at [814, 453] on button "Export" at bounding box center [807, 443] width 60 height 29
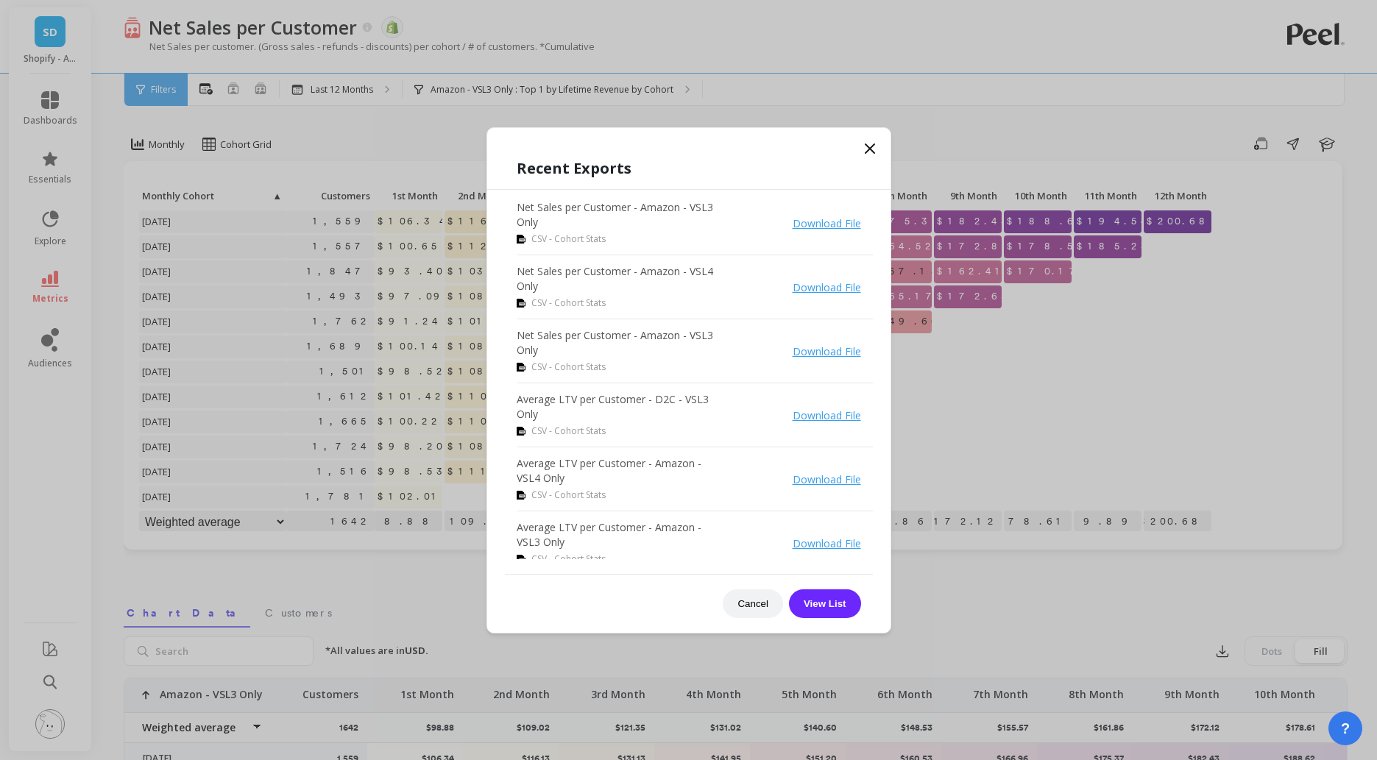
click at [867, 142] on icon at bounding box center [870, 149] width 18 height 18
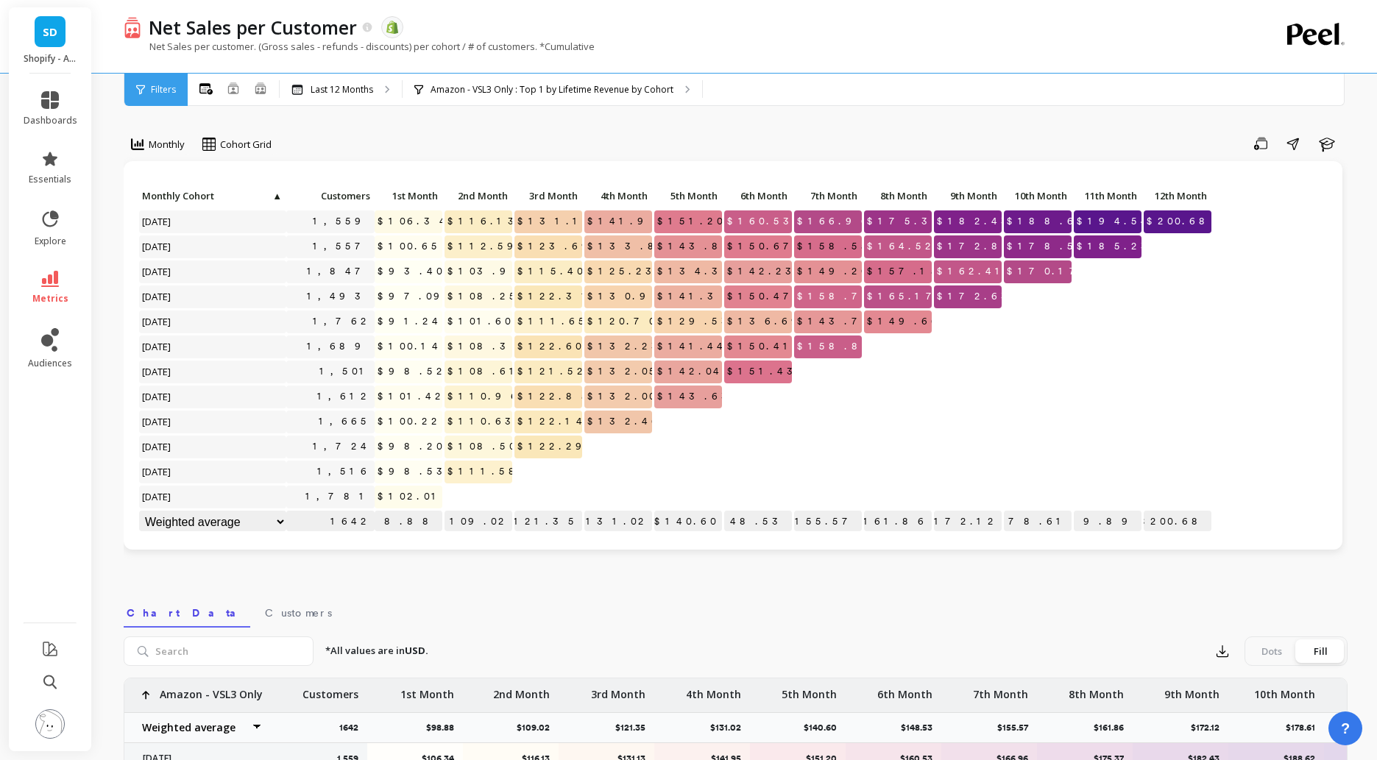
click at [802, 63] on div "Net Sales per customer. (Gross sales - refunds - discounts) per cohort / # of c…" at bounding box center [676, 54] width 1104 height 28
click at [526, 88] on p "Amazon - VSL3 Only : Top 1 by Lifetime Revenue by Cohort" at bounding box center [552, 90] width 243 height 12
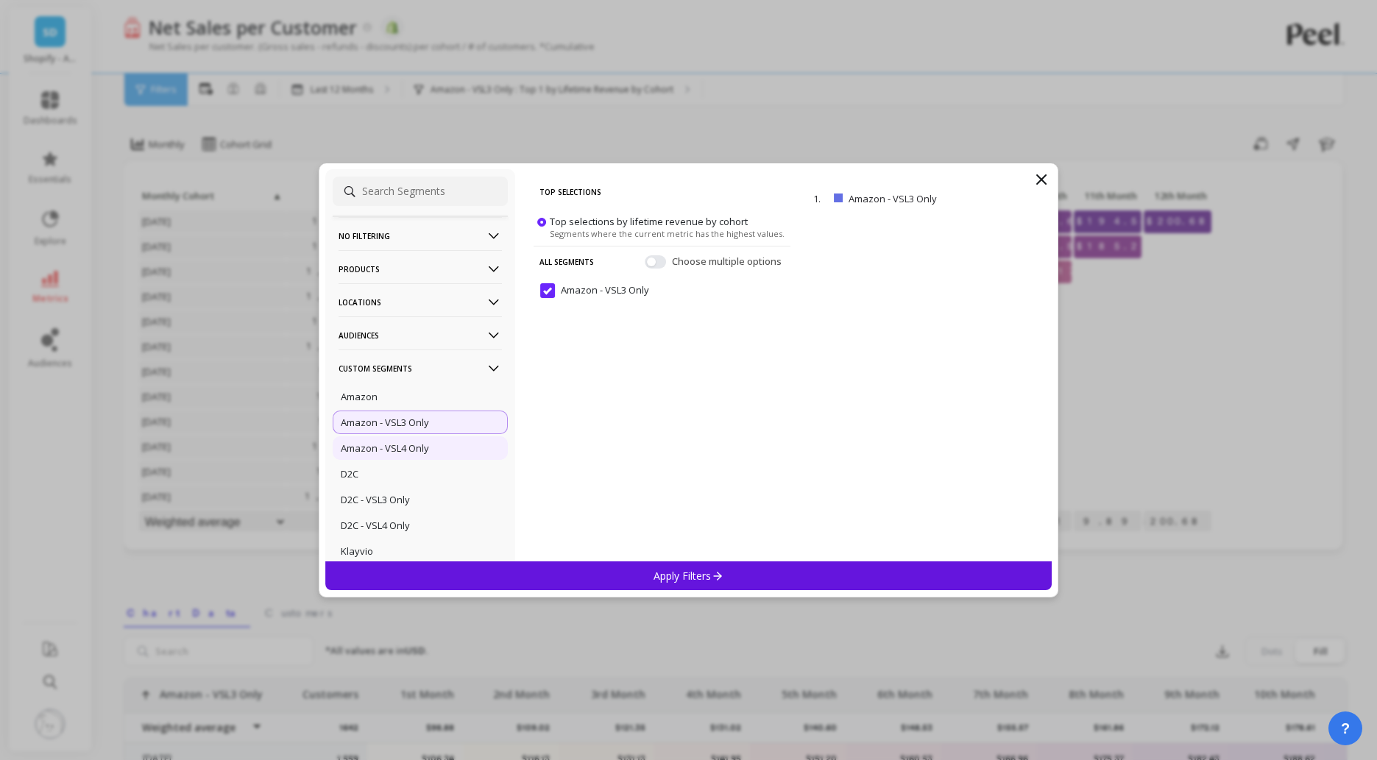
click at [412, 442] on div "Amazon - VSL4 Only" at bounding box center [420, 449] width 175 height 24
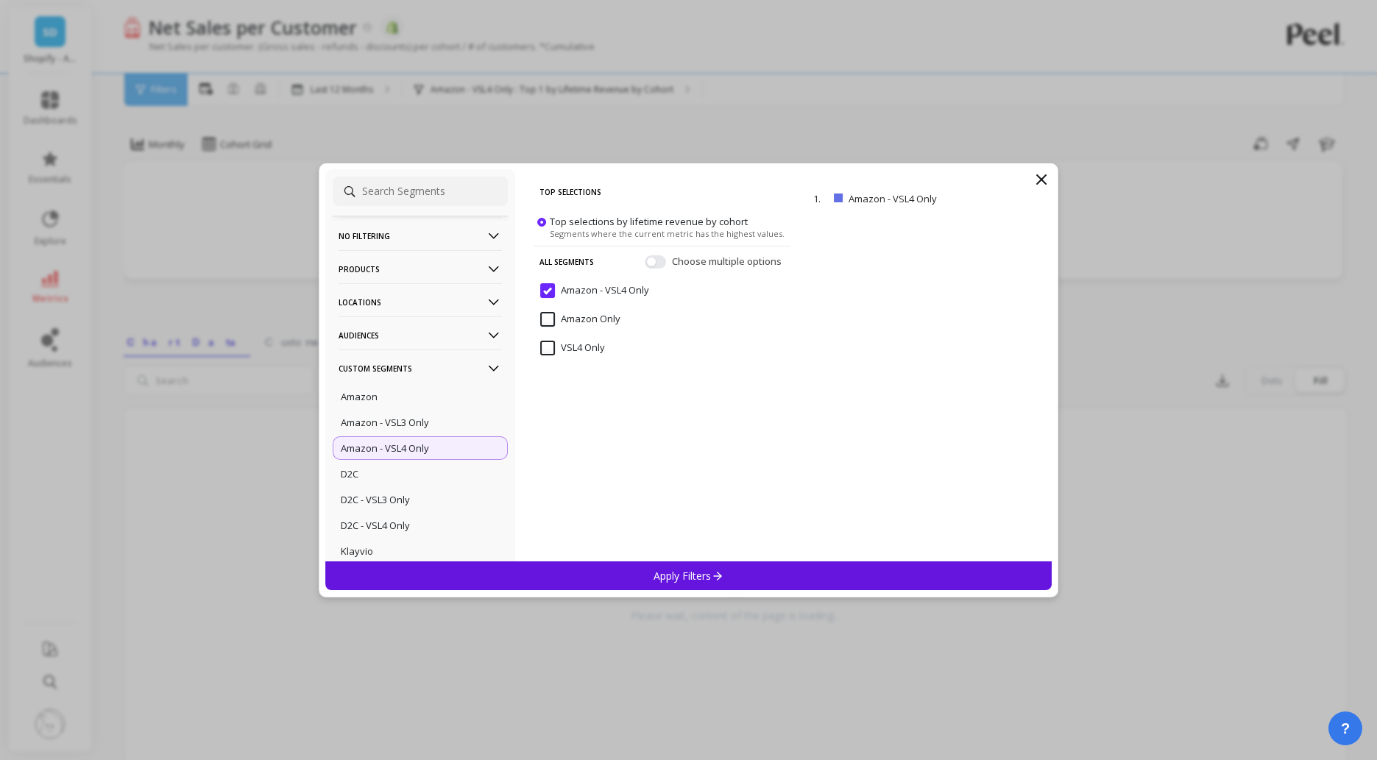
click at [666, 580] on p "Apply Filters" at bounding box center [689, 576] width 70 height 14
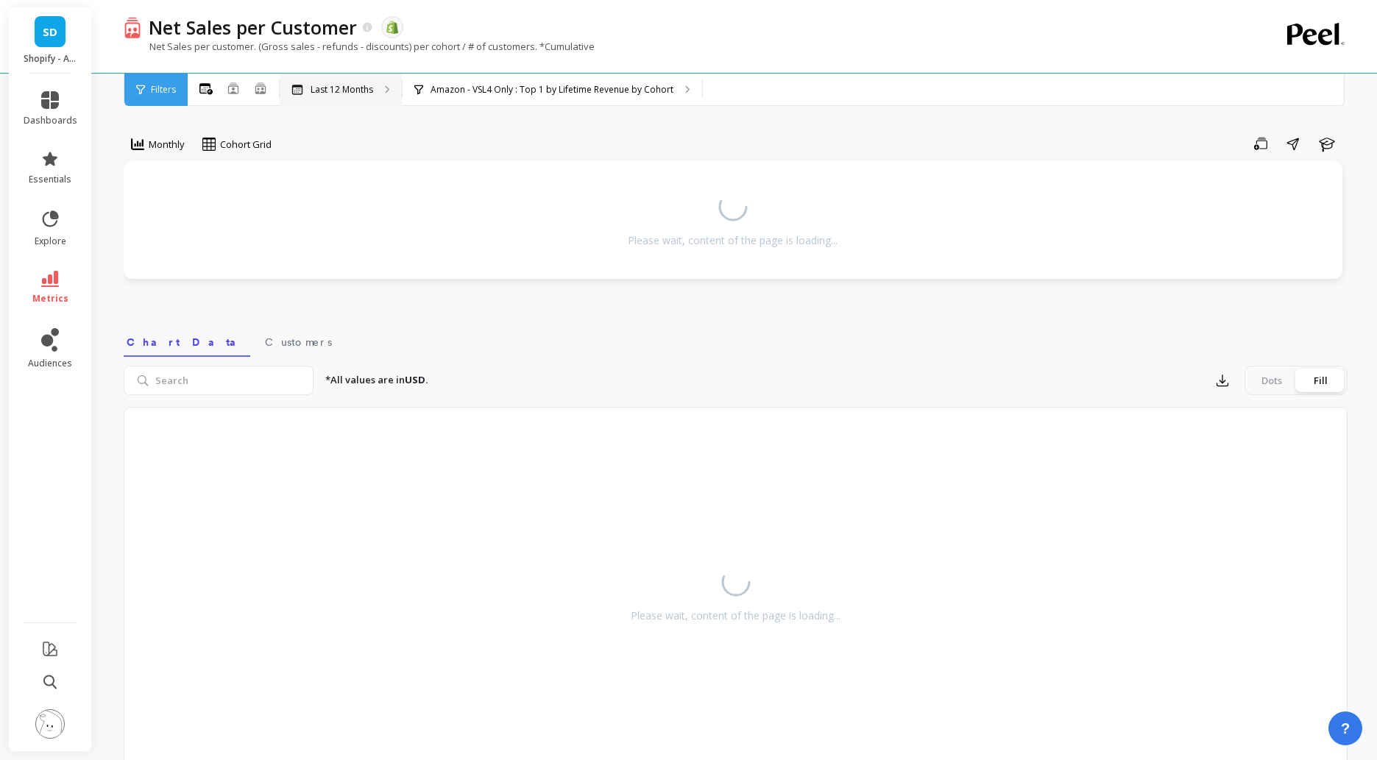
click at [331, 91] on p "Last 12 Months" at bounding box center [342, 90] width 63 height 12
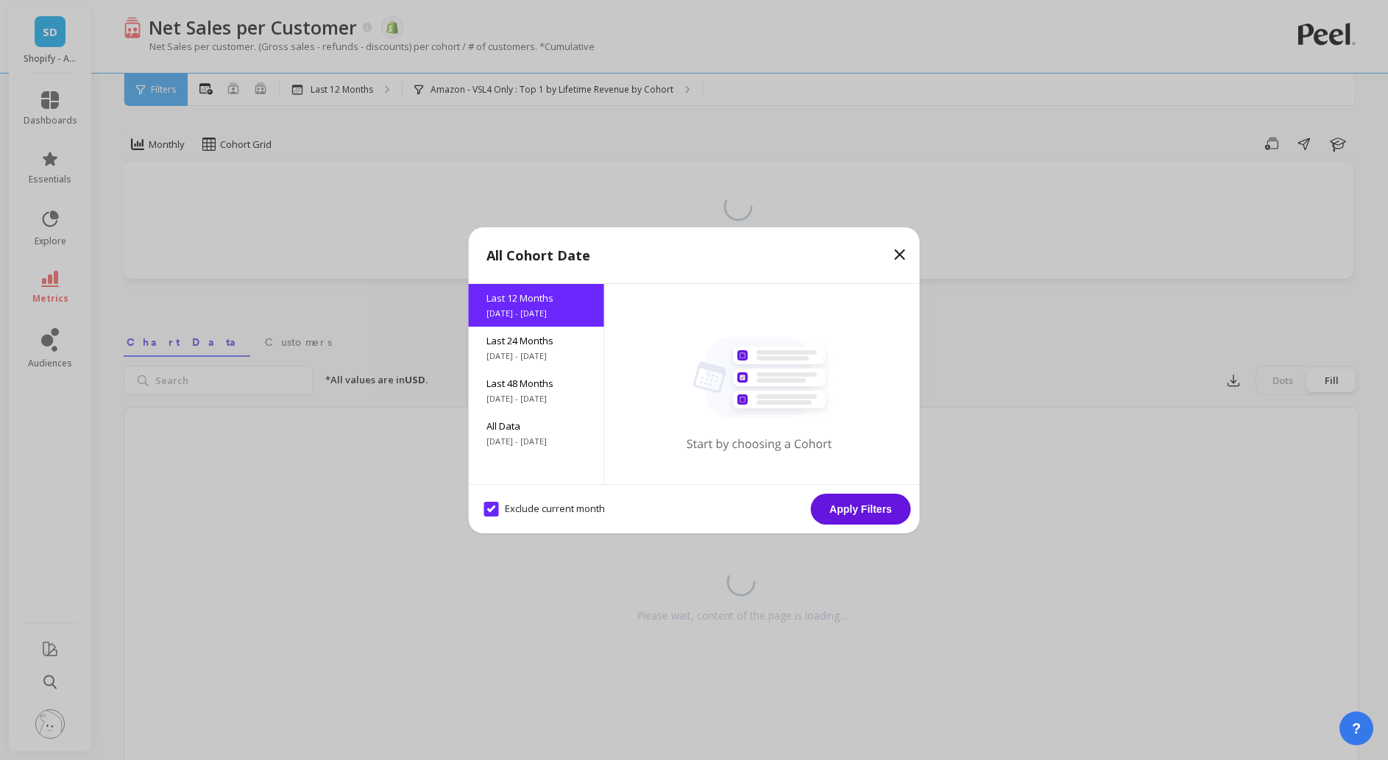
click at [895, 253] on icon at bounding box center [901, 255] width 18 height 18
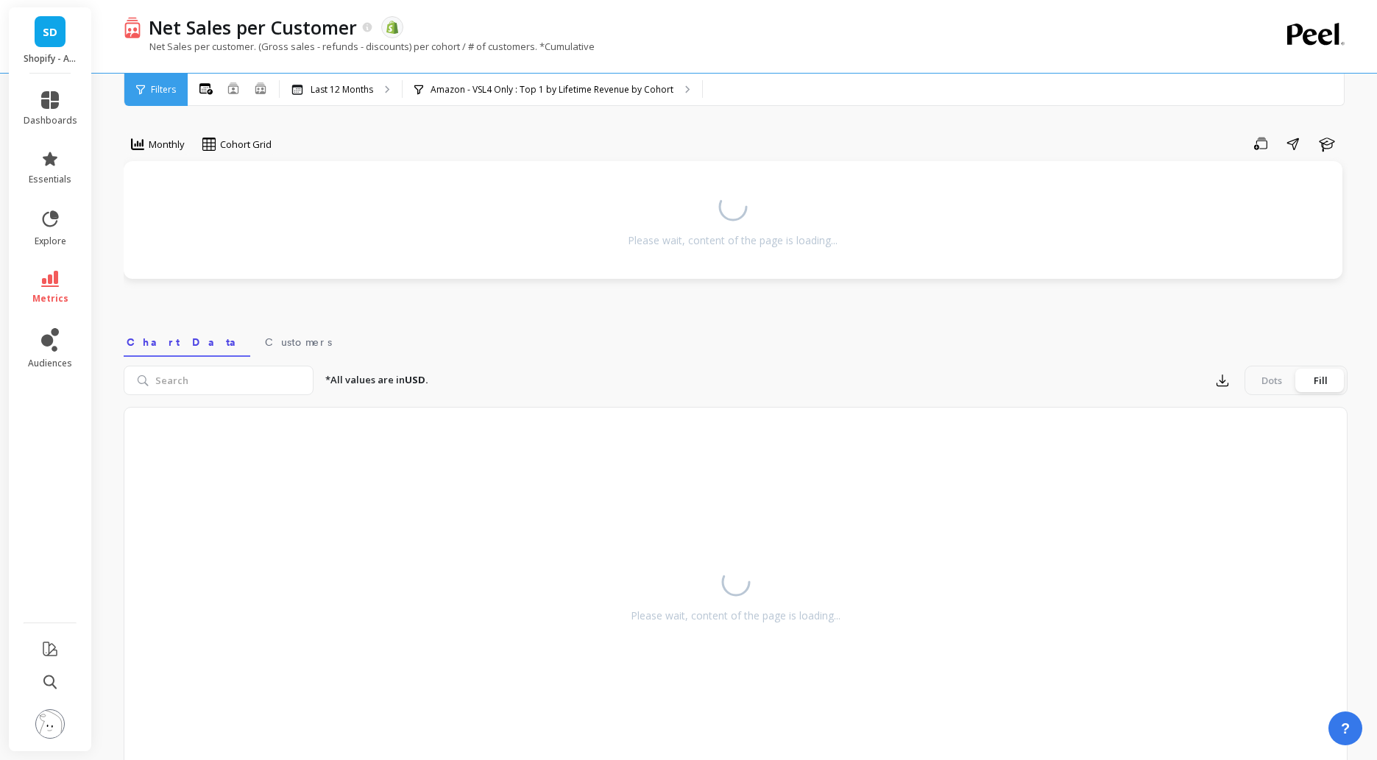
click at [841, 68] on div "Net Sales per Customer The data you are viewing comes from: Shopify Net Sales p…" at bounding box center [676, 36] width 1104 height 73
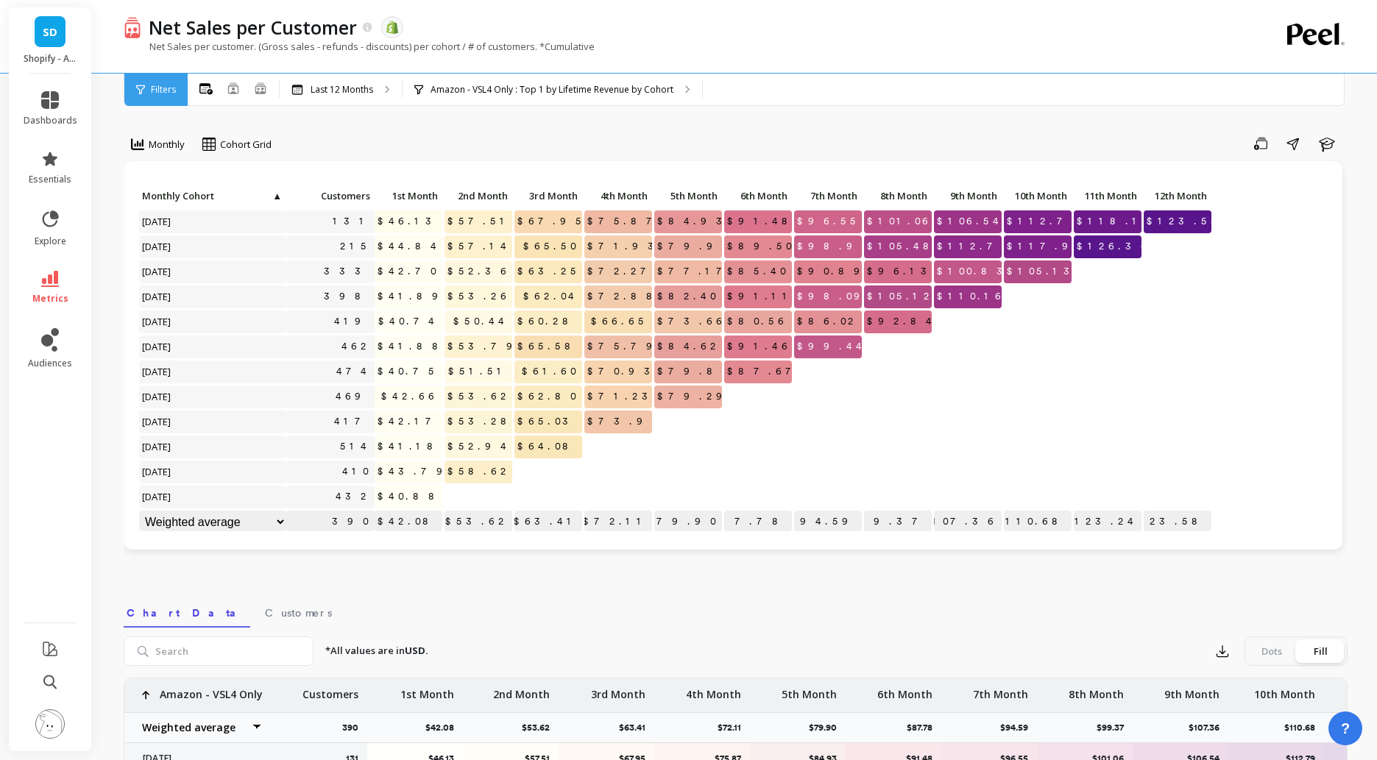
click at [1084, 57] on div "Net Sales per customer. (Gross sales - refunds - discounts) per cohort / # of c…" at bounding box center [676, 54] width 1104 height 28
click at [1124, 49] on div "Net Sales per customer. (Gross sales - refunds - discounts) per cohort / # of c…" at bounding box center [676, 54] width 1104 height 28
click at [1217, 653] on icon "button" at bounding box center [1222, 651] width 15 height 15
click at [1242, 690] on span "CSV" at bounding box center [1250, 692] width 21 height 15
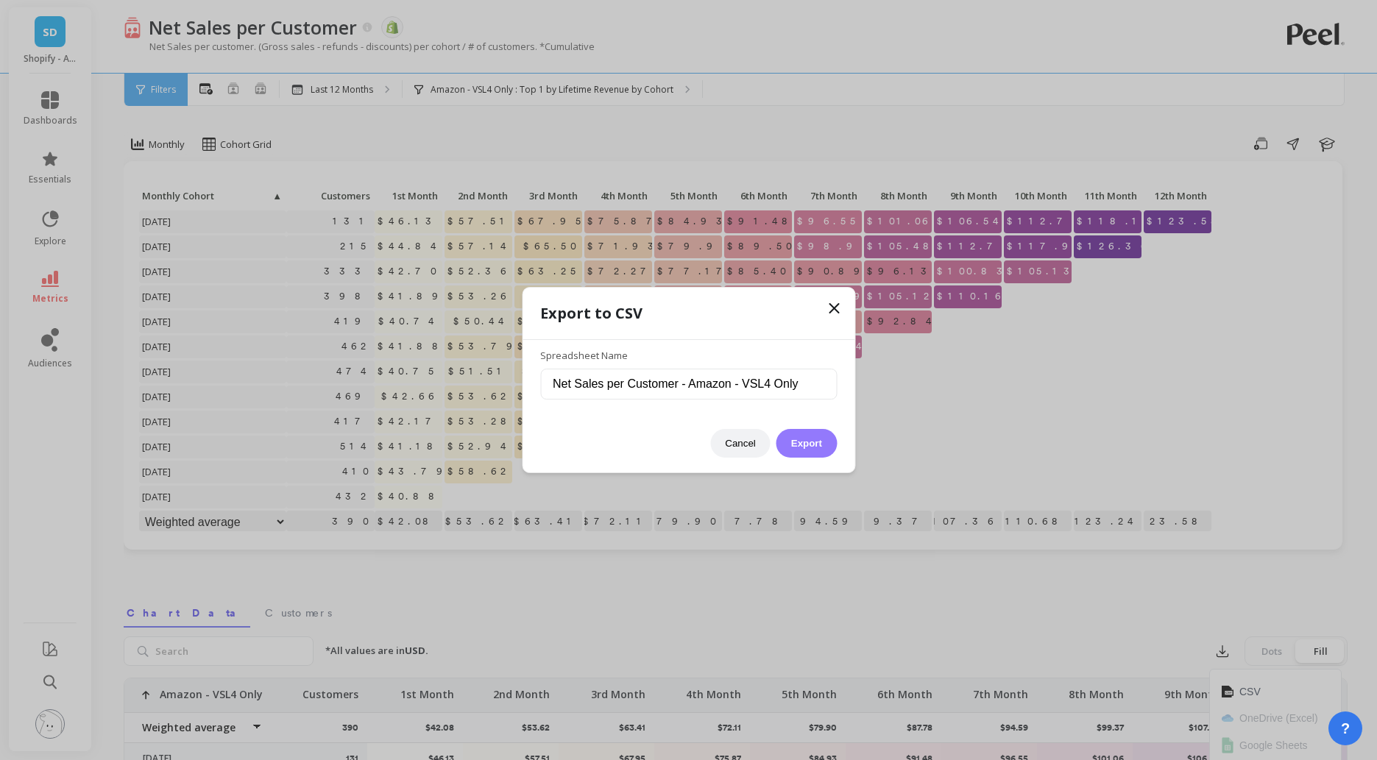
click at [826, 448] on button "Export" at bounding box center [807, 443] width 60 height 29
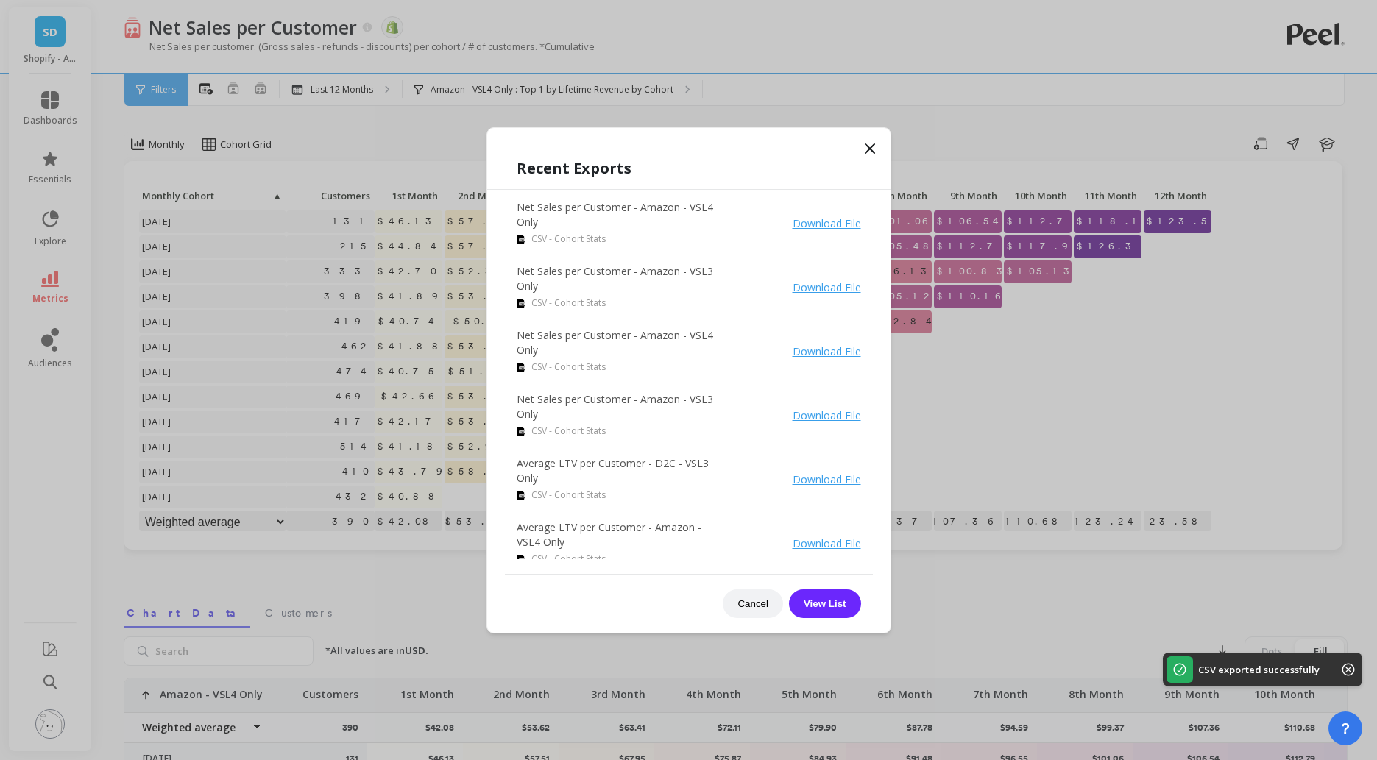
click at [869, 141] on icon at bounding box center [870, 149] width 18 height 18
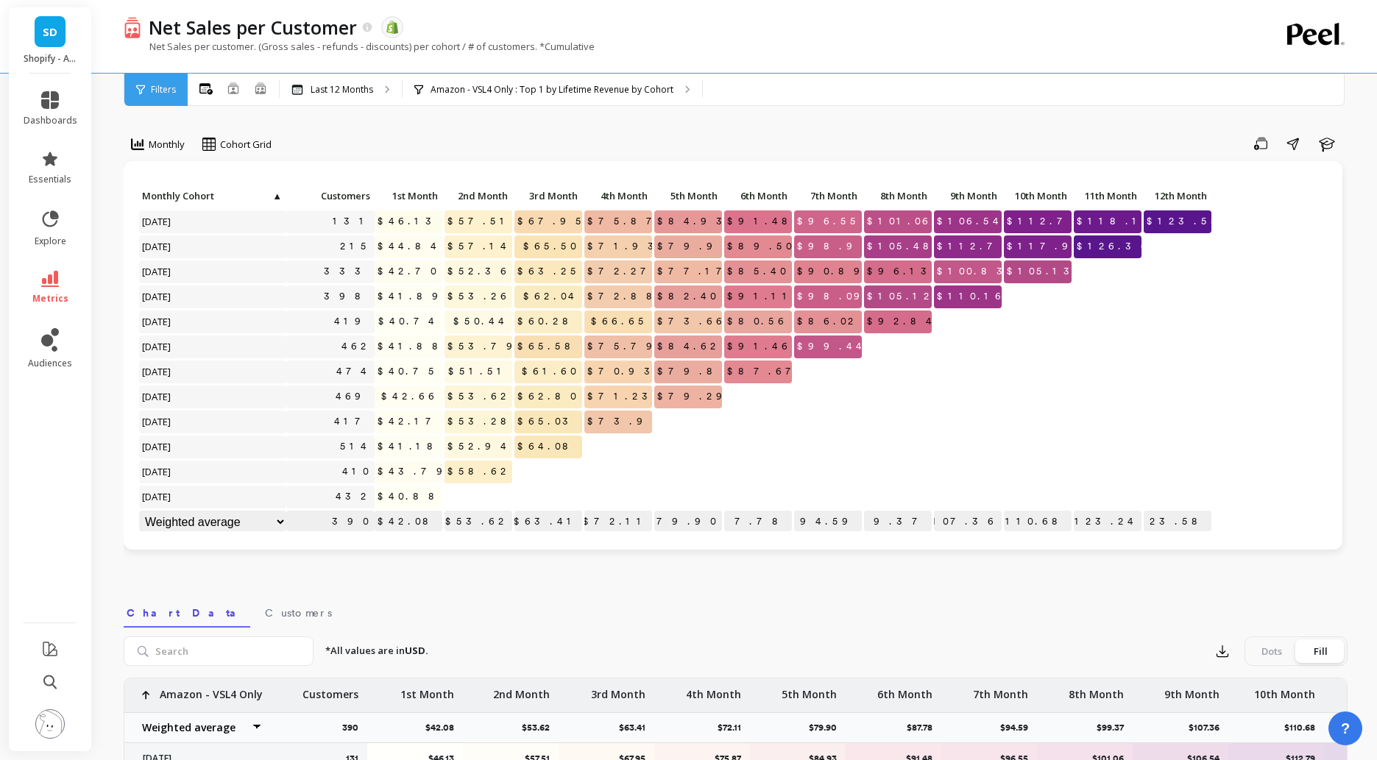
click at [764, 65] on div "Net Sales per customer. (Gross sales - refunds - discounts) per cohort / # of c…" at bounding box center [676, 54] width 1104 height 28
click at [579, 91] on p "Amazon - VSL4 Only : Top 1 by Lifetime Revenue by Cohort" at bounding box center [552, 90] width 243 height 12
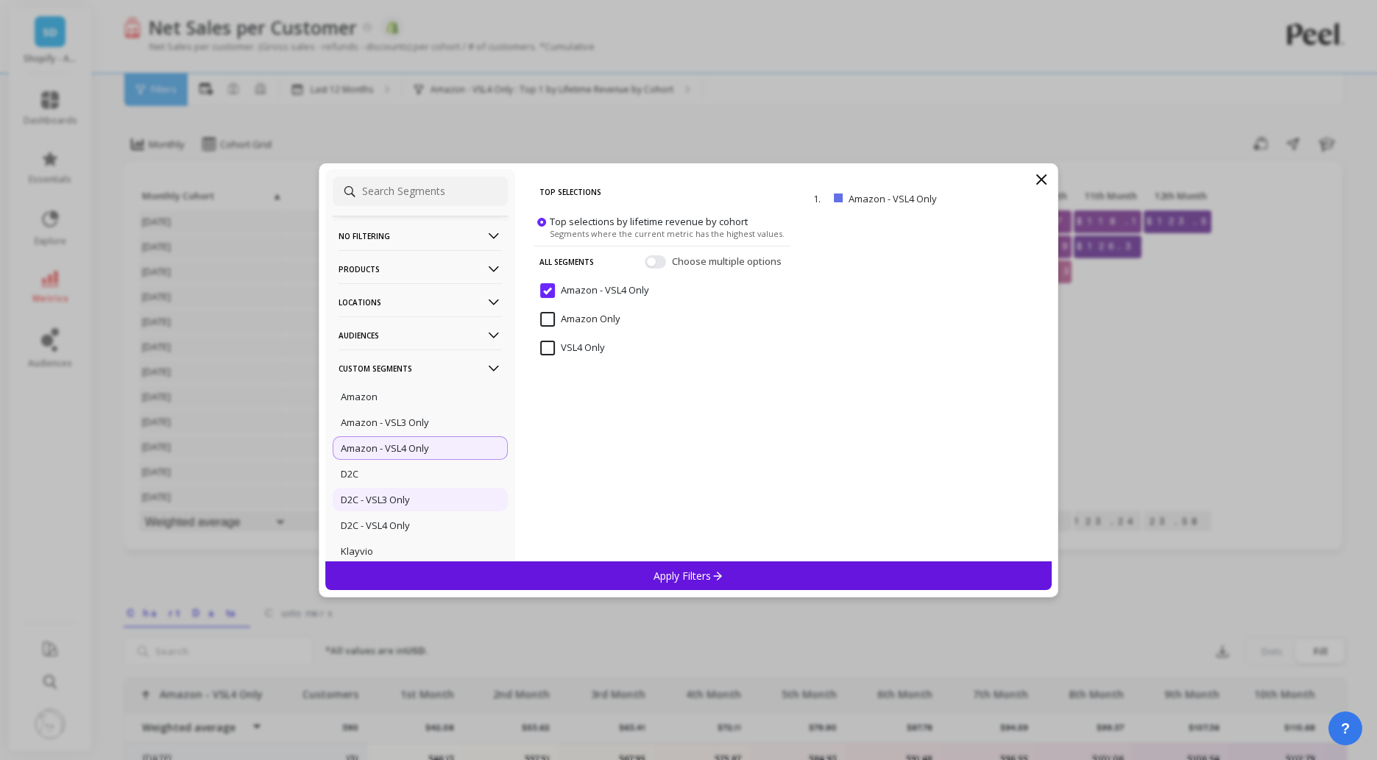
click at [413, 500] on div "D2C - VSL3 Only" at bounding box center [420, 500] width 175 height 24
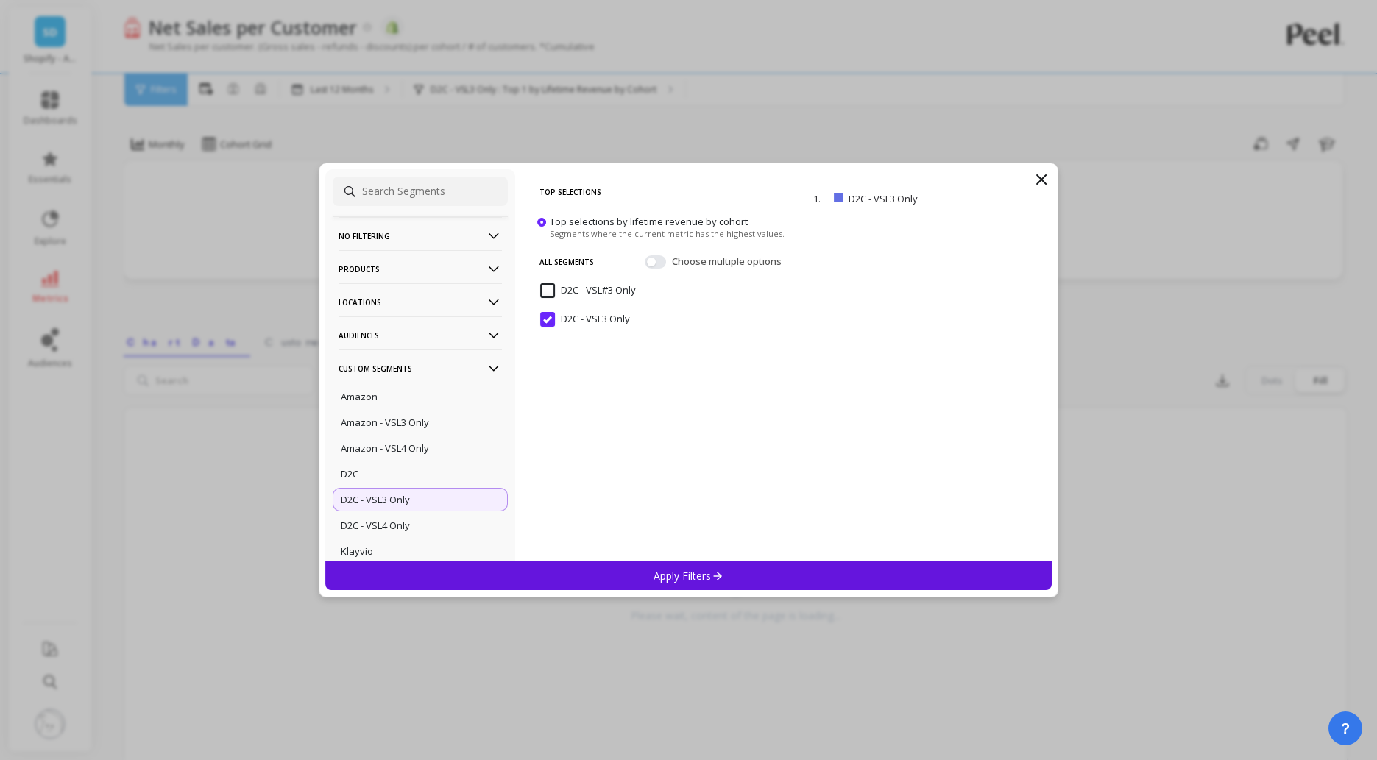
click at [700, 576] on p "Apply Filters" at bounding box center [689, 576] width 70 height 14
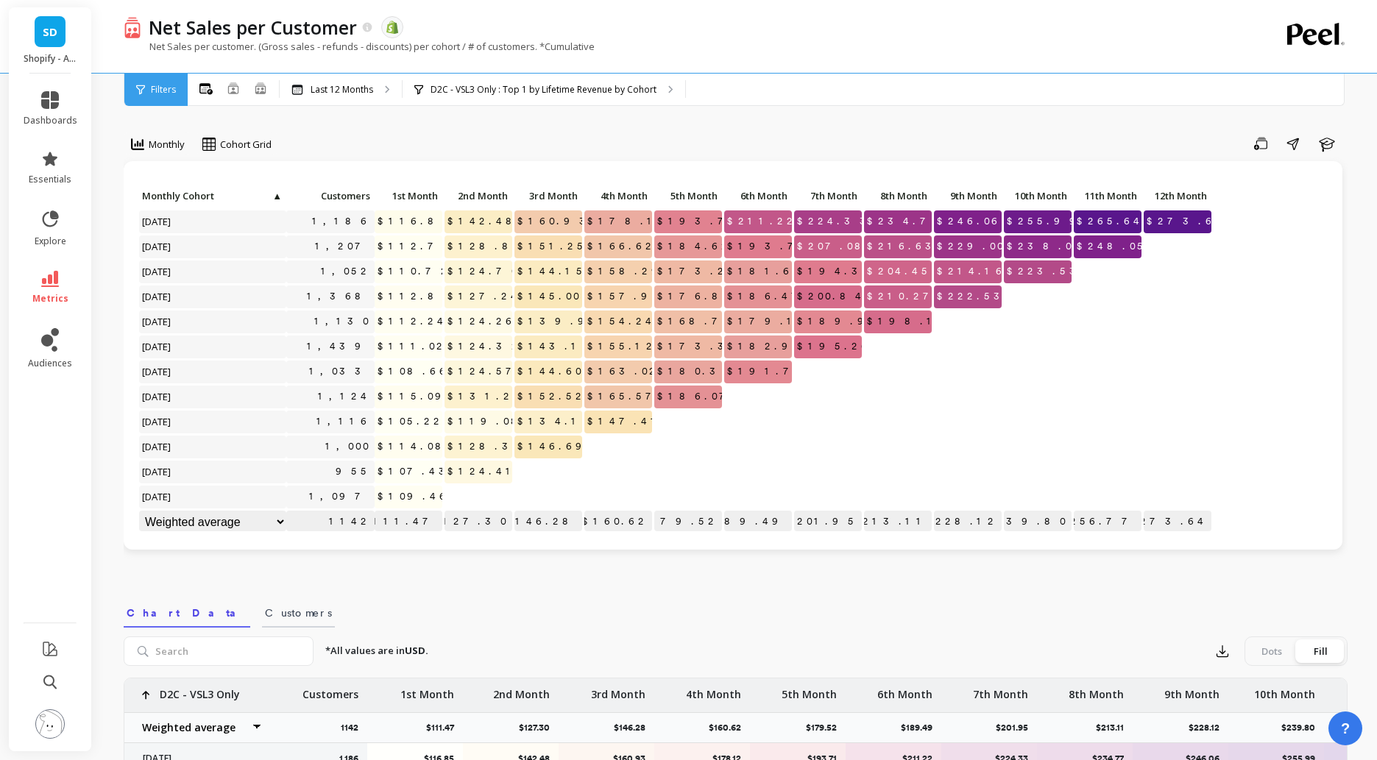
click at [265, 616] on span "Customers" at bounding box center [298, 613] width 67 height 15
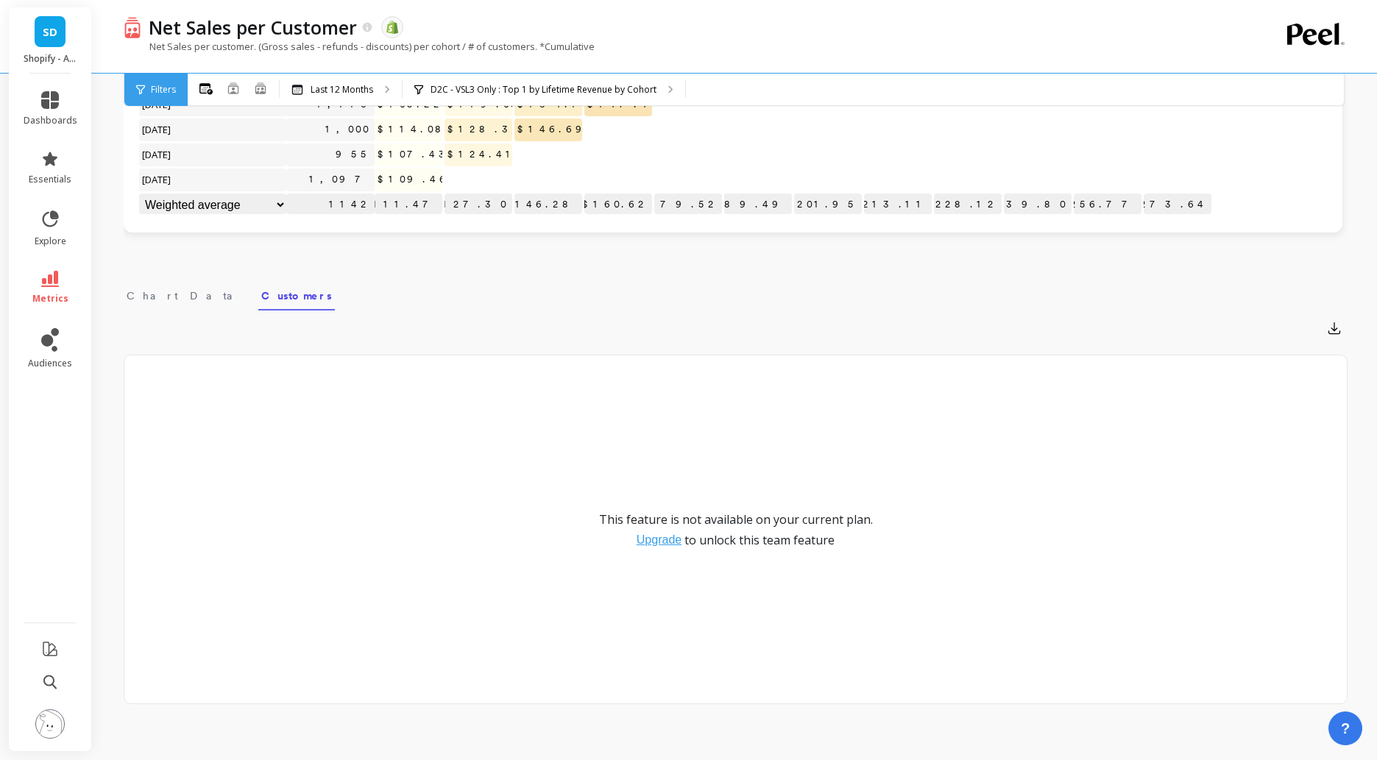
scroll to position [320, 0]
click at [163, 286] on span "Chart Data" at bounding box center [185, 293] width 117 height 15
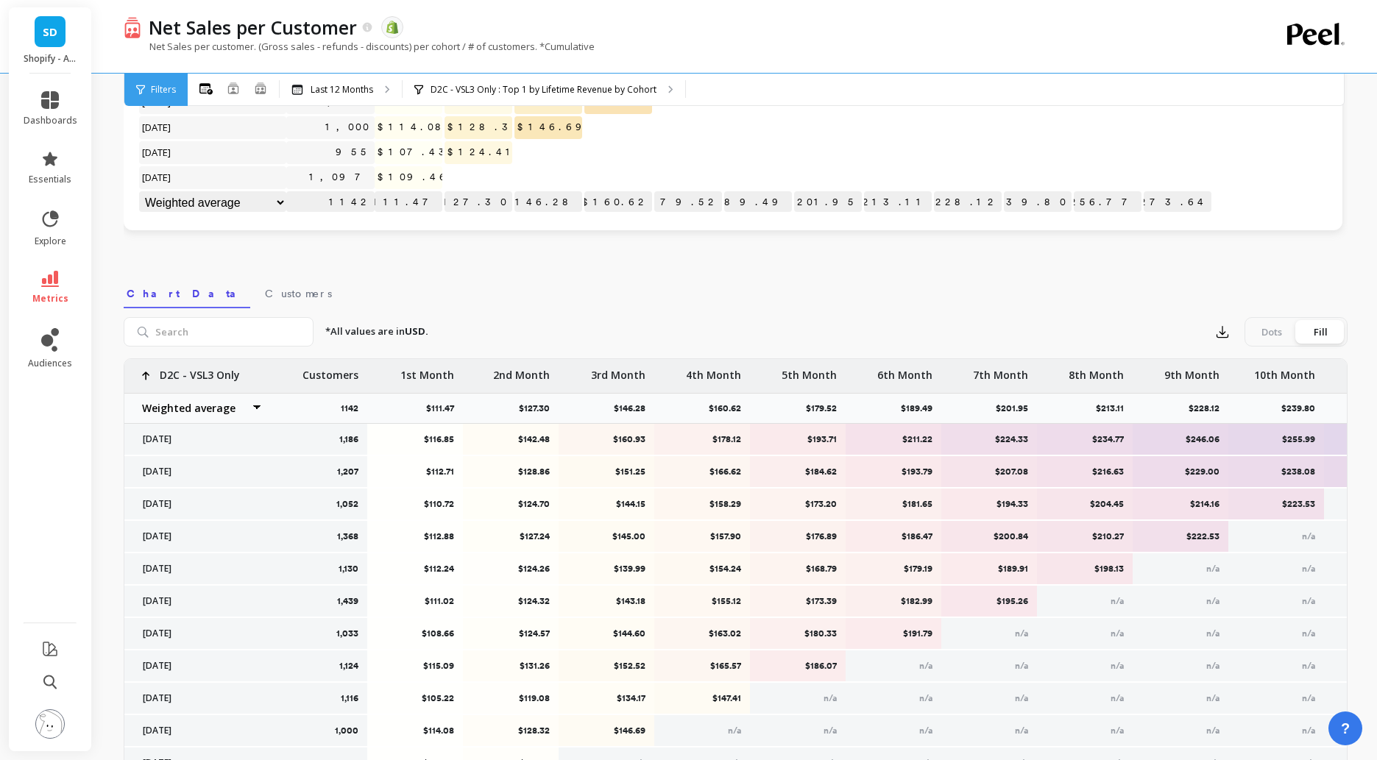
scroll to position [0, 0]
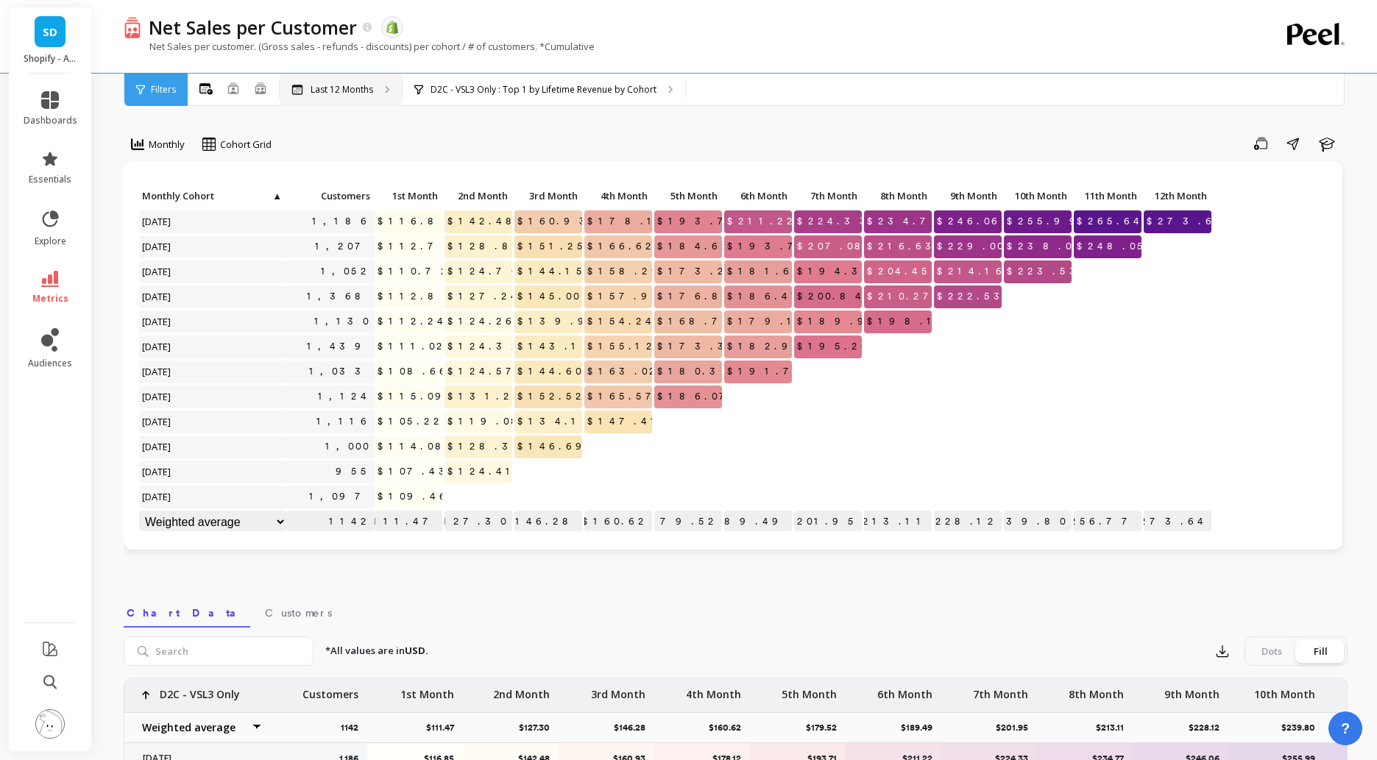
click at [339, 92] on p "Last 12 Months" at bounding box center [342, 90] width 63 height 12
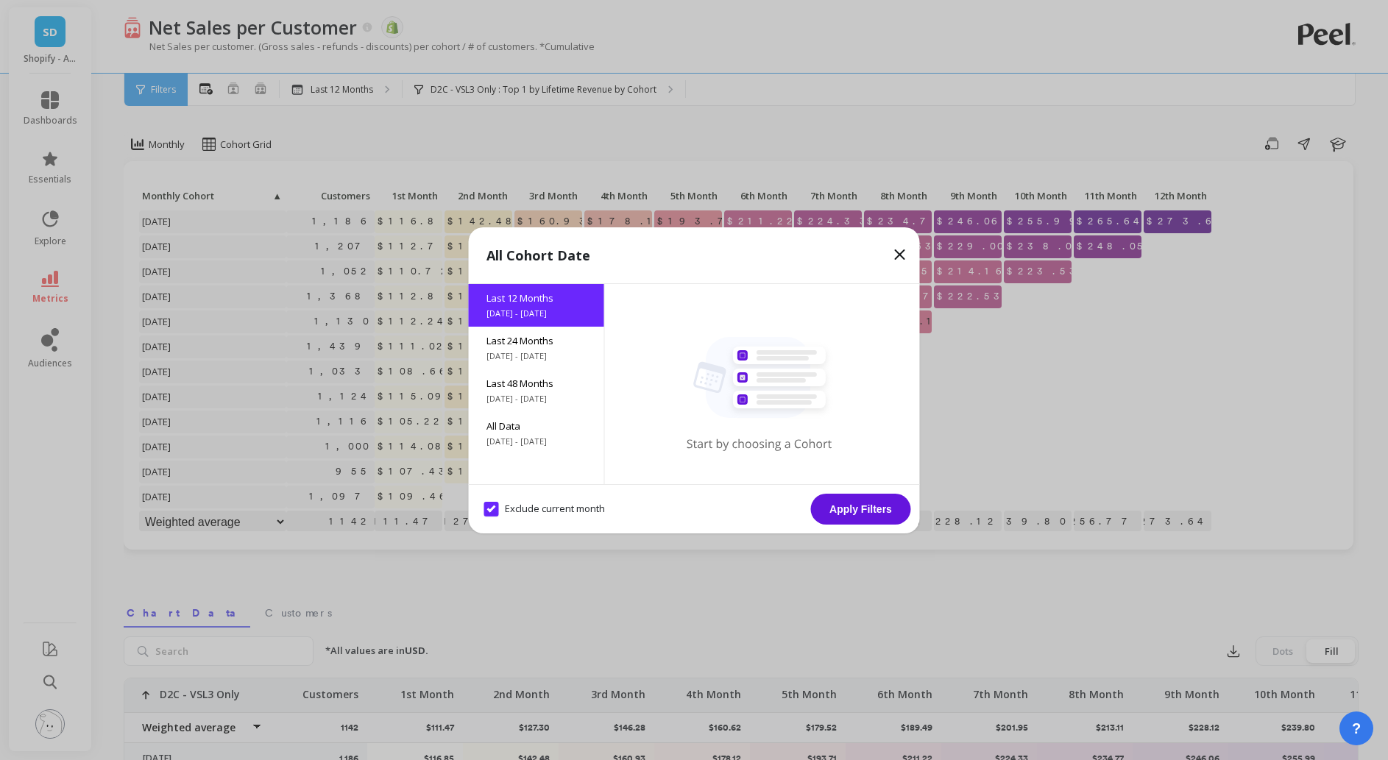
click at [901, 253] on icon at bounding box center [900, 254] width 9 height 9
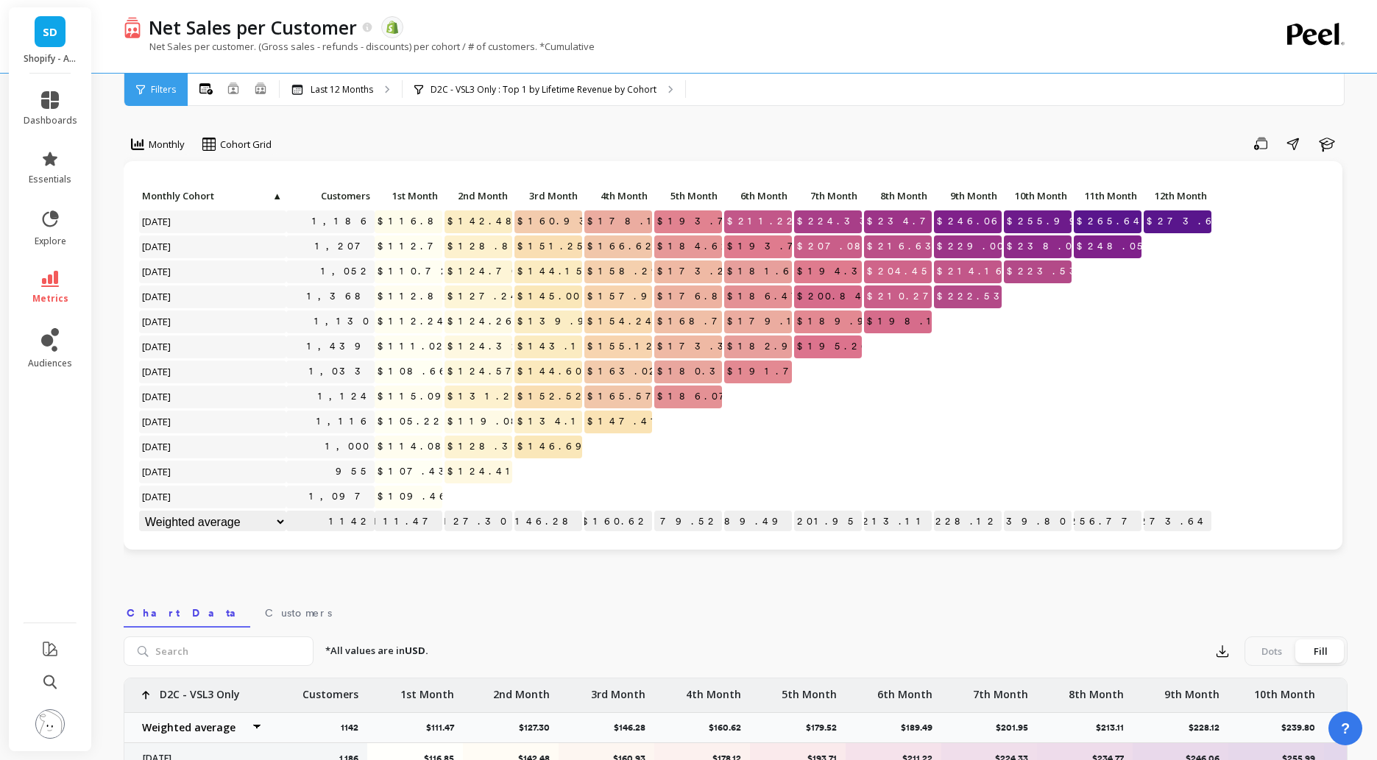
click at [1051, 108] on div "Monthly Cohort Grid Save Share Learn Click to create an audience 1,186 $116.85 …" at bounding box center [736, 621] width 1224 height 1124
click at [1224, 658] on icon "button" at bounding box center [1222, 651] width 15 height 15
click at [1260, 700] on button "CSV" at bounding box center [1275, 692] width 131 height 27
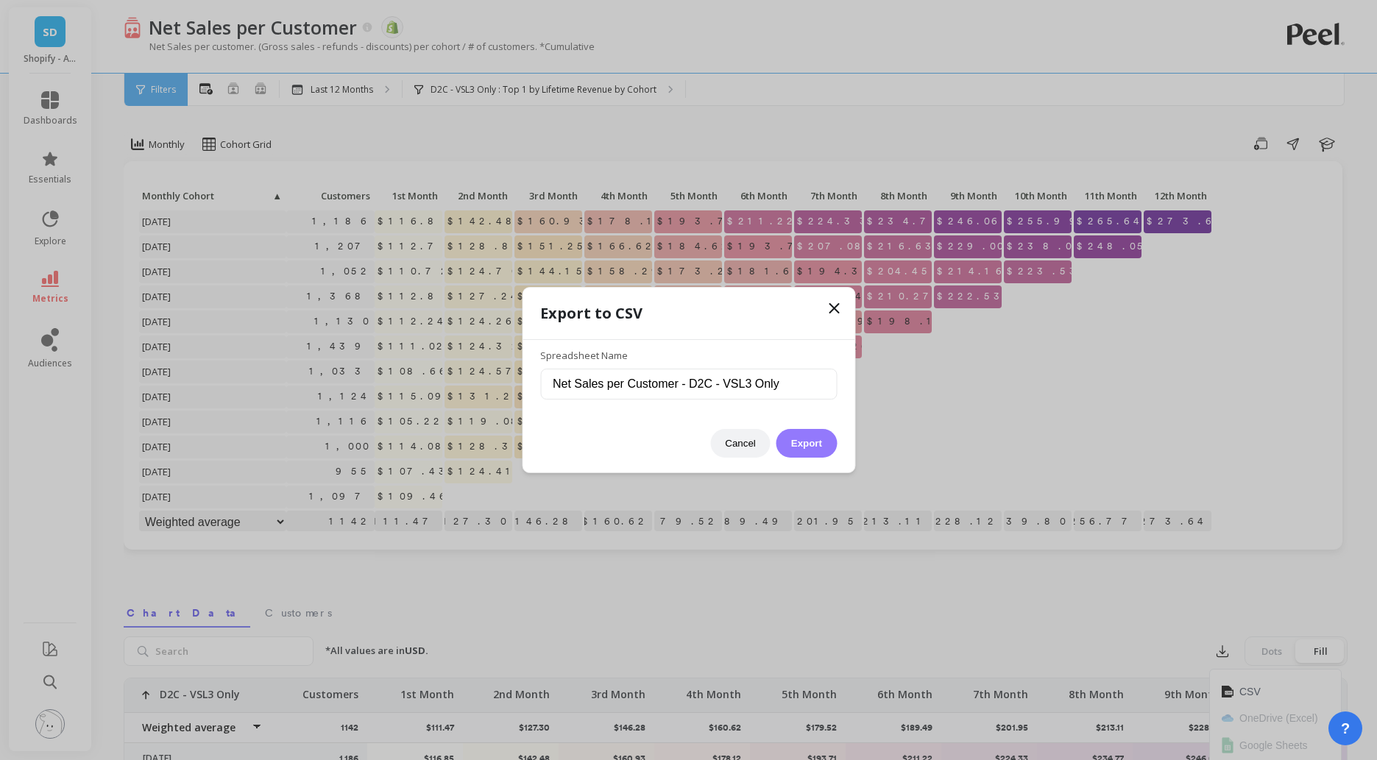
click at [811, 451] on button "Export" at bounding box center [807, 443] width 60 height 29
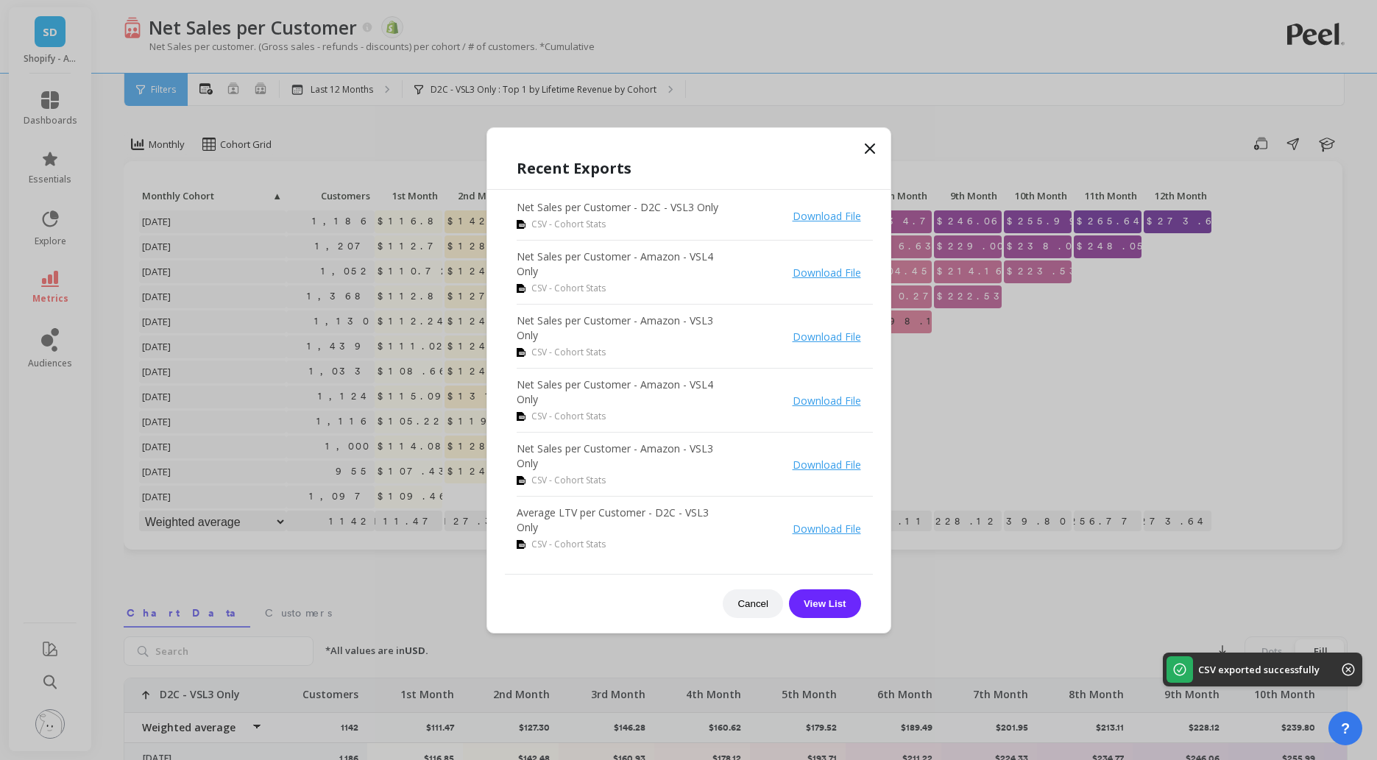
click at [867, 153] on icon at bounding box center [870, 149] width 18 height 18
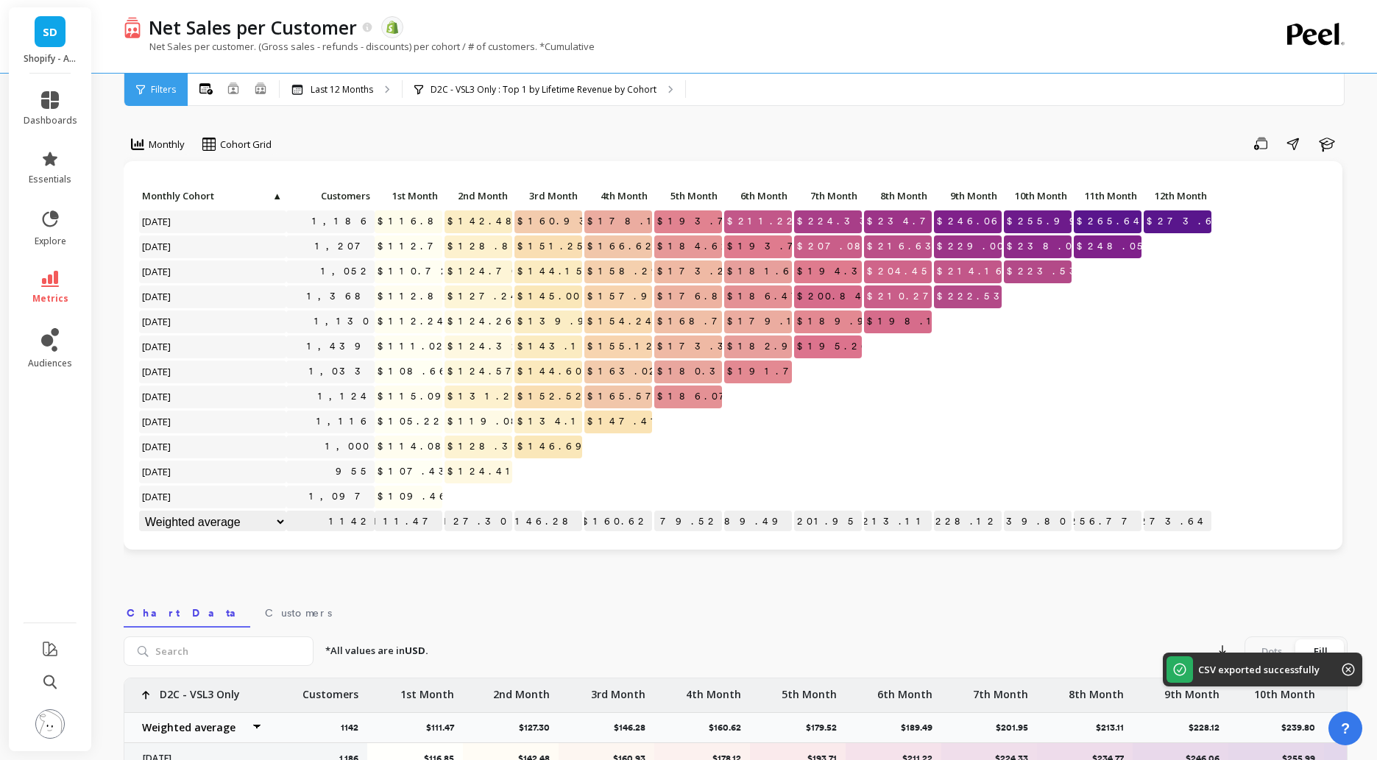
click at [819, 41] on div "Net Sales per customer. (Gross sales - refunds - discounts) per cohort / # of c…" at bounding box center [676, 54] width 1104 height 28
click at [807, 53] on div "Net Sales per customer. (Gross sales - refunds - discounts) per cohort / # of c…" at bounding box center [676, 54] width 1104 height 28
click at [768, 46] on div "Net Sales per customer. (Gross sales - refunds - discounts) per cohort / # of c…" at bounding box center [676, 54] width 1104 height 28
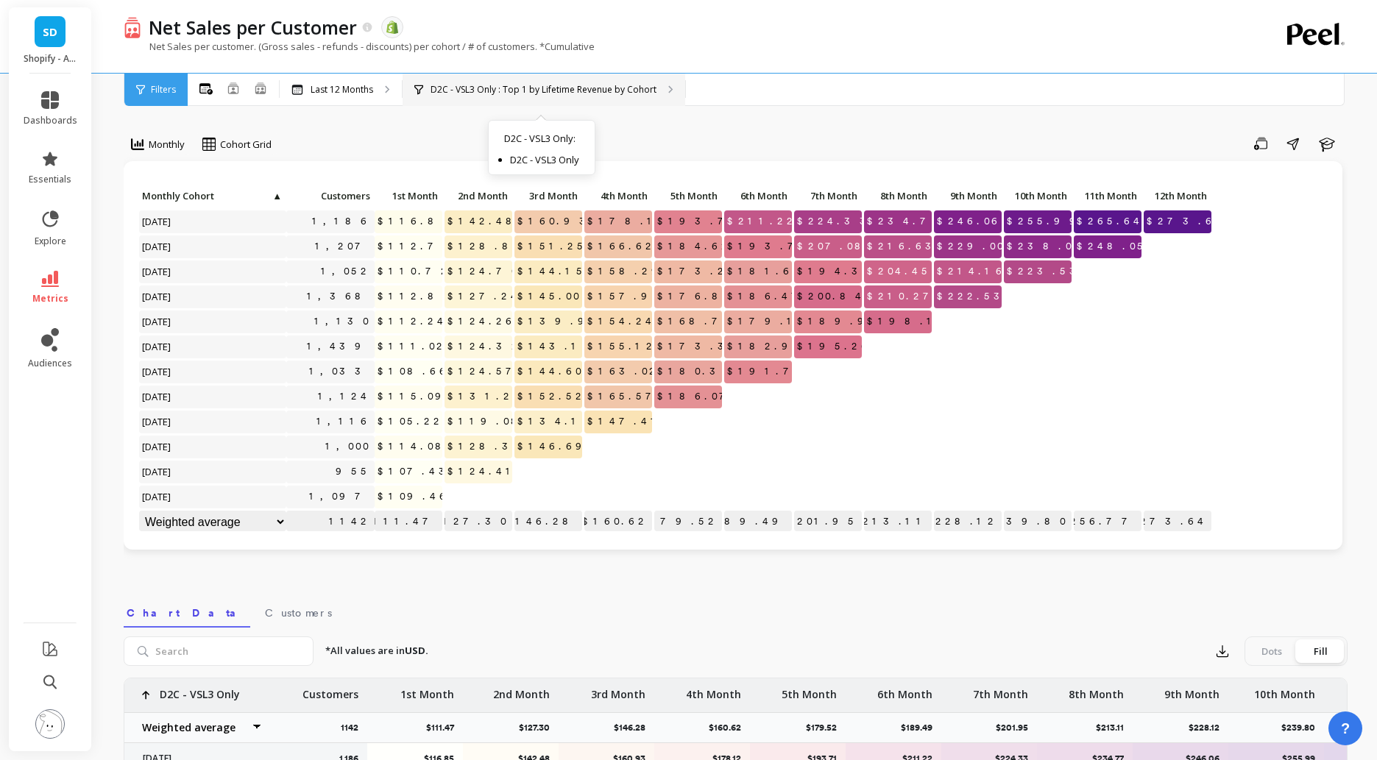
click at [476, 86] on p "D2C - VSL3 Only : Top 1 by Lifetime Revenue by Cohort" at bounding box center [544, 90] width 226 height 12
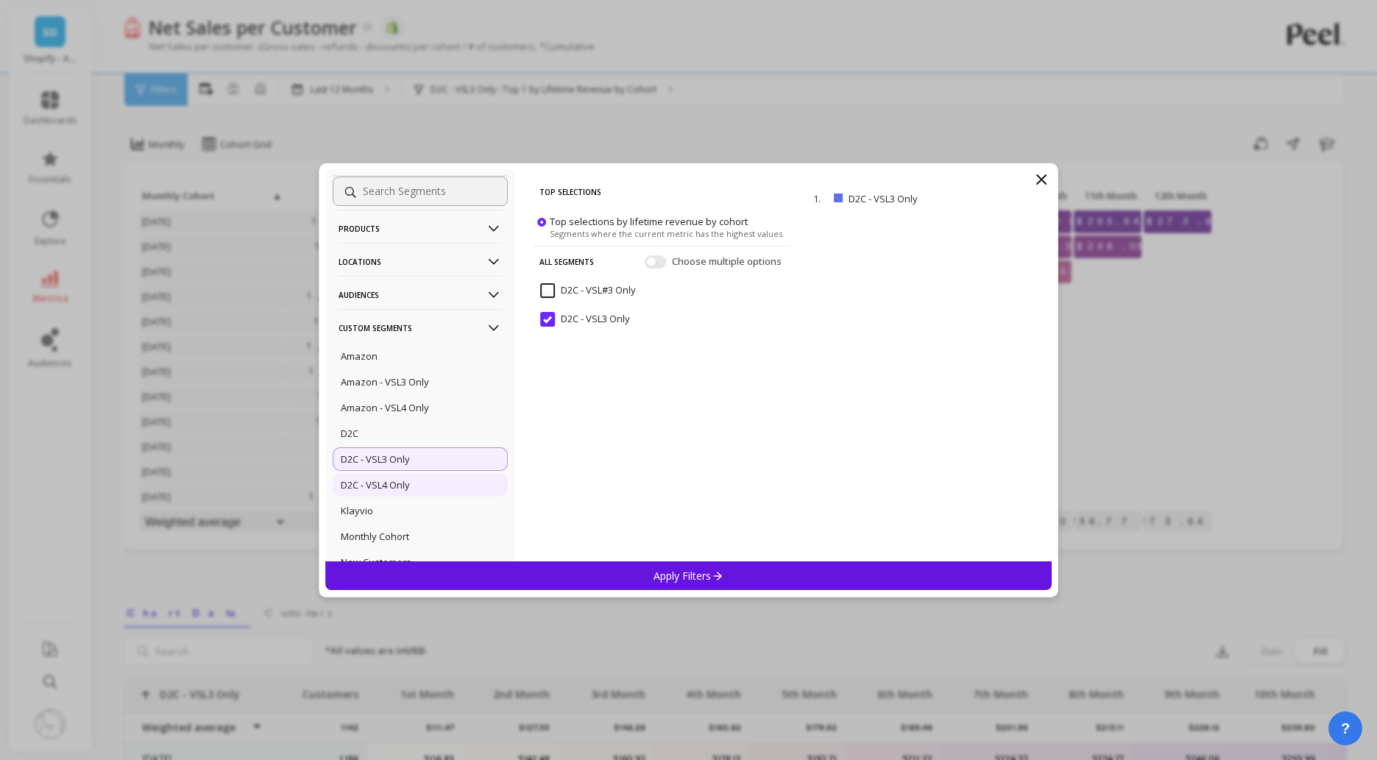
scroll to position [125, 0]
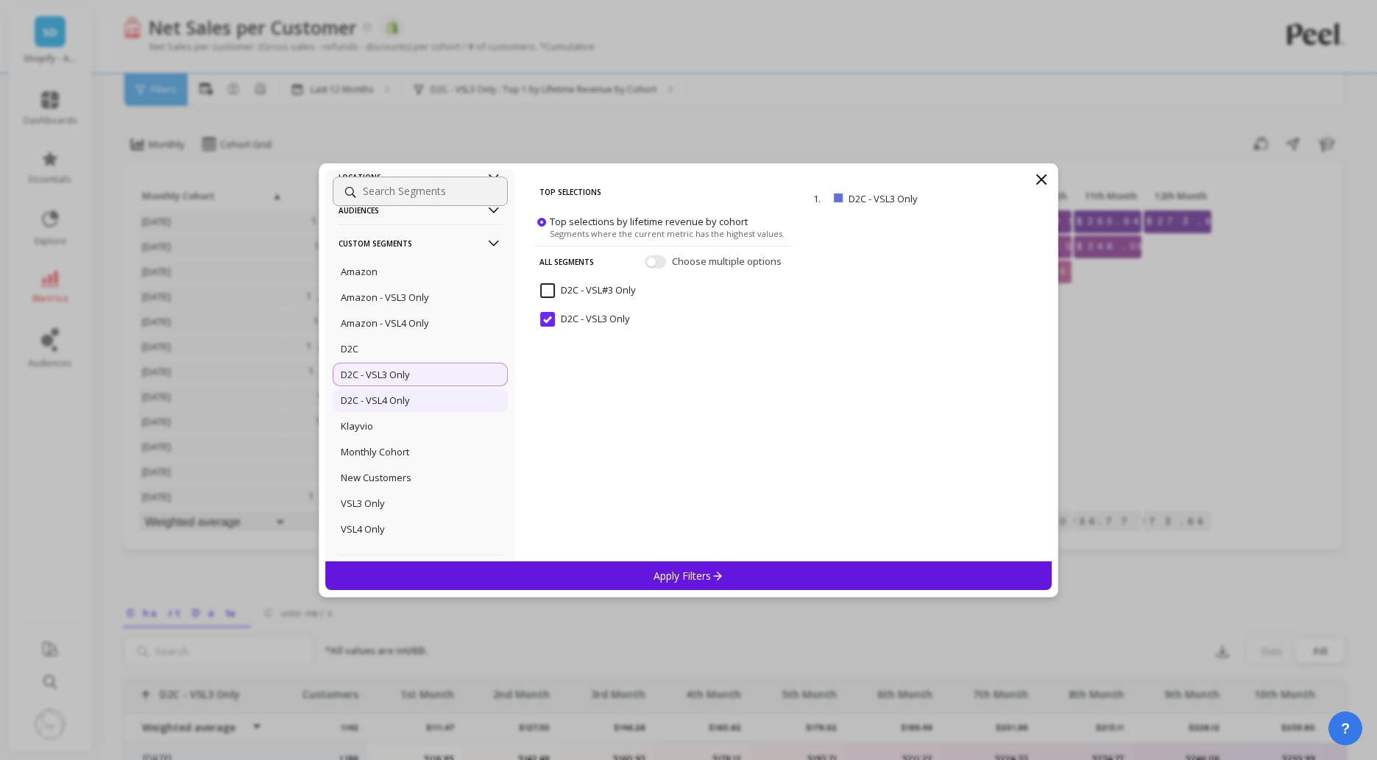
click at [389, 404] on p "D2C - VSL4 Only" at bounding box center [375, 400] width 69 height 13
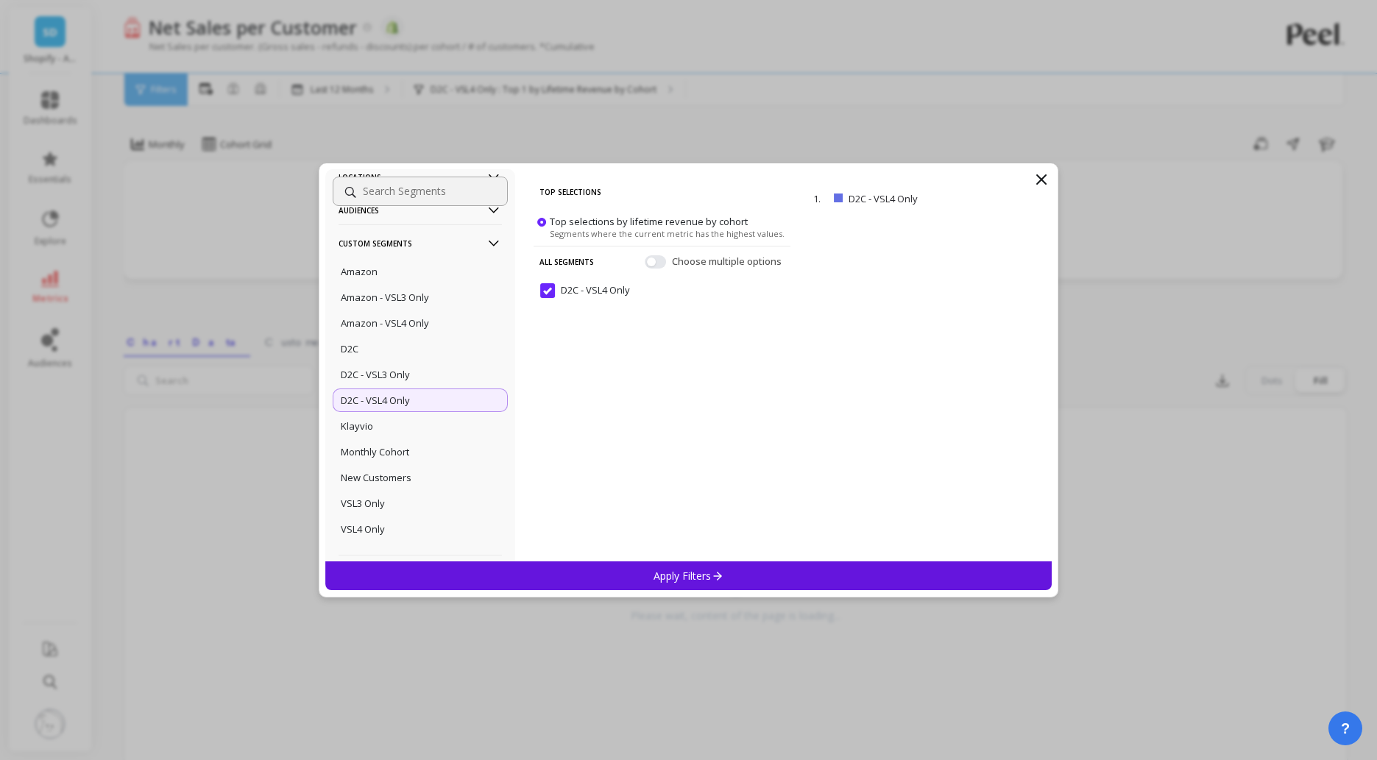
click at [691, 578] on p "Apply Filters" at bounding box center [689, 576] width 70 height 14
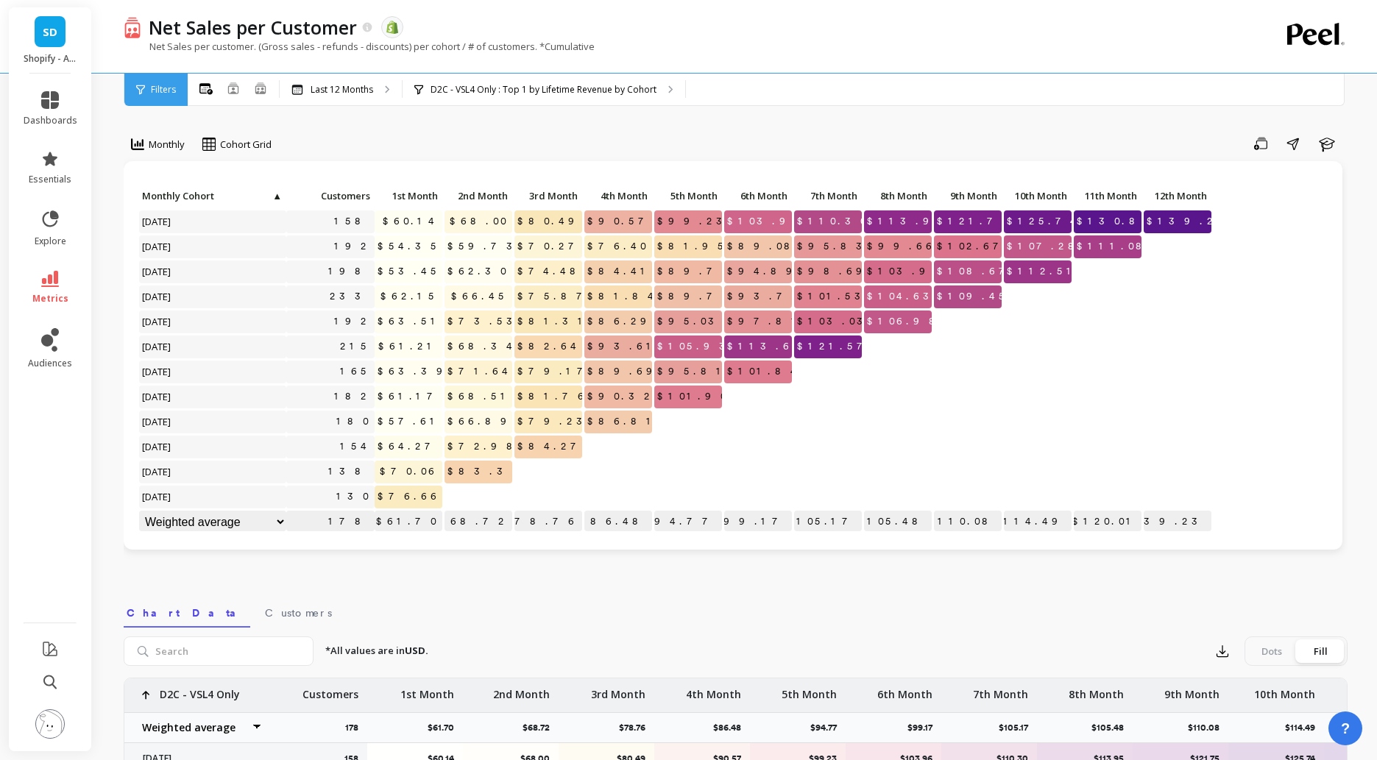
click at [786, 60] on div "Net Sales per customer. (Gross sales - refunds - discounts) per cohort / # of c…" at bounding box center [676, 54] width 1104 height 28
click at [1009, 35] on div "Net Sales per Customer The data you are viewing comes from: Shopify" at bounding box center [684, 27] width 1086 height 25
click at [1222, 657] on icon "button" at bounding box center [1223, 651] width 11 height 11
click at [1252, 699] on button "CSV" at bounding box center [1275, 692] width 131 height 27
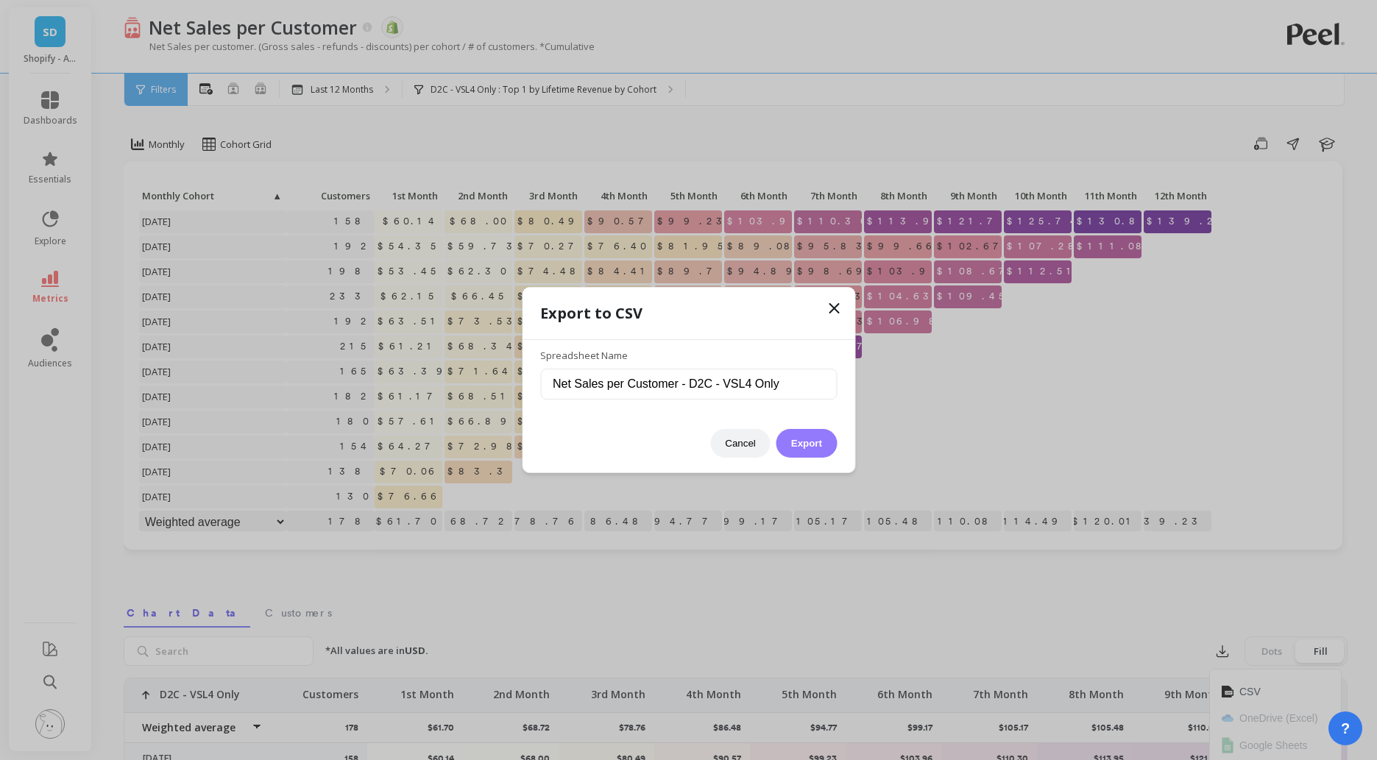
click at [801, 441] on button "Export" at bounding box center [807, 443] width 60 height 29
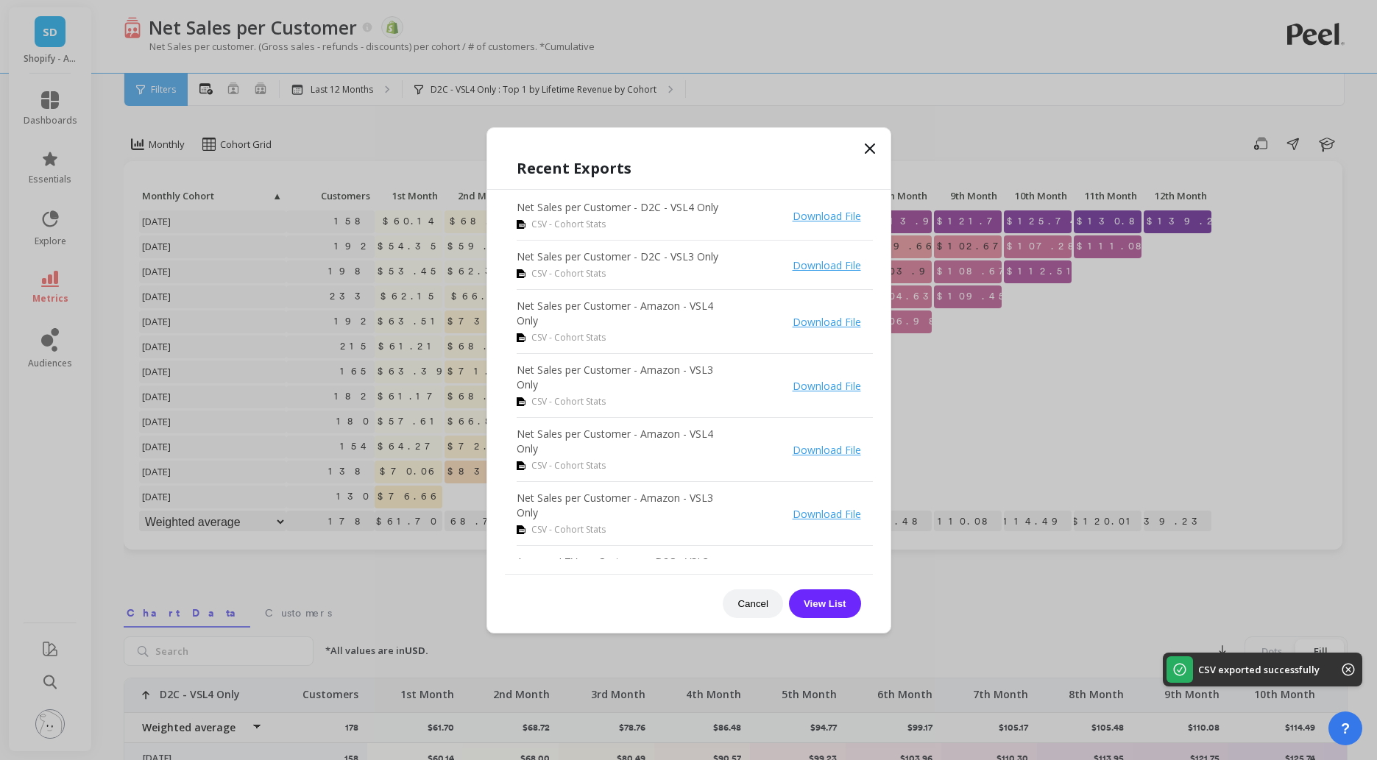
click at [869, 148] on icon at bounding box center [870, 148] width 9 height 9
